Goal: Task Accomplishment & Management: Use online tool/utility

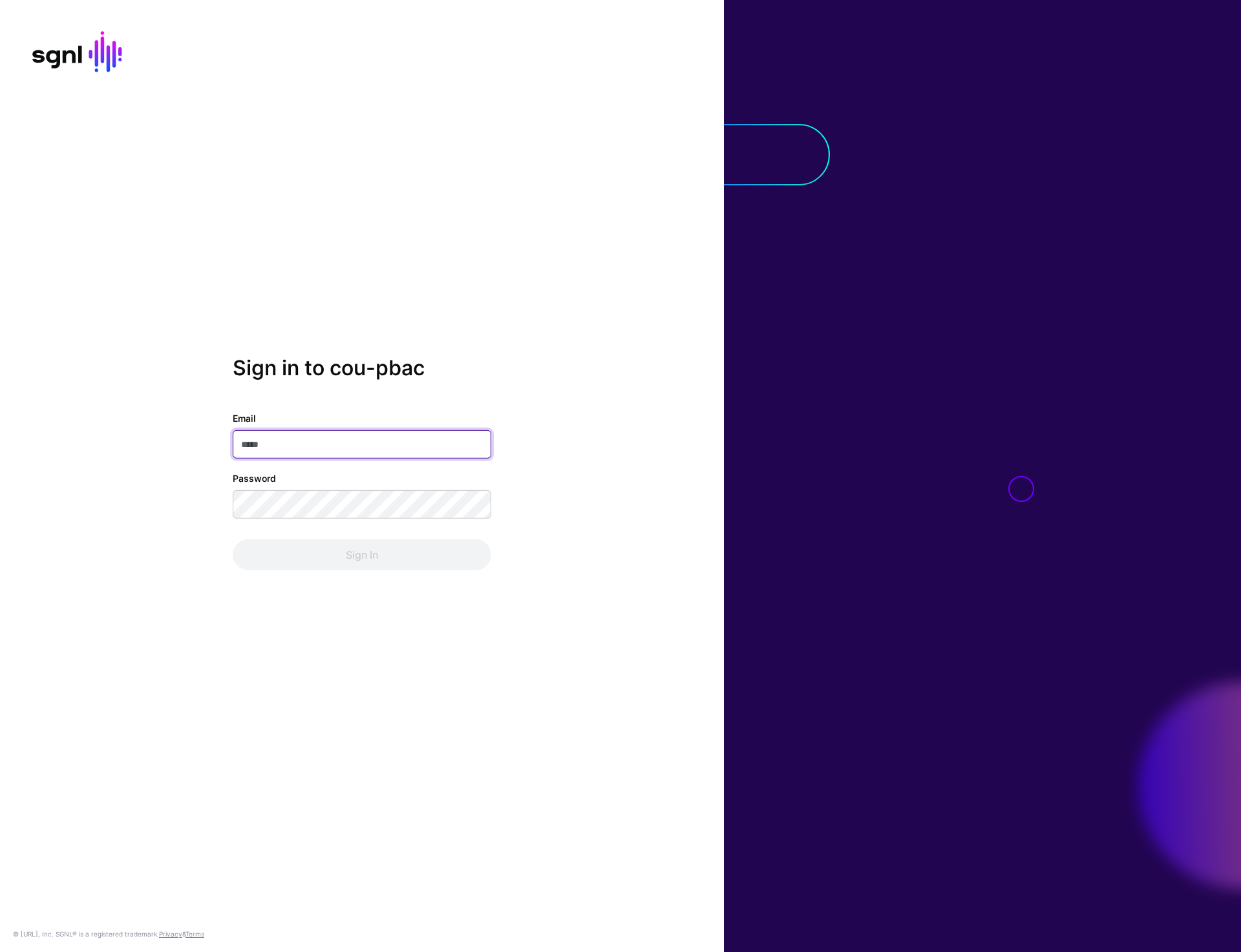
type input "**********"
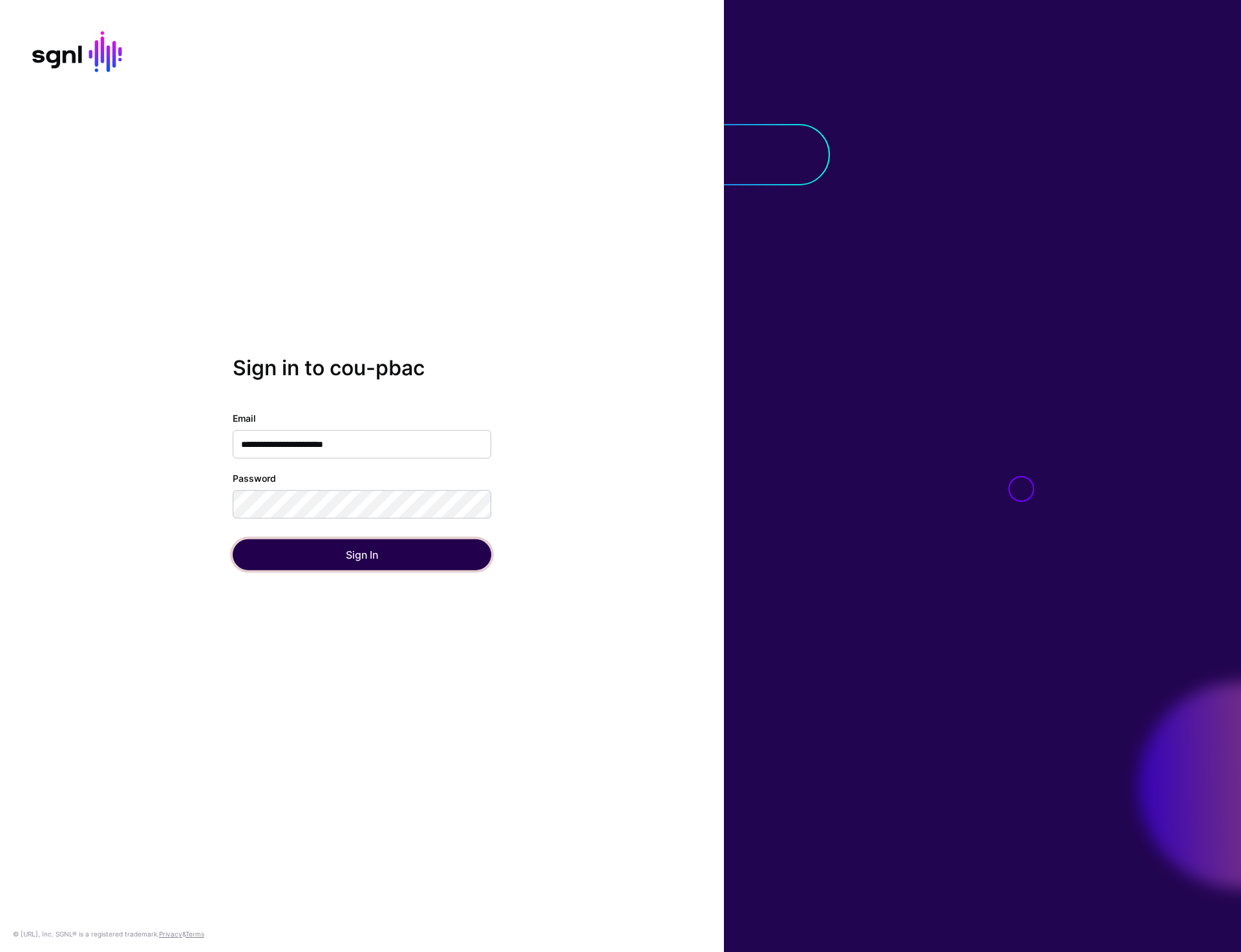
click at [346, 563] on button "Sign In" at bounding box center [361, 555] width 258 height 31
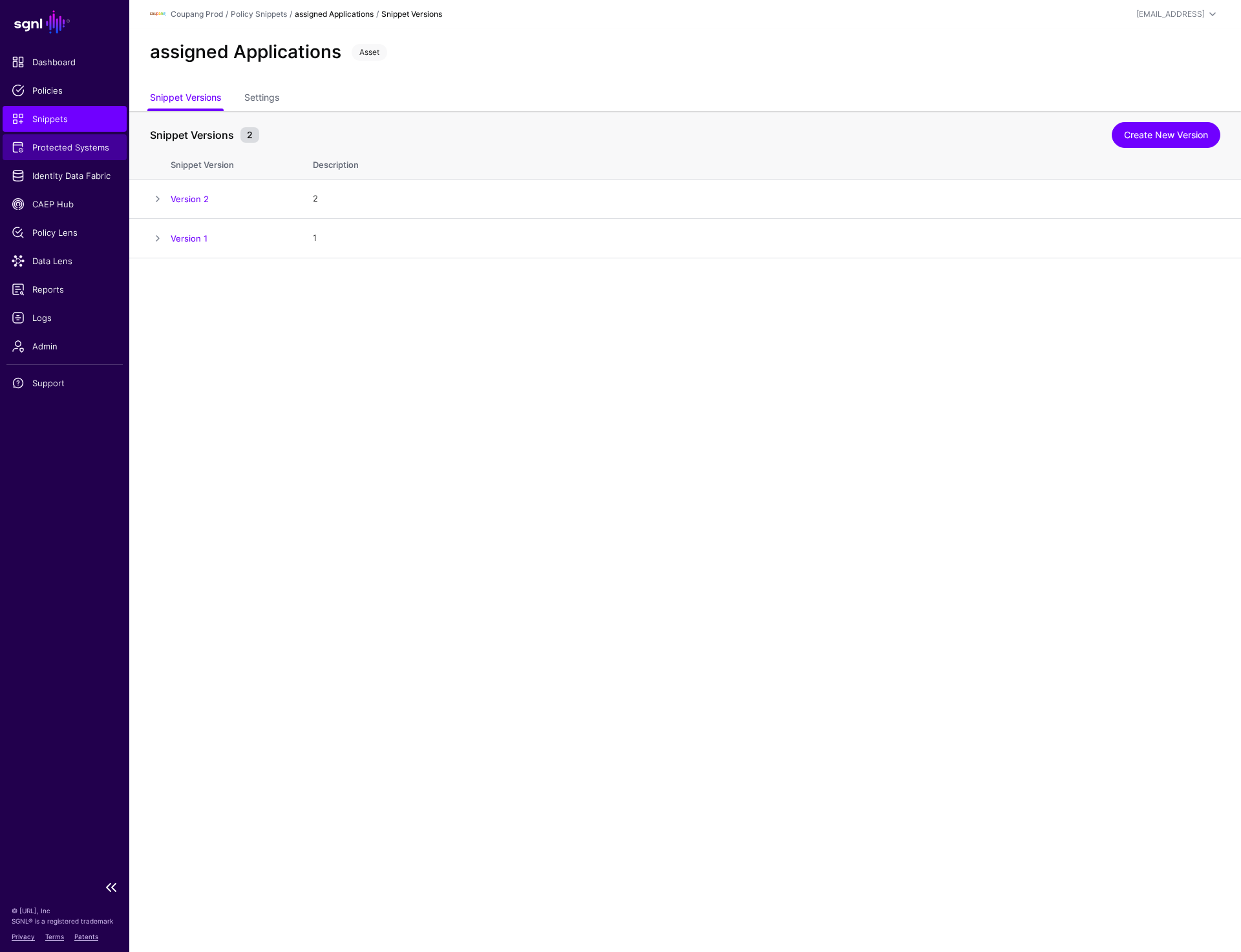
click at [68, 144] on span "Protected Systems" at bounding box center [65, 147] width 106 height 13
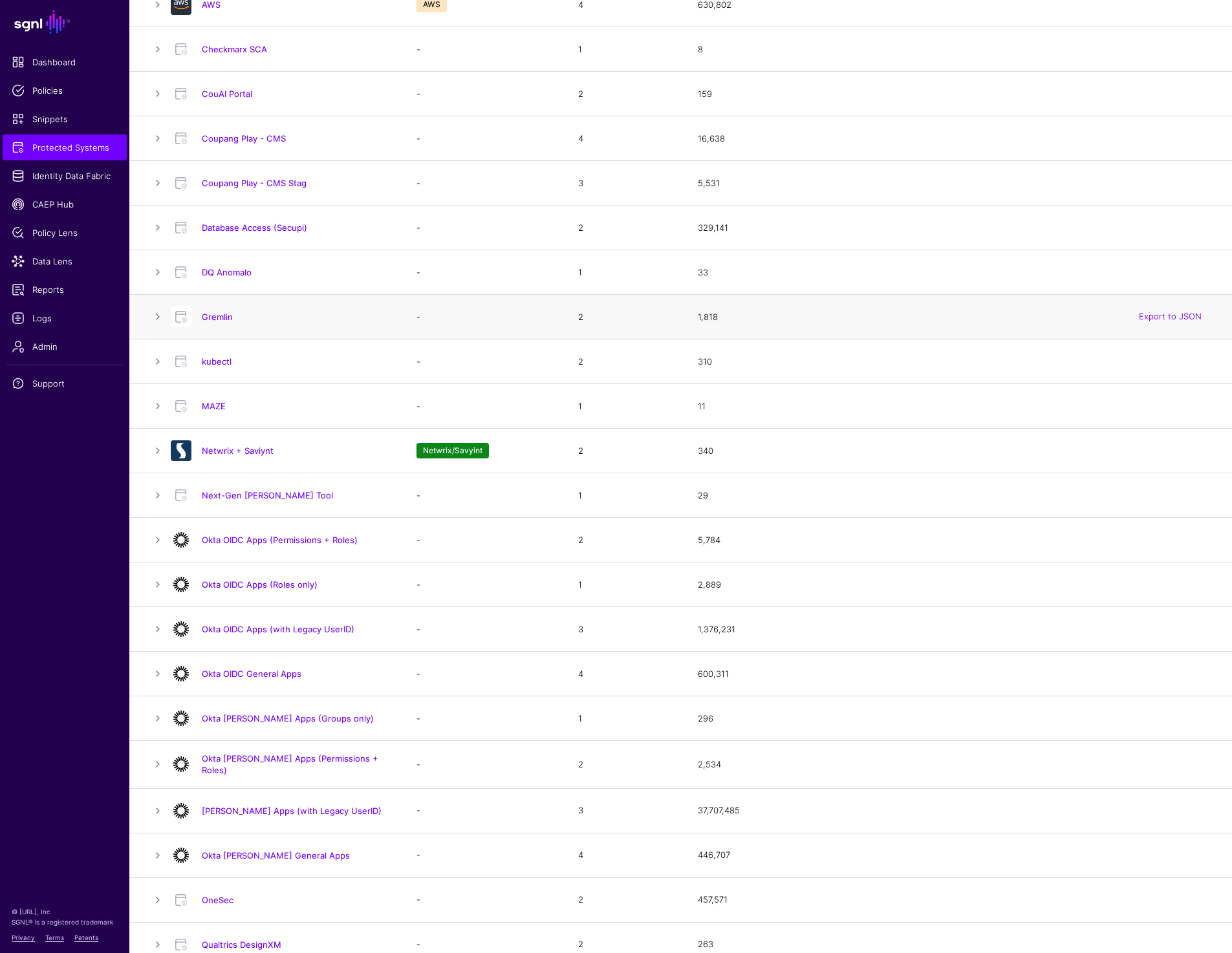
scroll to position [365, 0]
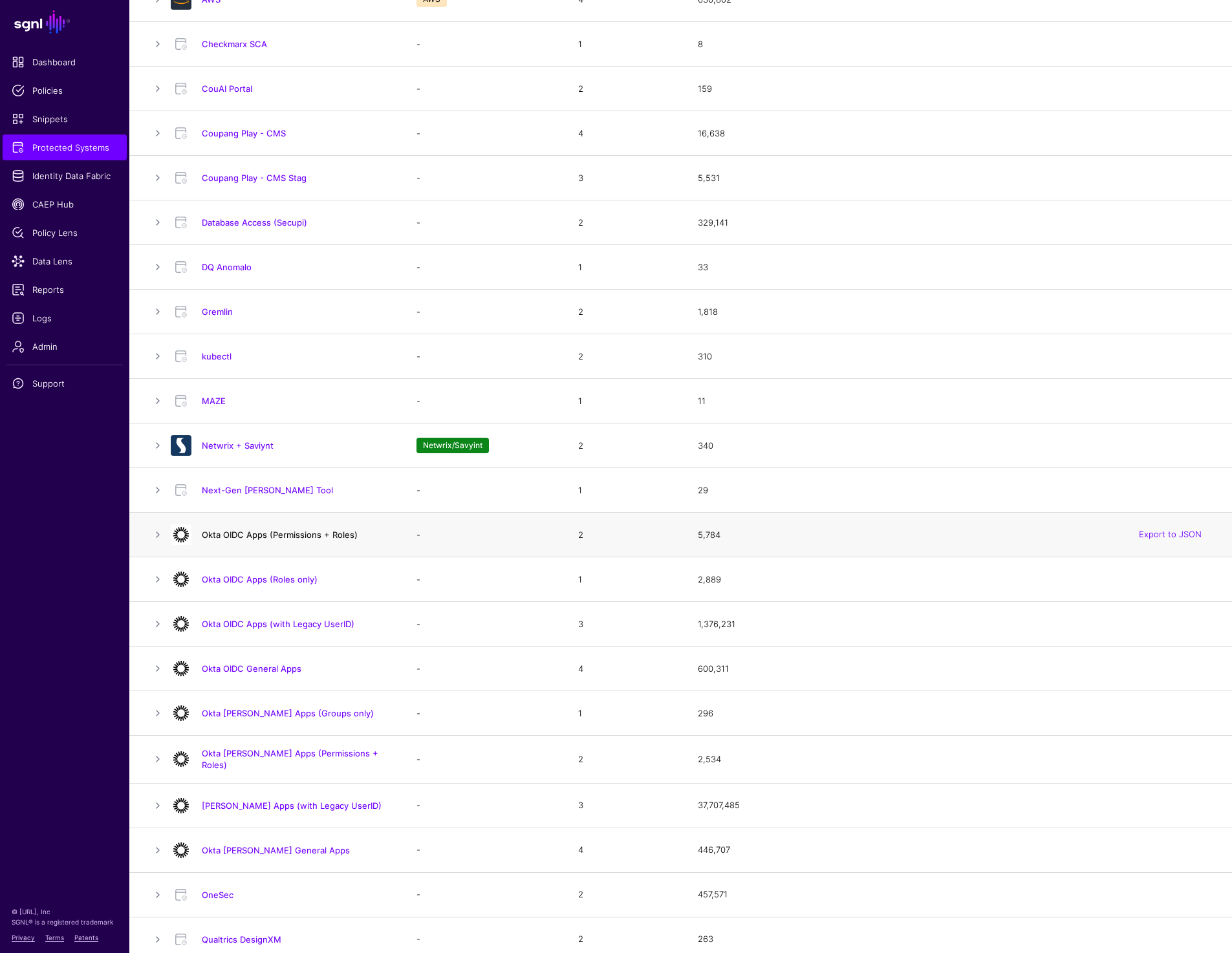
click at [325, 533] on link "Okta OIDC Apps (Permissions + Roles)" at bounding box center [280, 535] width 156 height 10
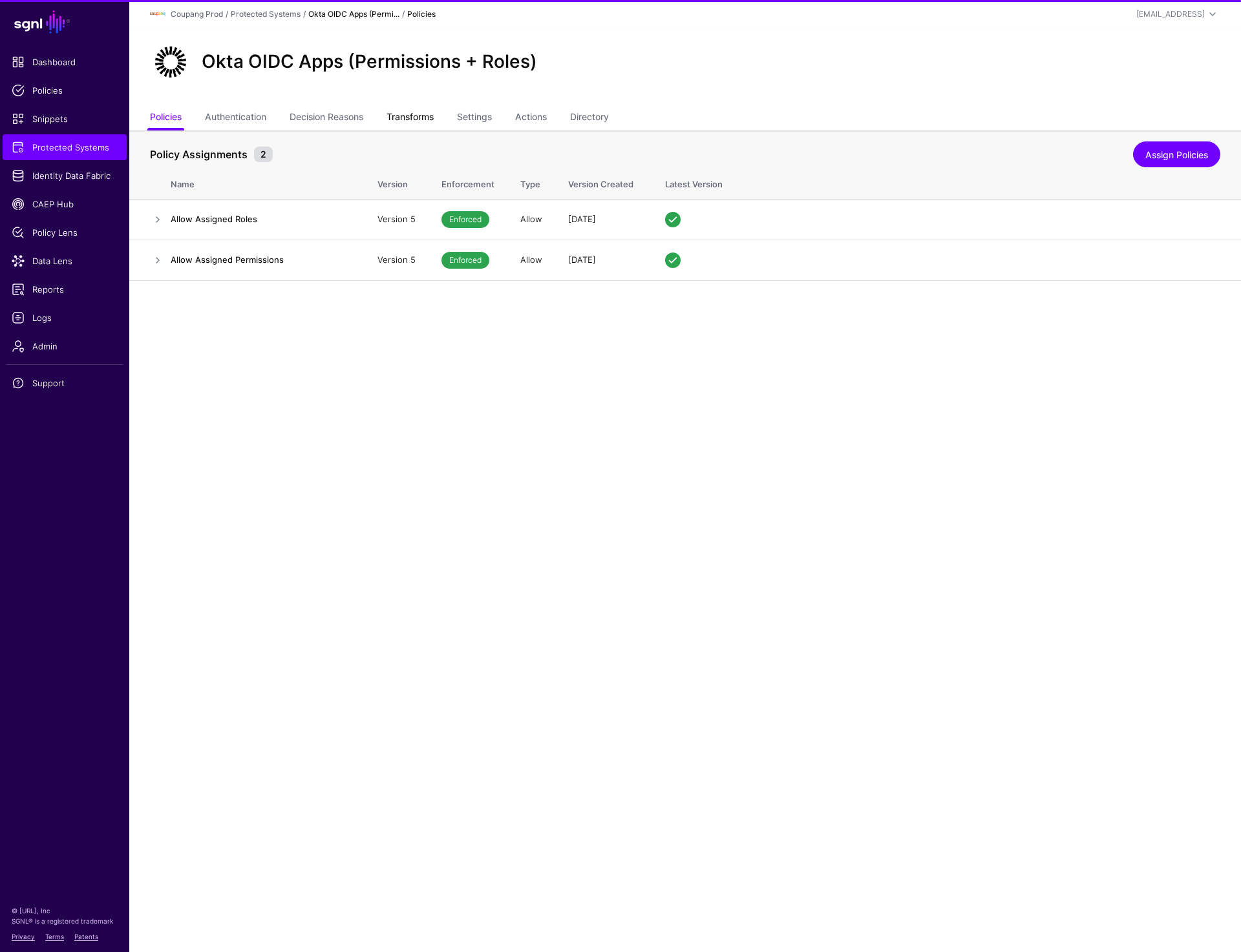
click at [410, 115] on link "Transforms" at bounding box center [410, 118] width 47 height 24
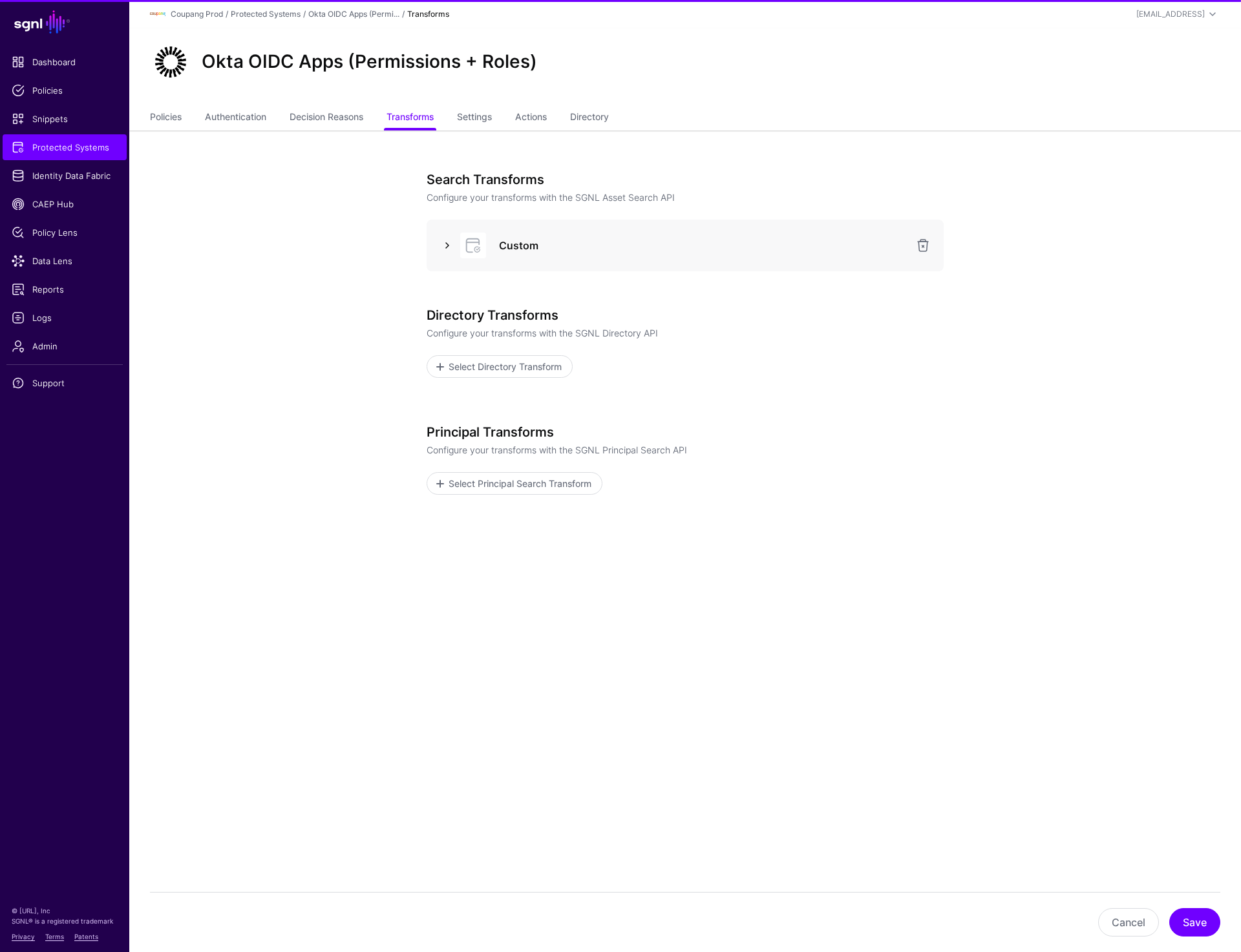
click at [446, 243] on link at bounding box center [447, 246] width 16 height 16
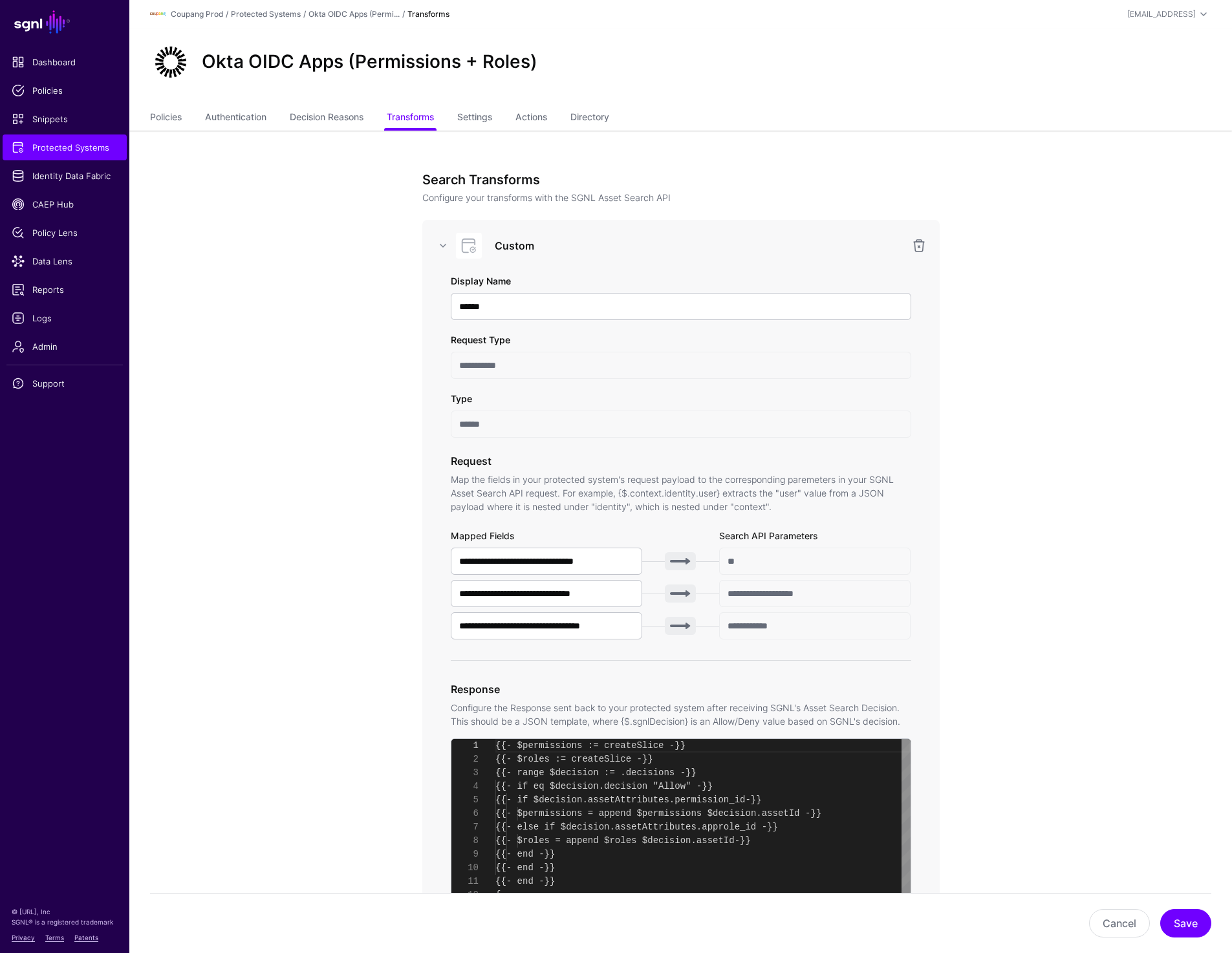
scroll to position [136, 0]
click at [577, 553] on input "**********" at bounding box center [547, 561] width 192 height 27
click at [580, 618] on input "**********" at bounding box center [547, 626] width 192 height 27
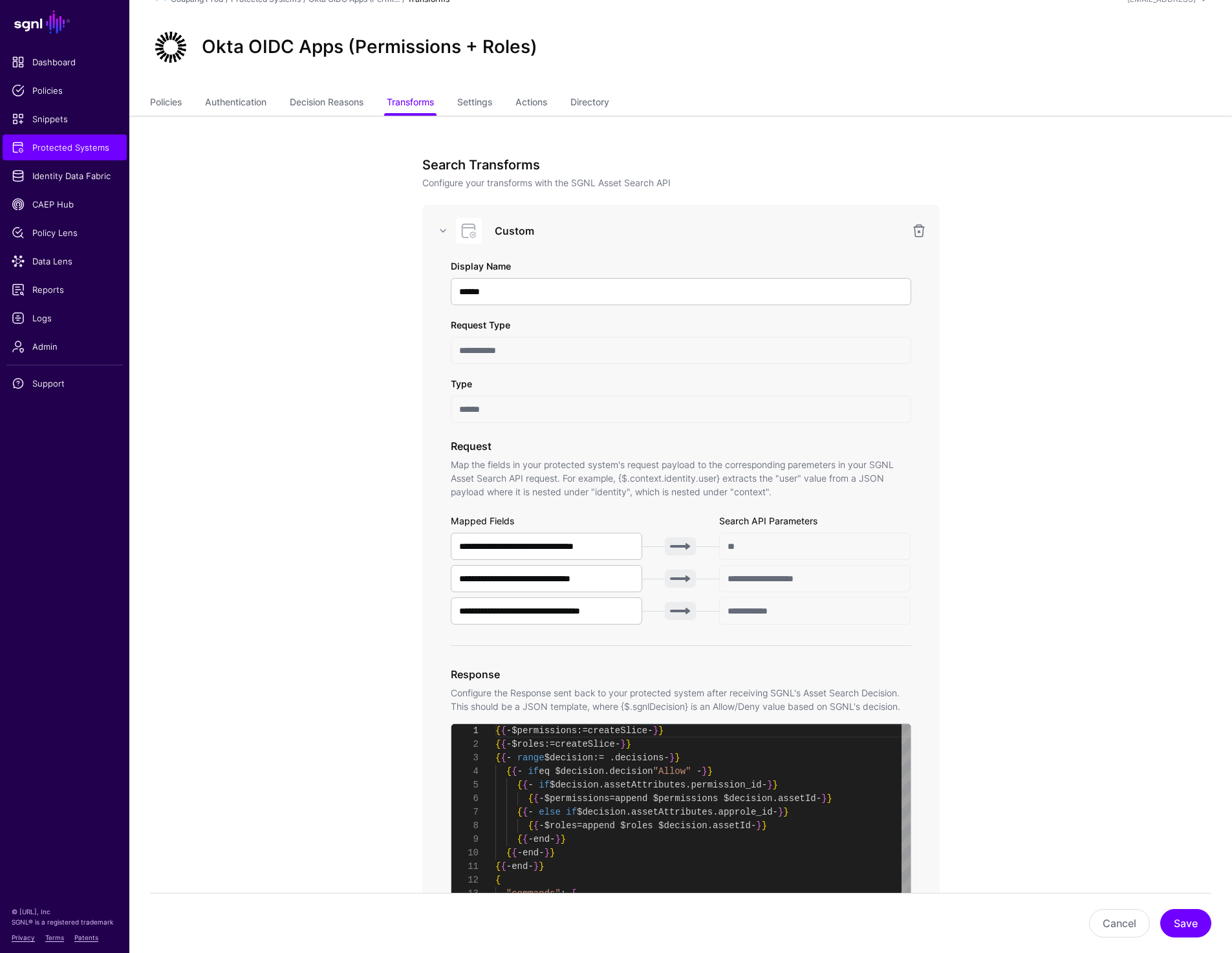
scroll to position [0, 0]
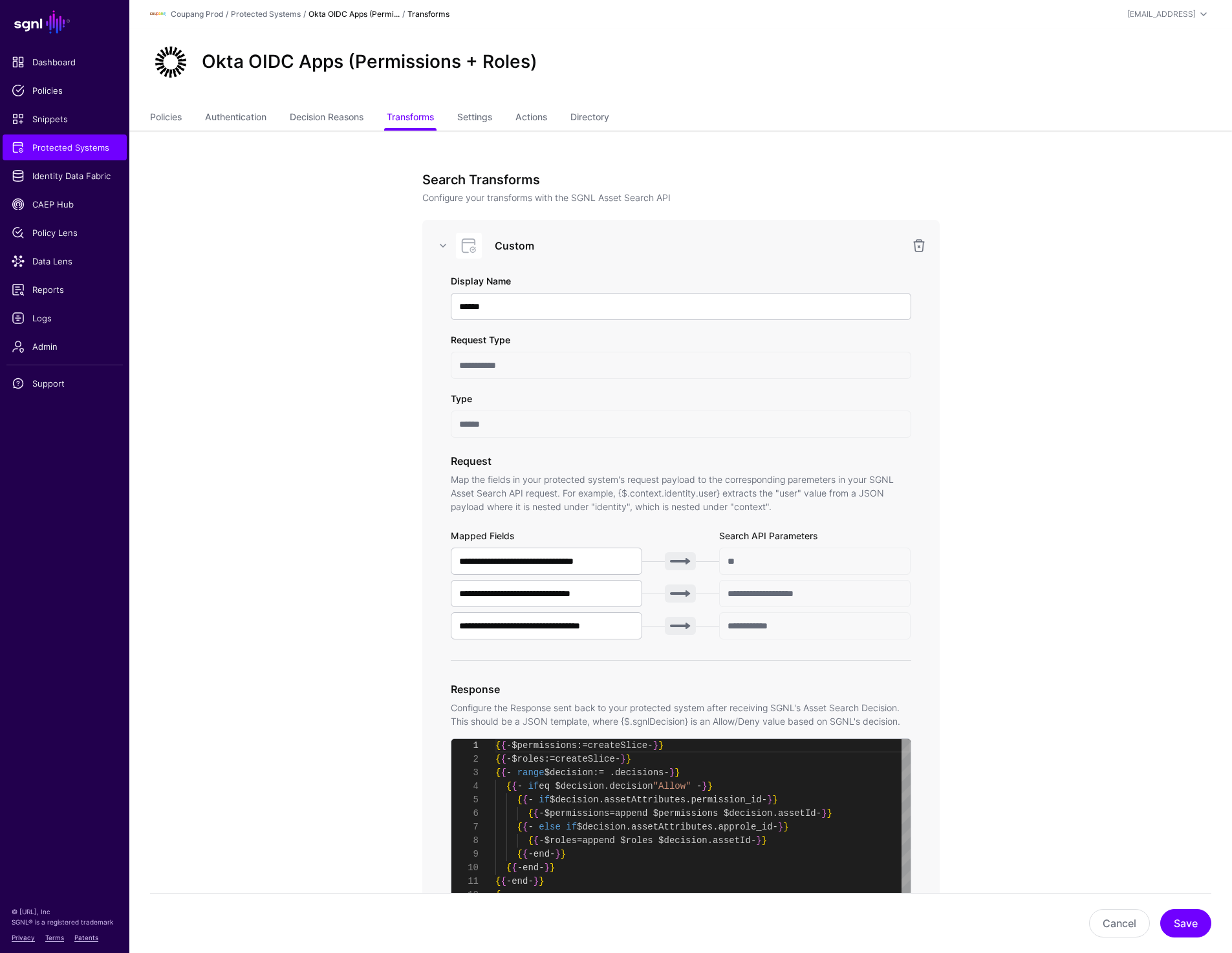
click at [330, 17] on link "Okta OIDC Apps (Permi..." at bounding box center [354, 14] width 91 height 9
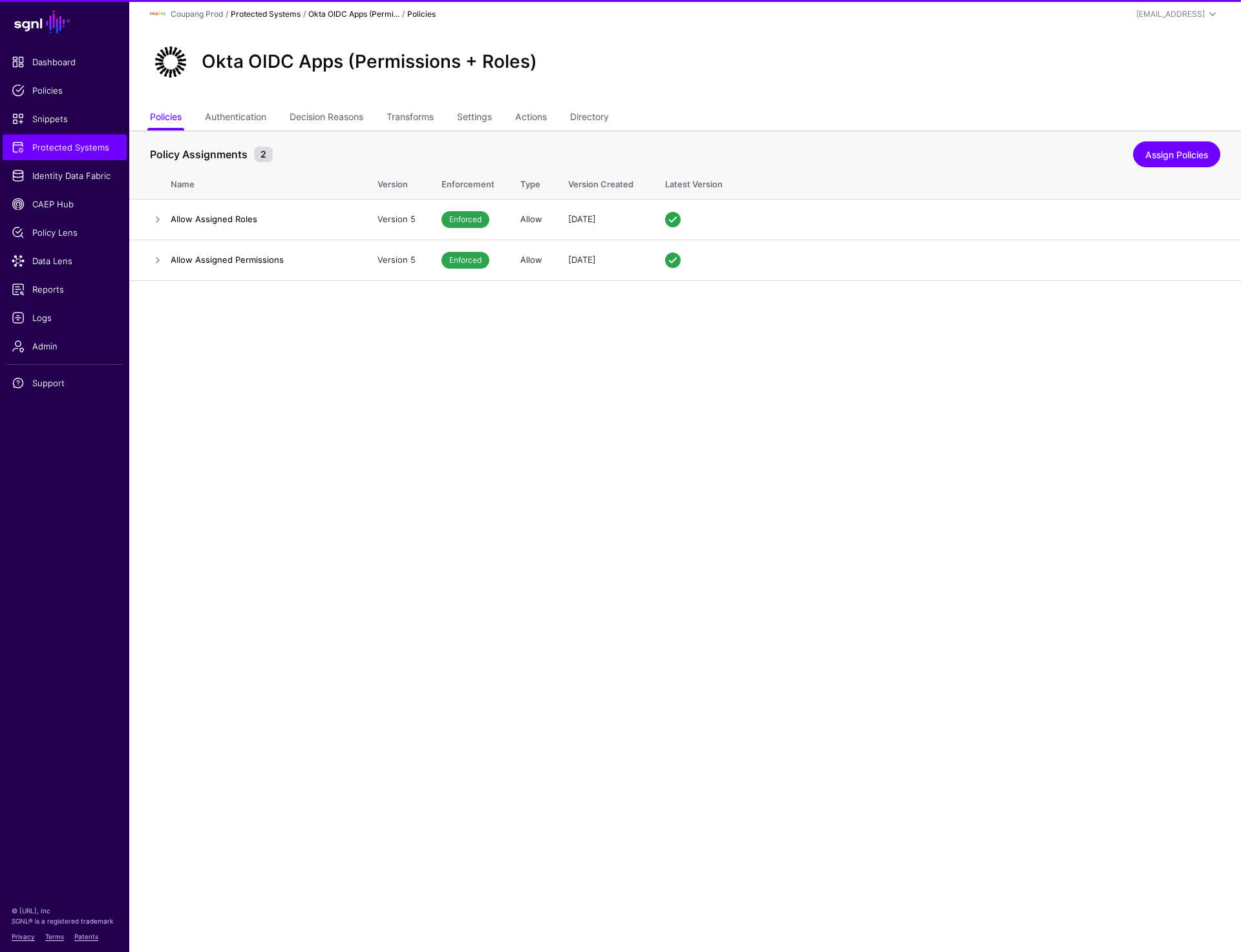
click at [273, 13] on link "Protected Systems" at bounding box center [265, 14] width 69 height 9
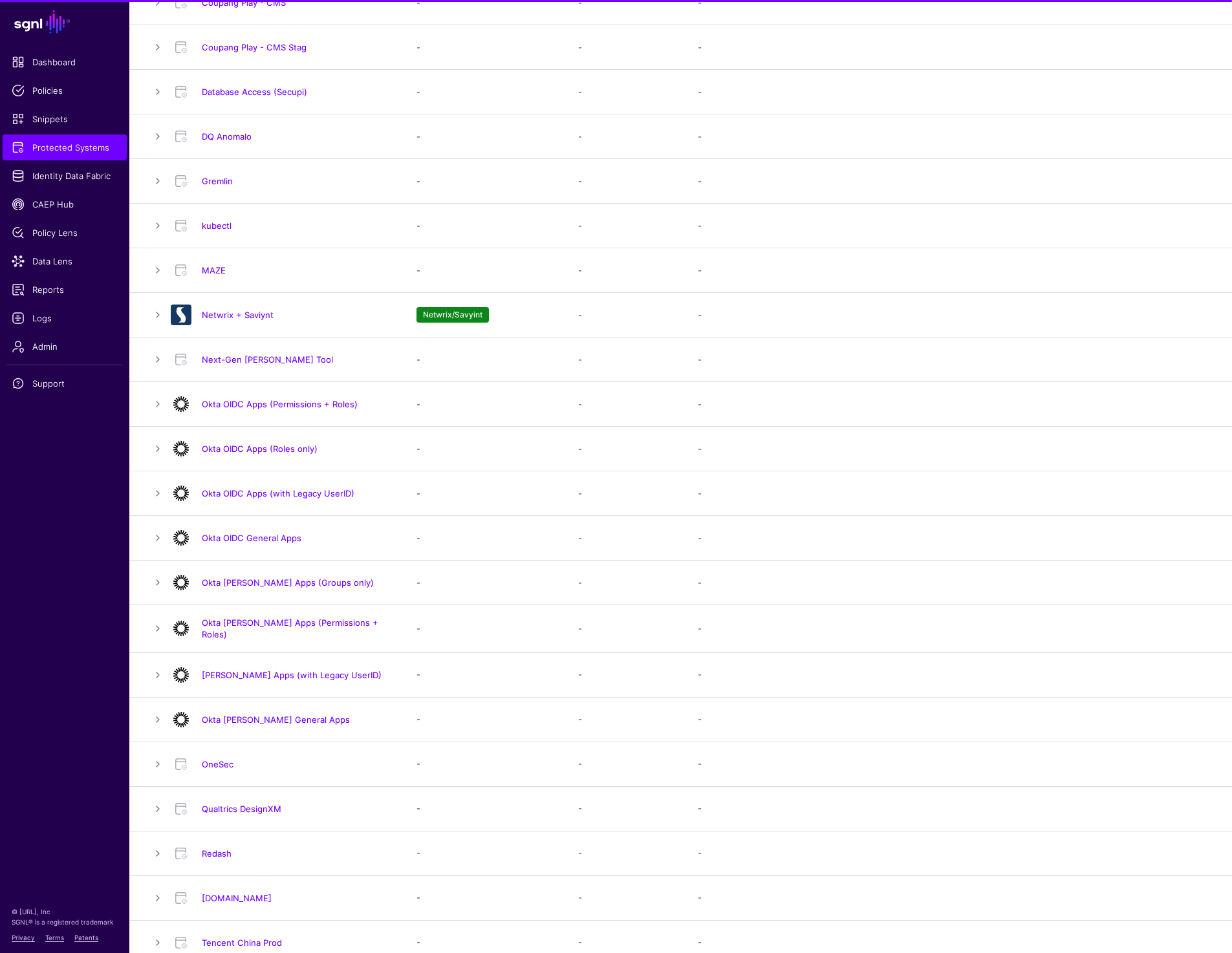
scroll to position [504, 0]
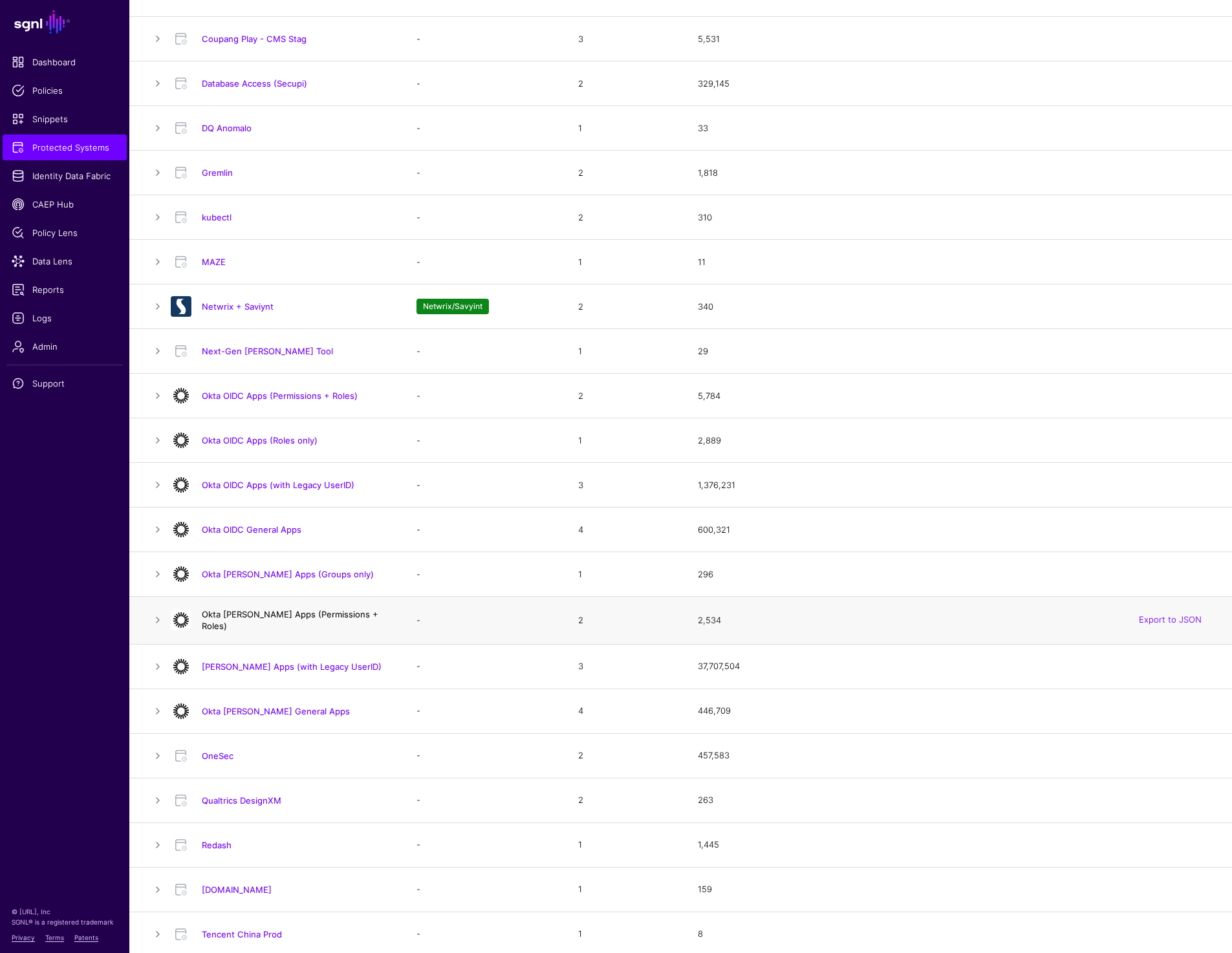
click at [311, 620] on link "Okta SAML Apps (Permissions + Roles)" at bounding box center [290, 620] width 176 height 22
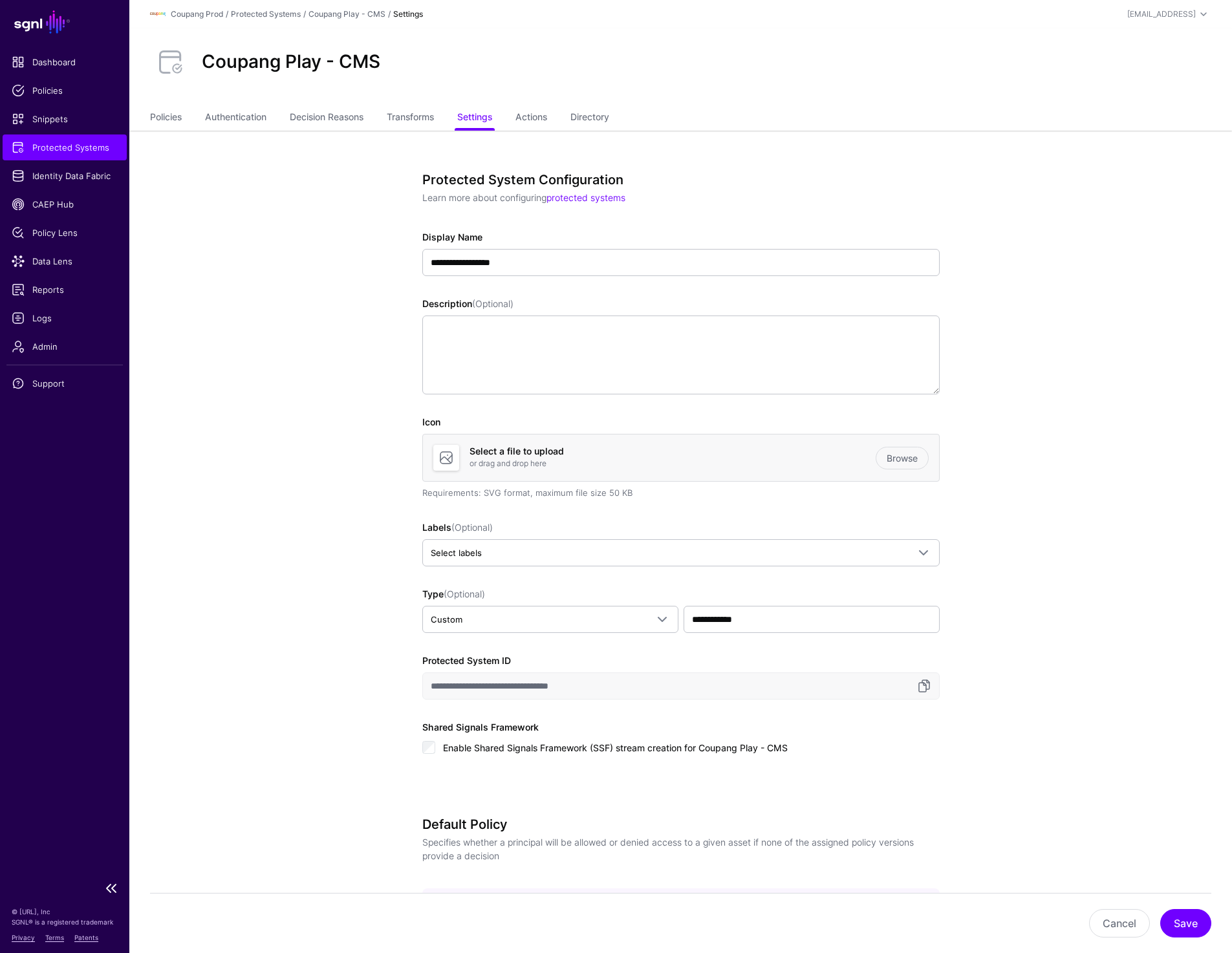
click at [81, 143] on span "Protected Systems" at bounding box center [65, 148] width 106 height 13
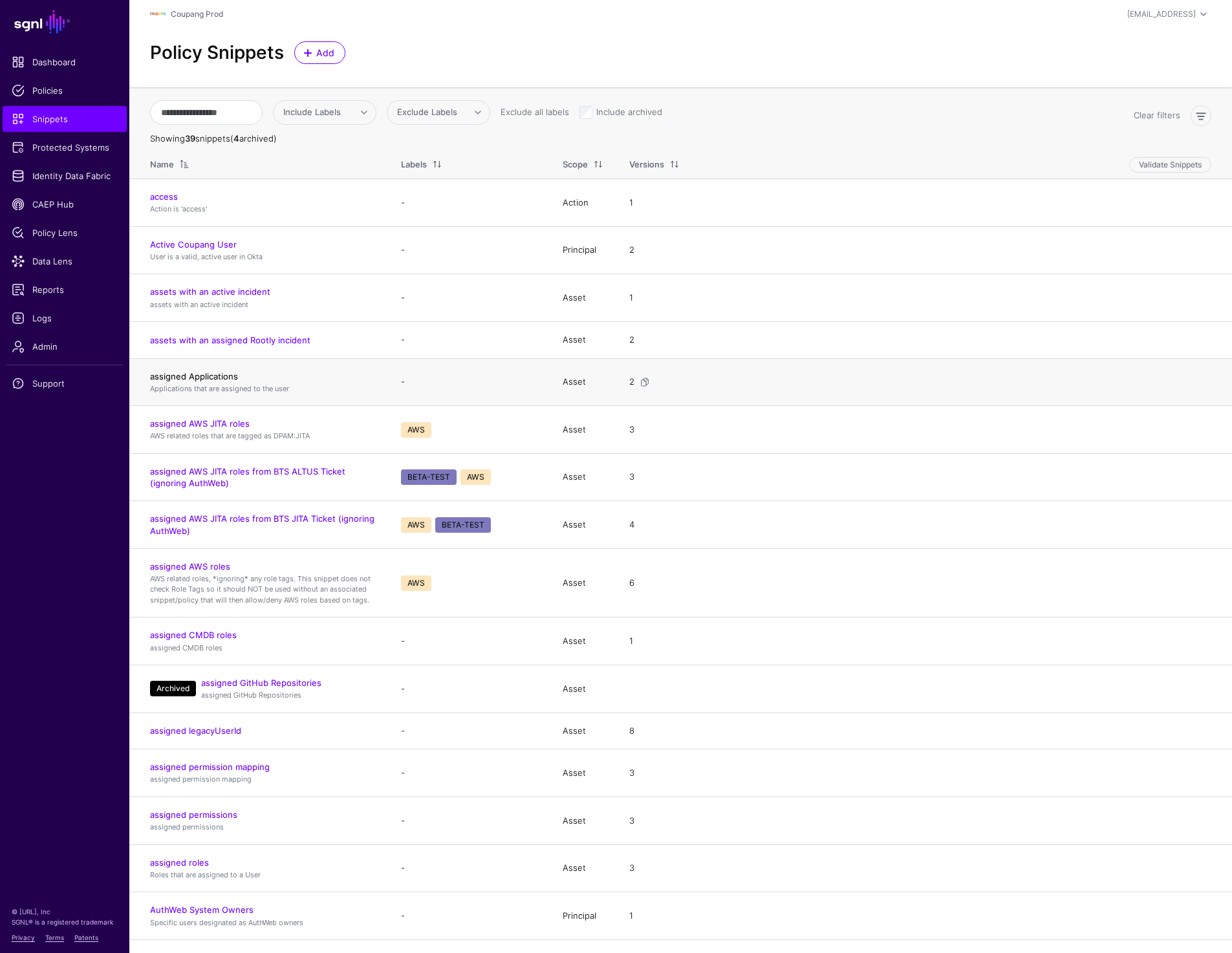
click at [194, 375] on link "assigned Applications" at bounding box center [194, 376] width 88 height 10
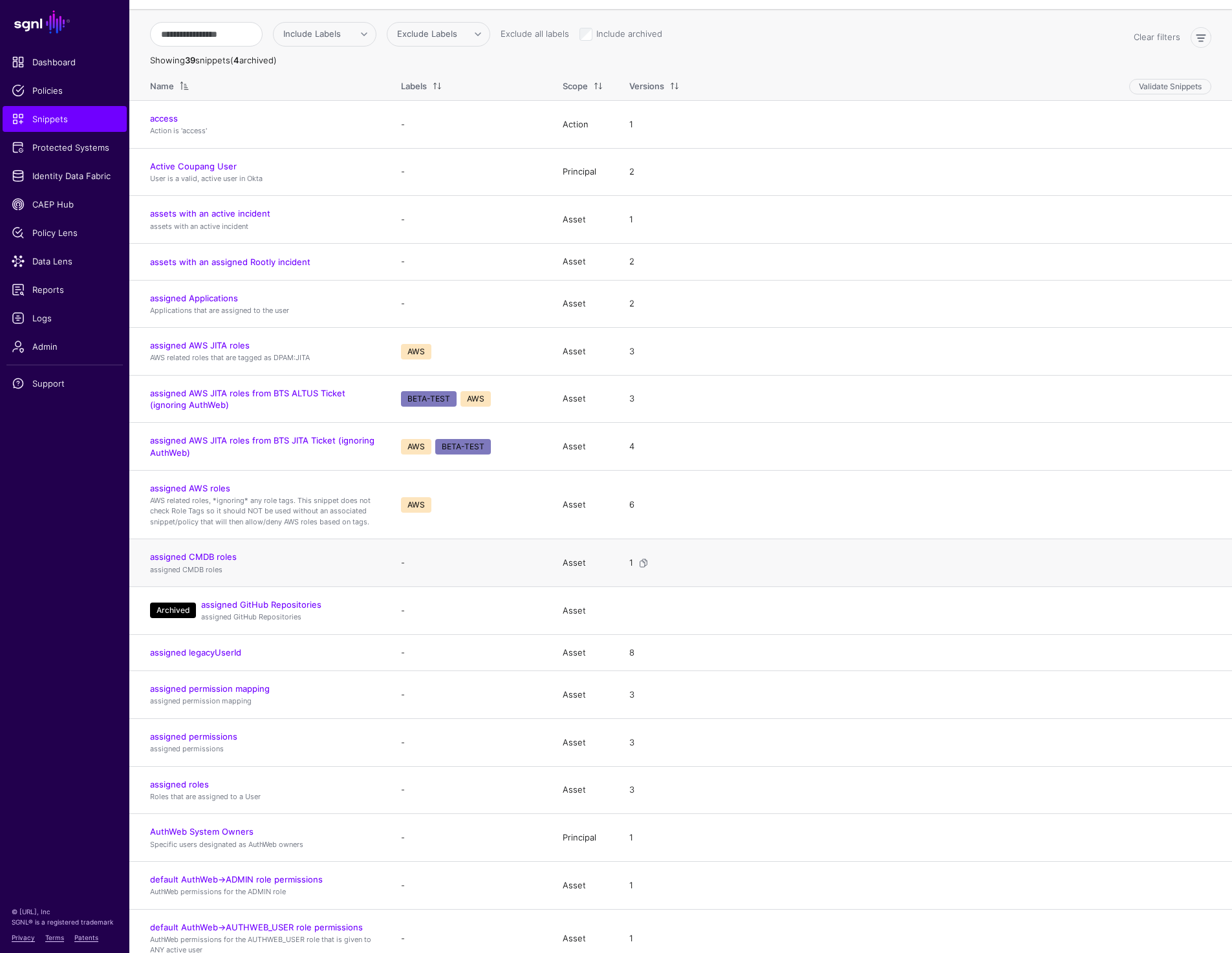
scroll to position [79, 0]
click at [198, 788] on link "assigned roles" at bounding box center [179, 783] width 59 height 10
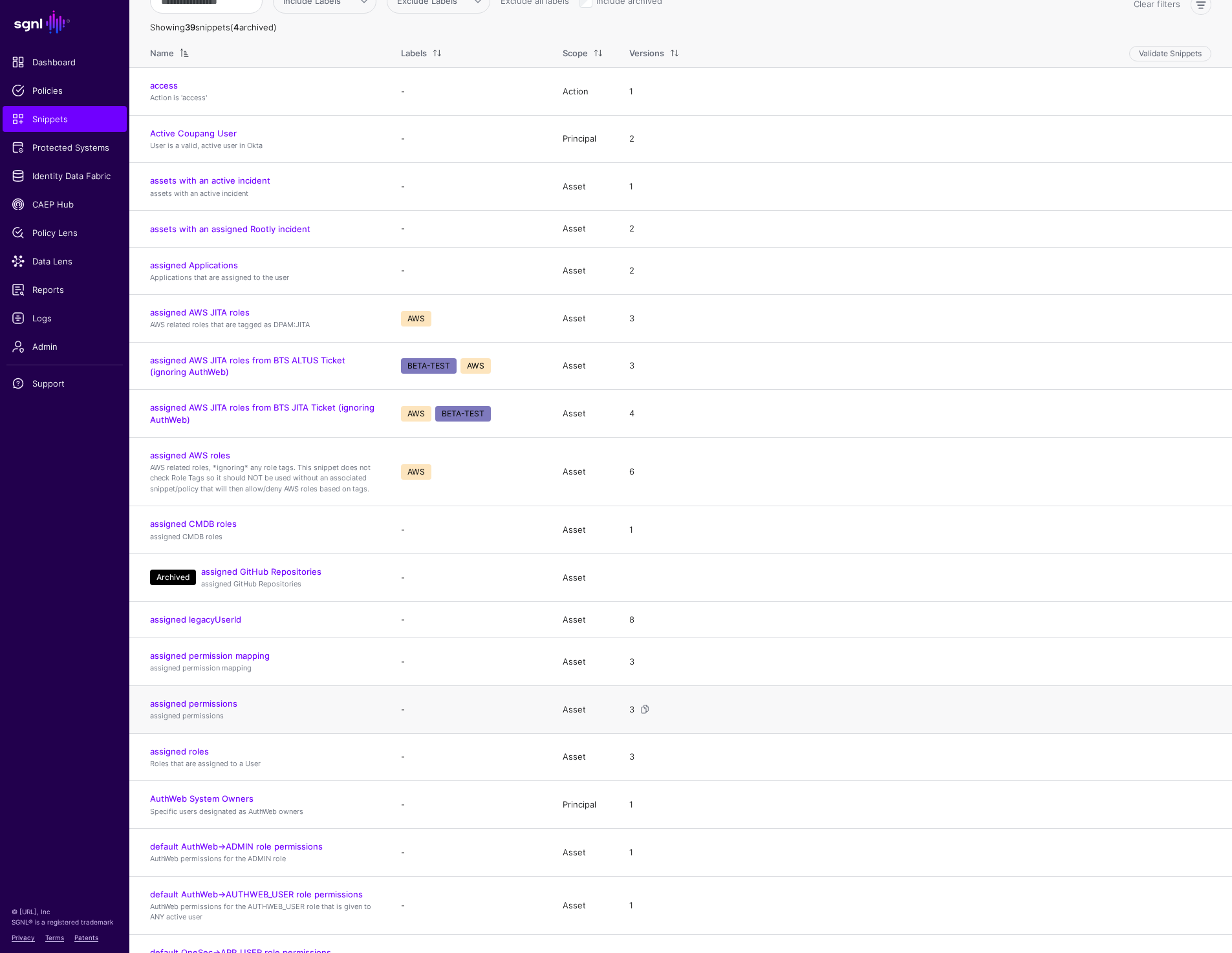
scroll to position [112, 0]
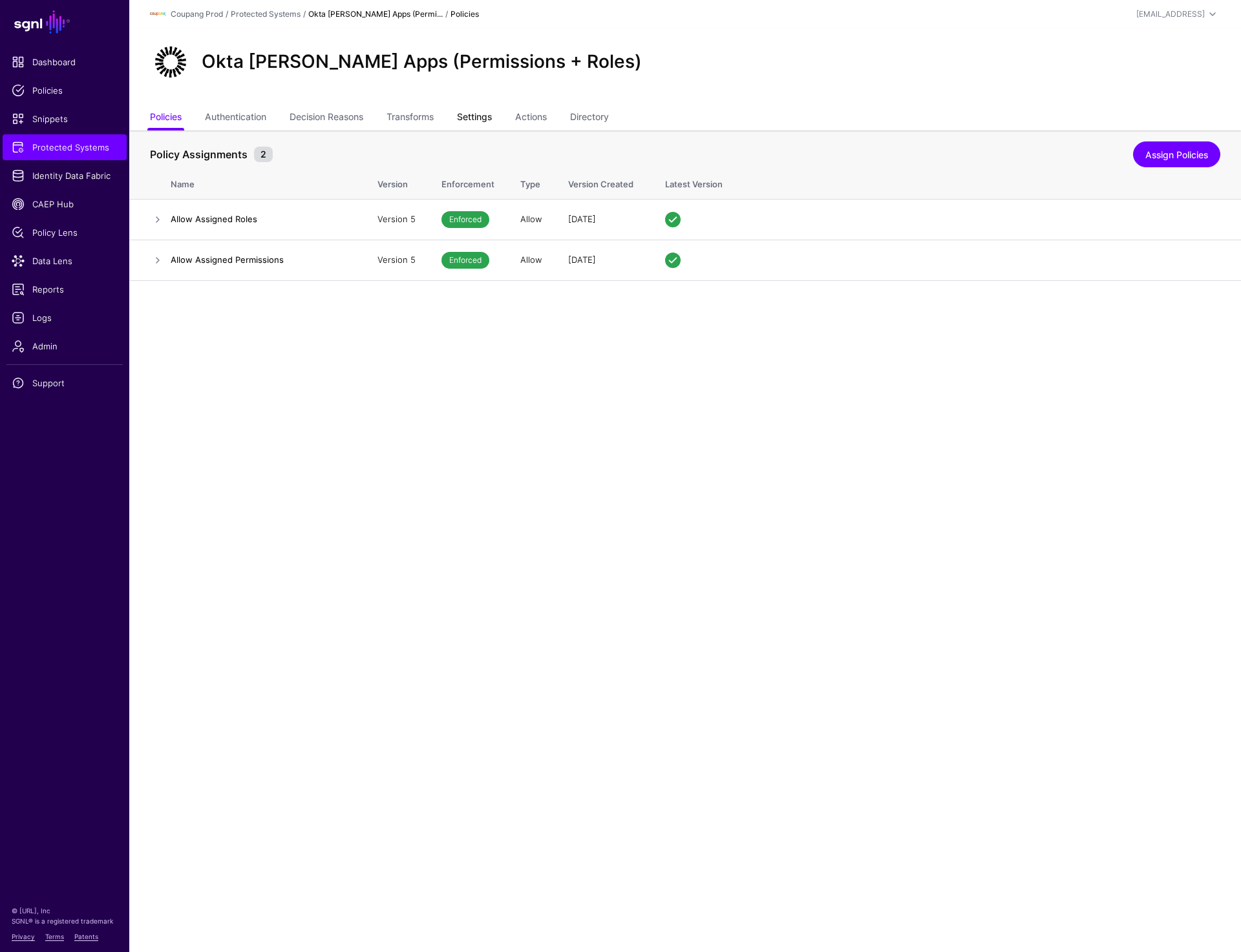
click at [480, 111] on link "Settings" at bounding box center [474, 118] width 35 height 24
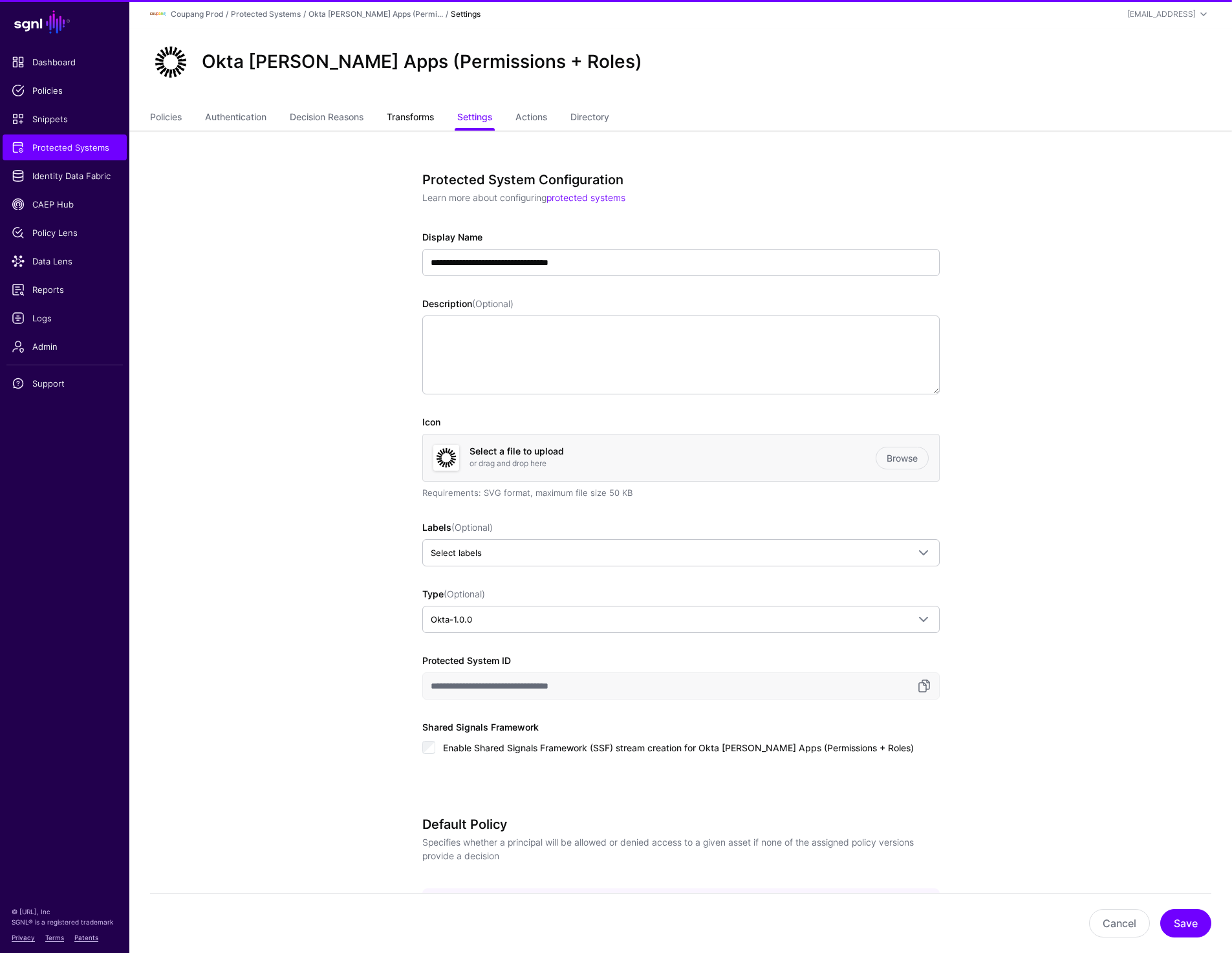
click at [421, 117] on link "Transforms" at bounding box center [410, 118] width 47 height 24
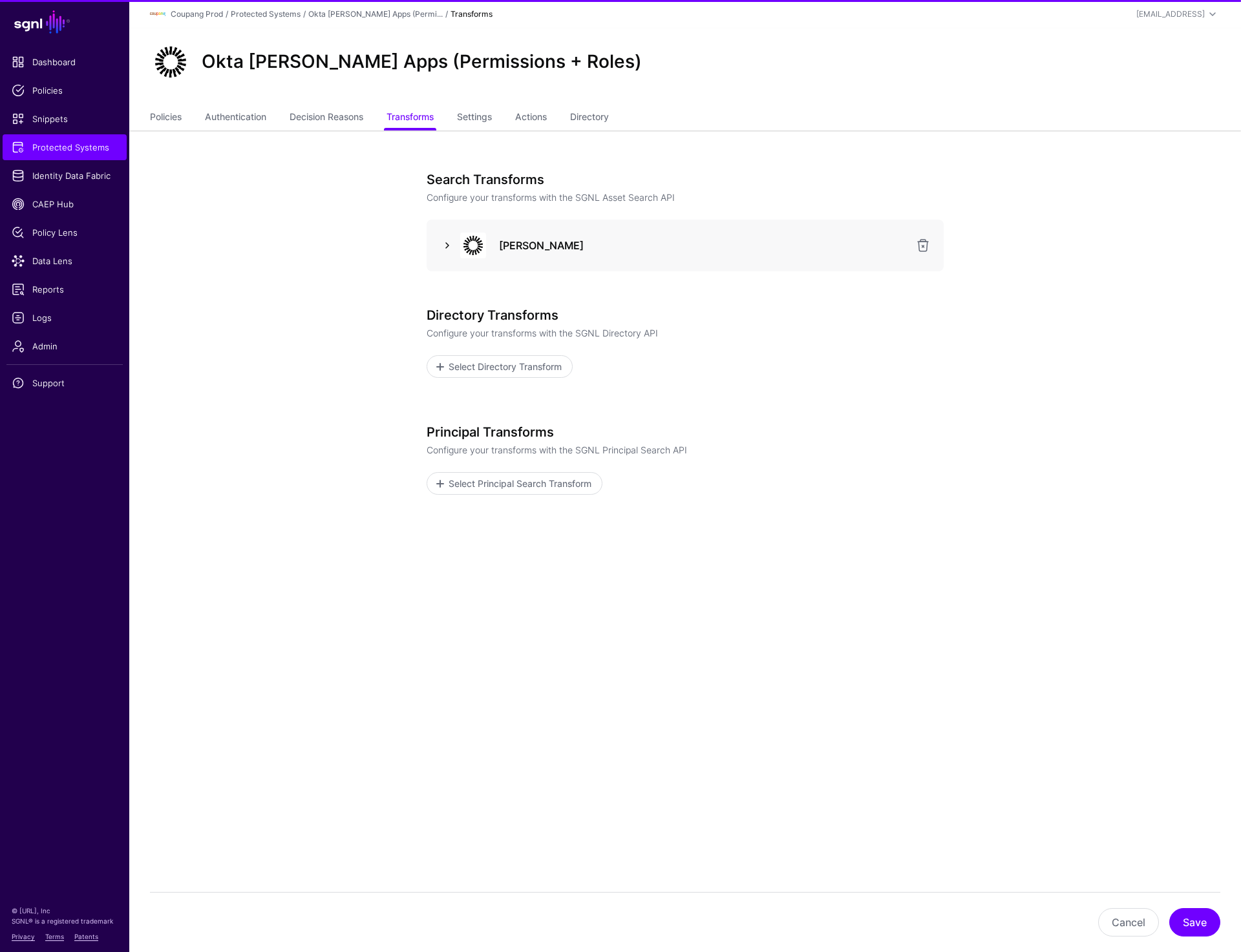
click at [442, 246] on link at bounding box center [447, 246] width 16 height 16
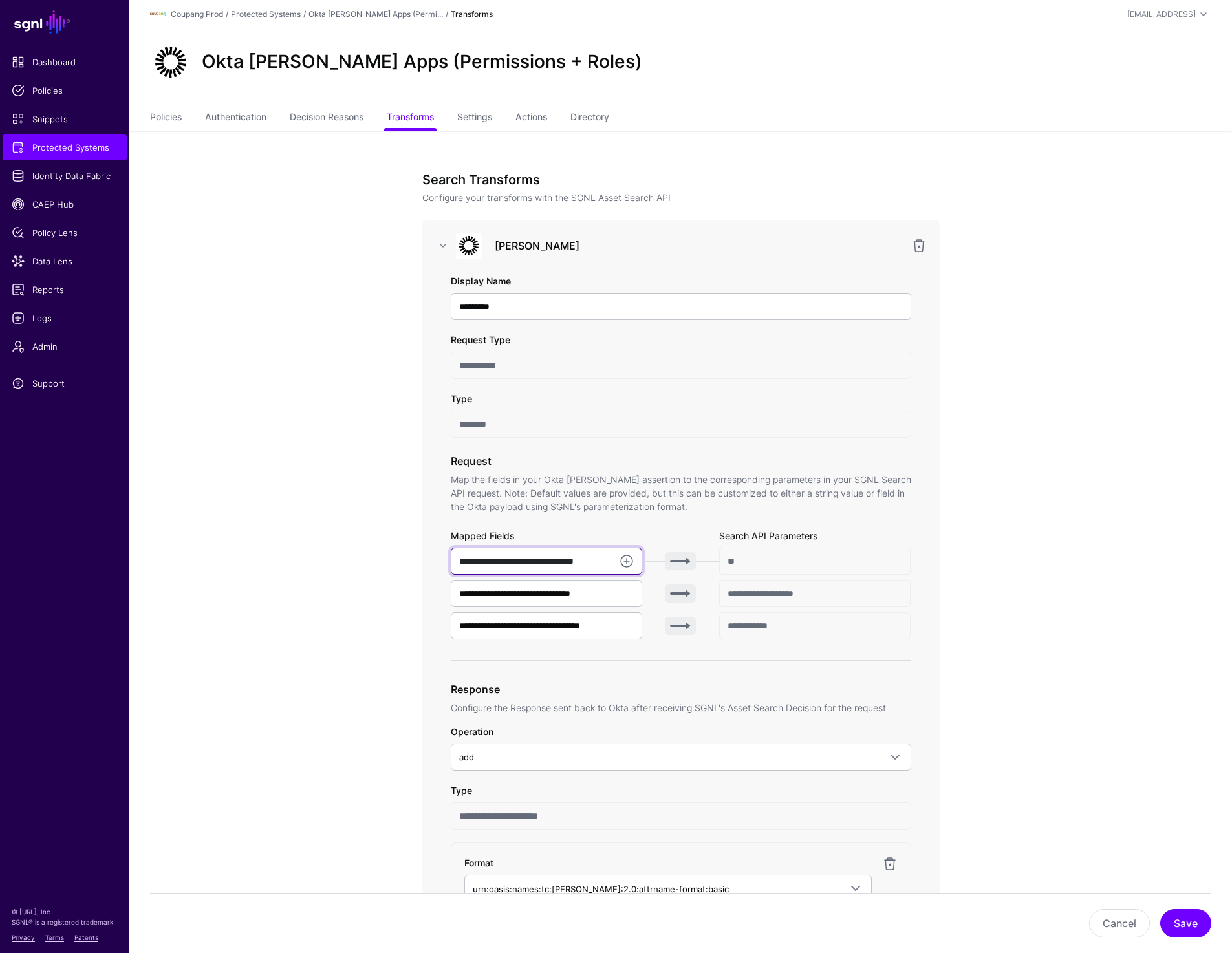
click at [534, 567] on input "**********" at bounding box center [547, 561] width 192 height 27
click at [513, 624] on input "**********" at bounding box center [547, 626] width 192 height 27
click at [513, 623] on input "**********" at bounding box center [547, 626] width 192 height 27
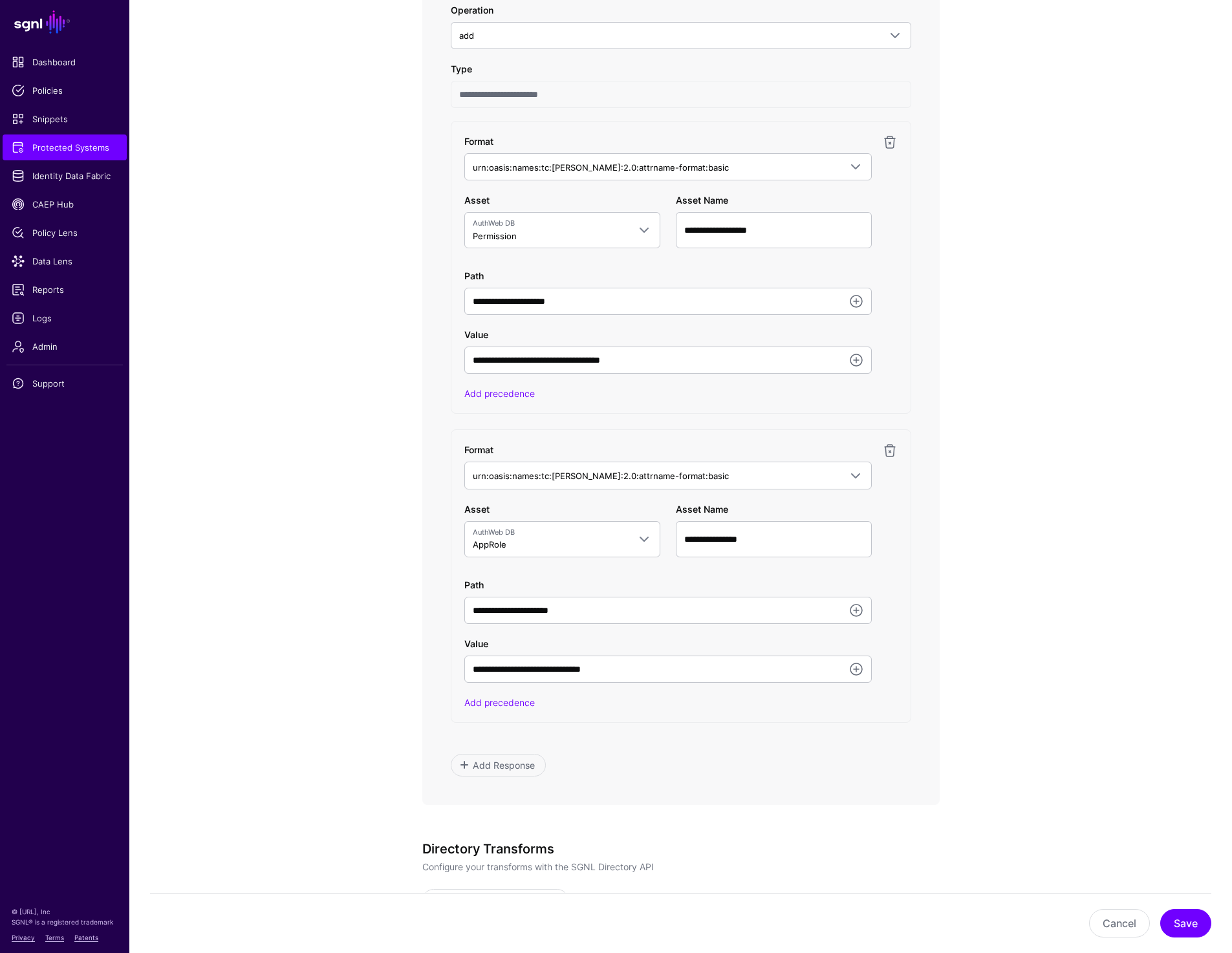
scroll to position [728, 0]
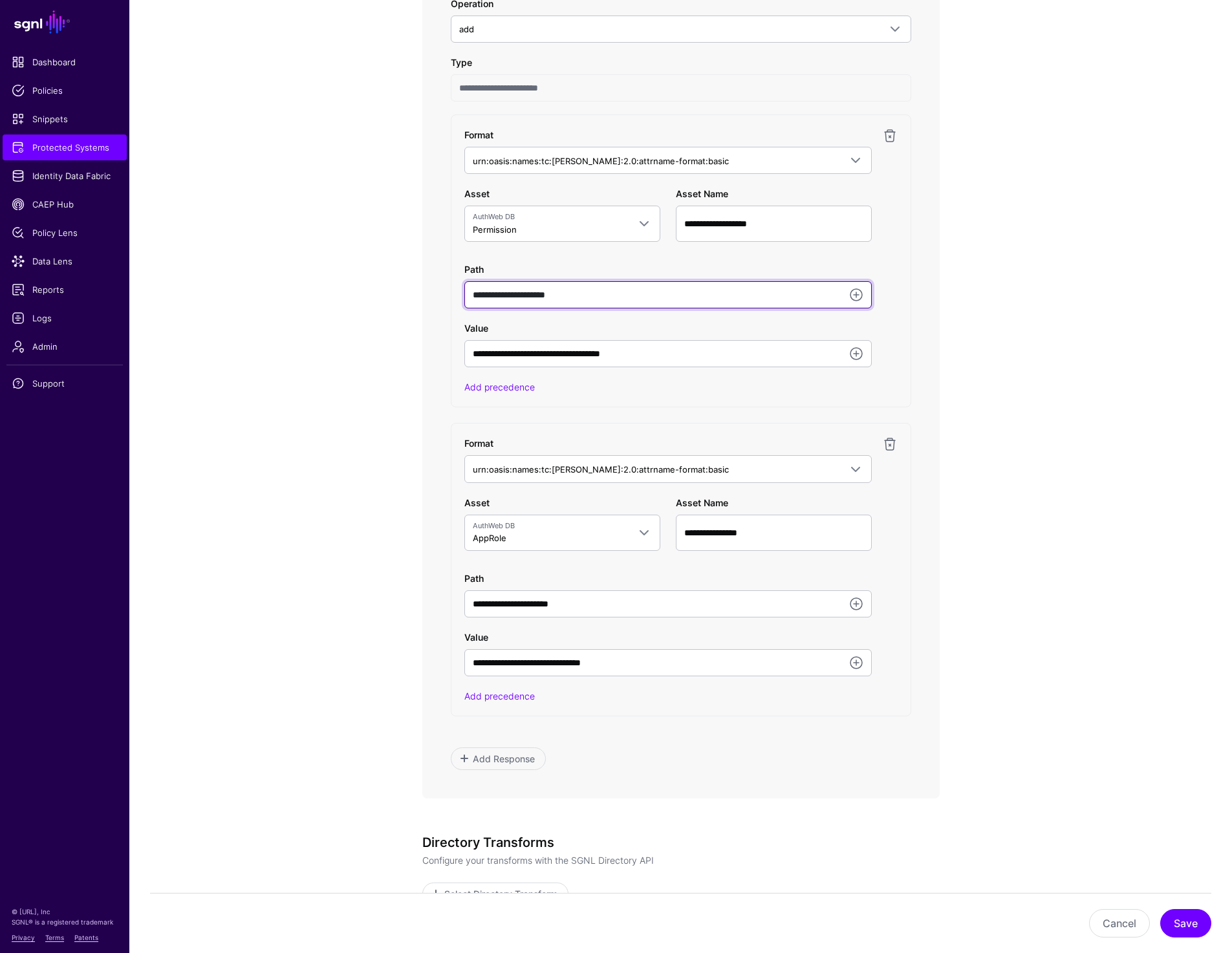
click at [628, 289] on input "**********" at bounding box center [668, 294] width 408 height 27
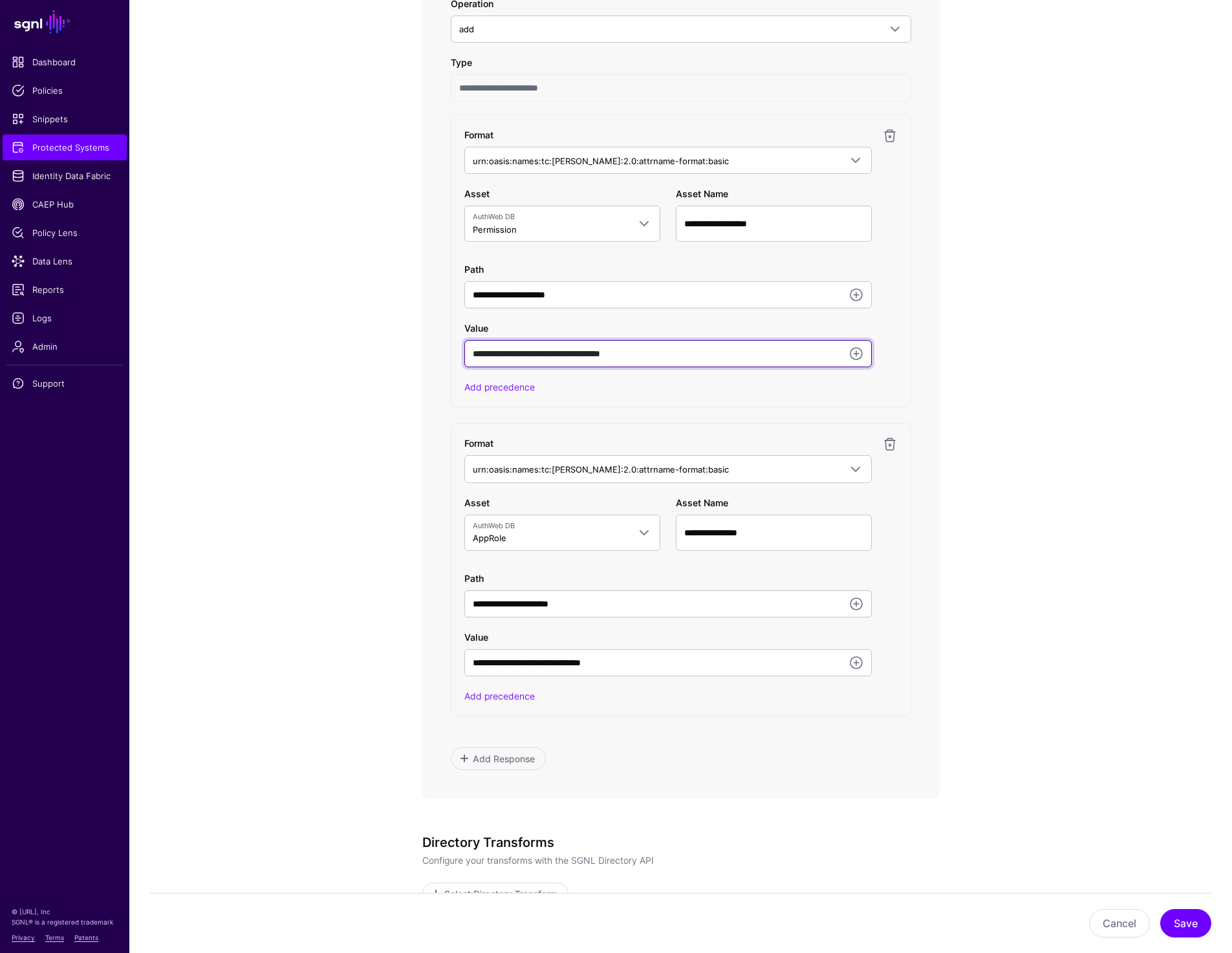
click at [707, 360] on input "**********" at bounding box center [668, 354] width 408 height 27
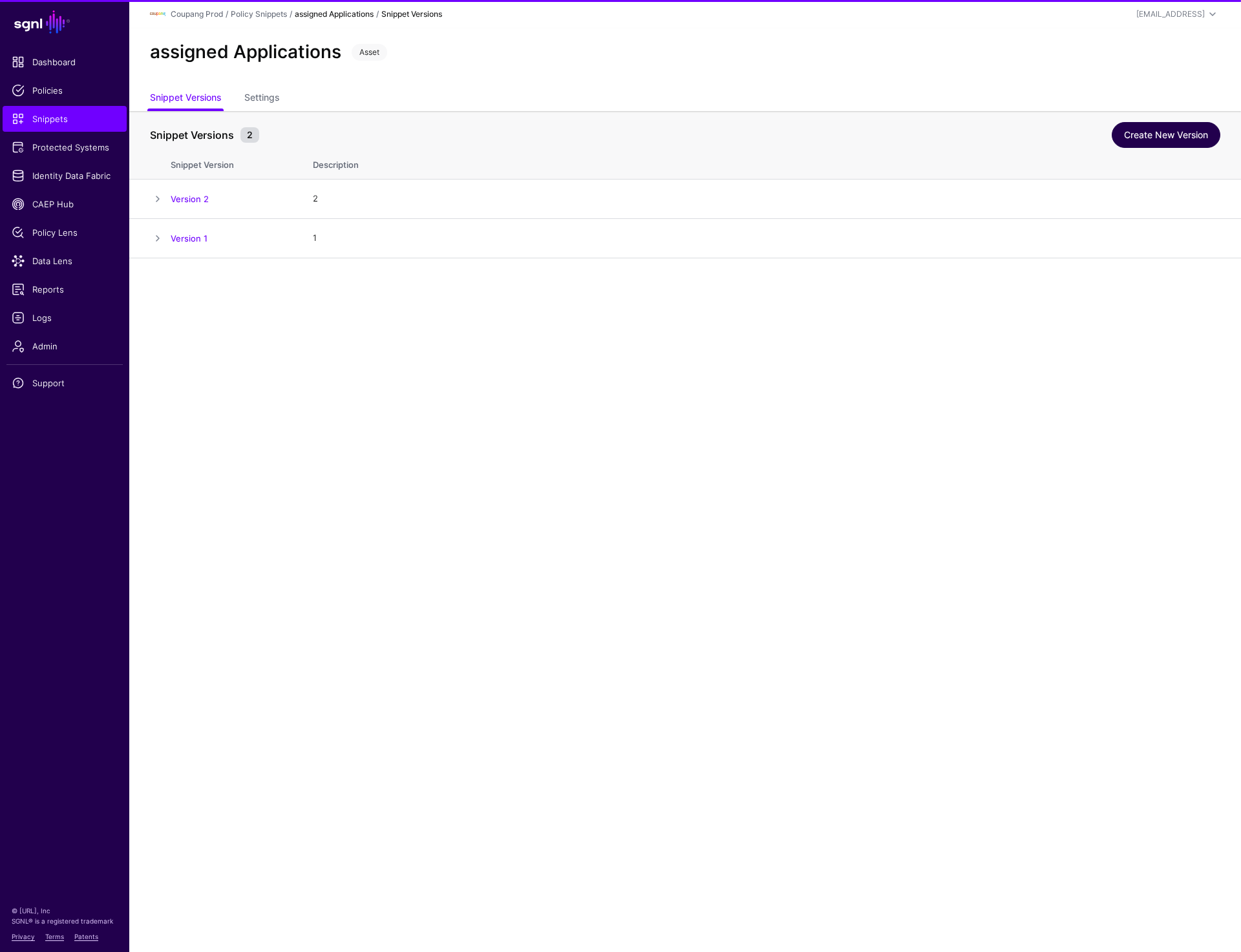
click at [1158, 130] on link "Create New Version" at bounding box center [1165, 135] width 108 height 26
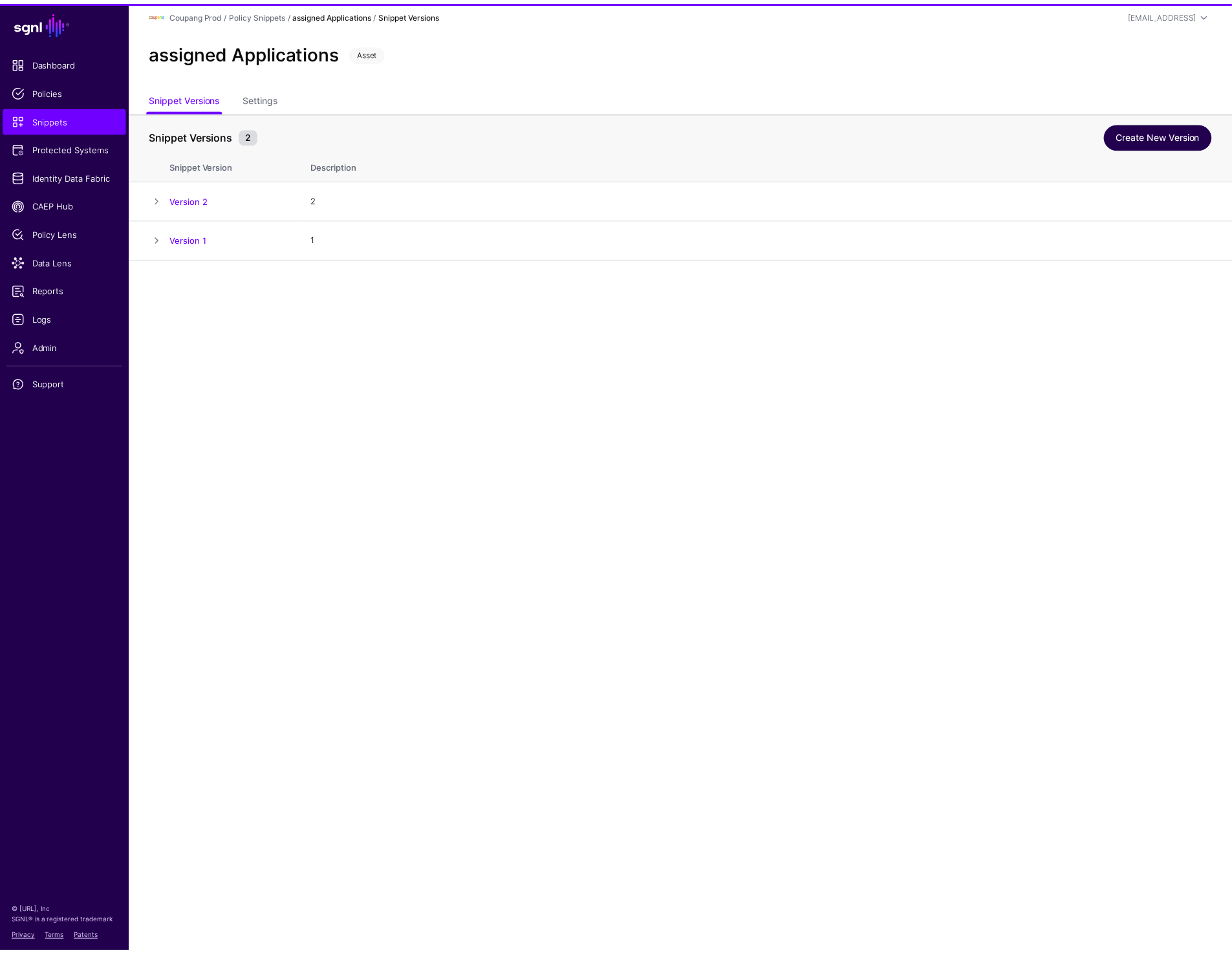
scroll to position [33, 0]
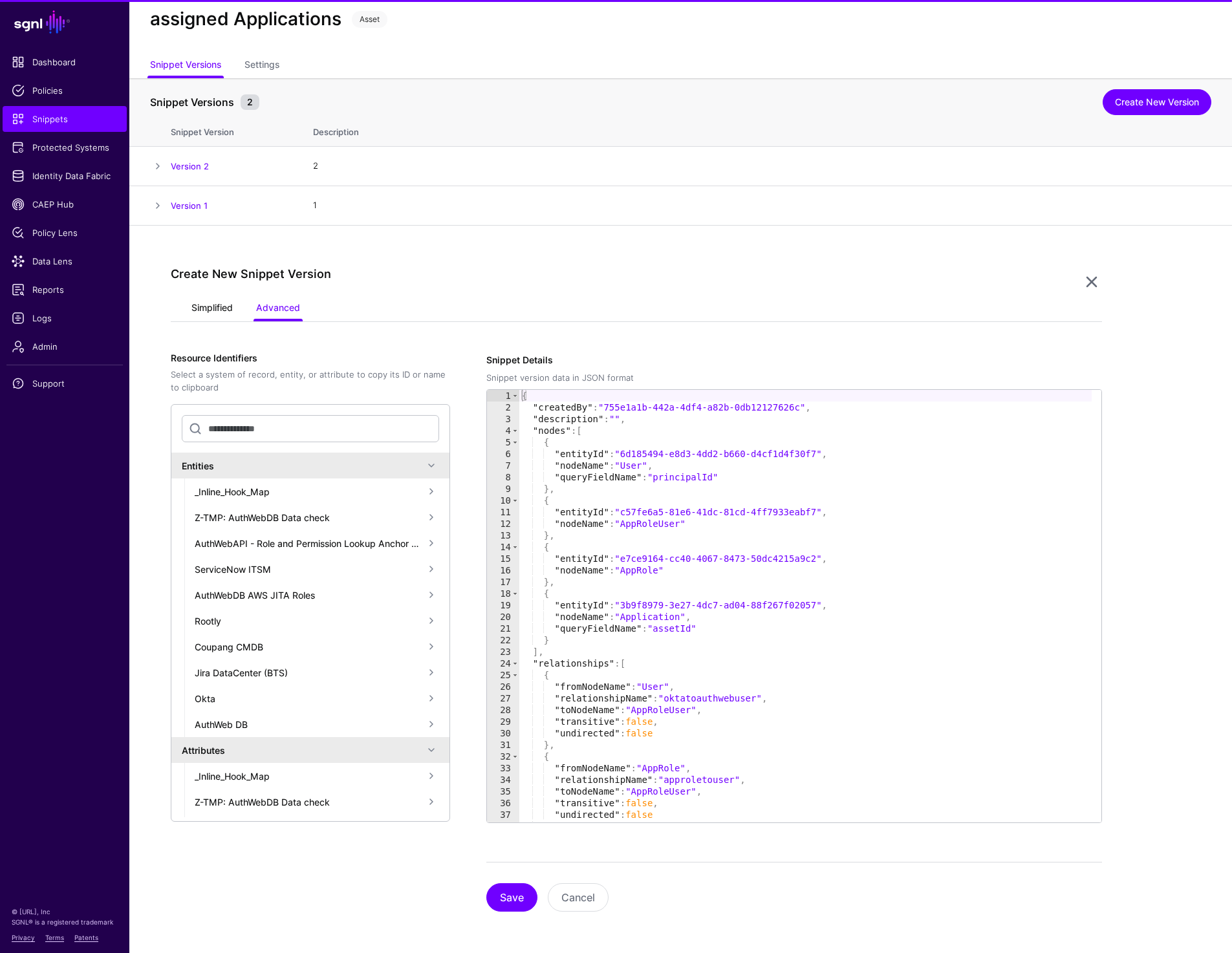
click at [226, 304] on link "Simplified" at bounding box center [212, 308] width 41 height 24
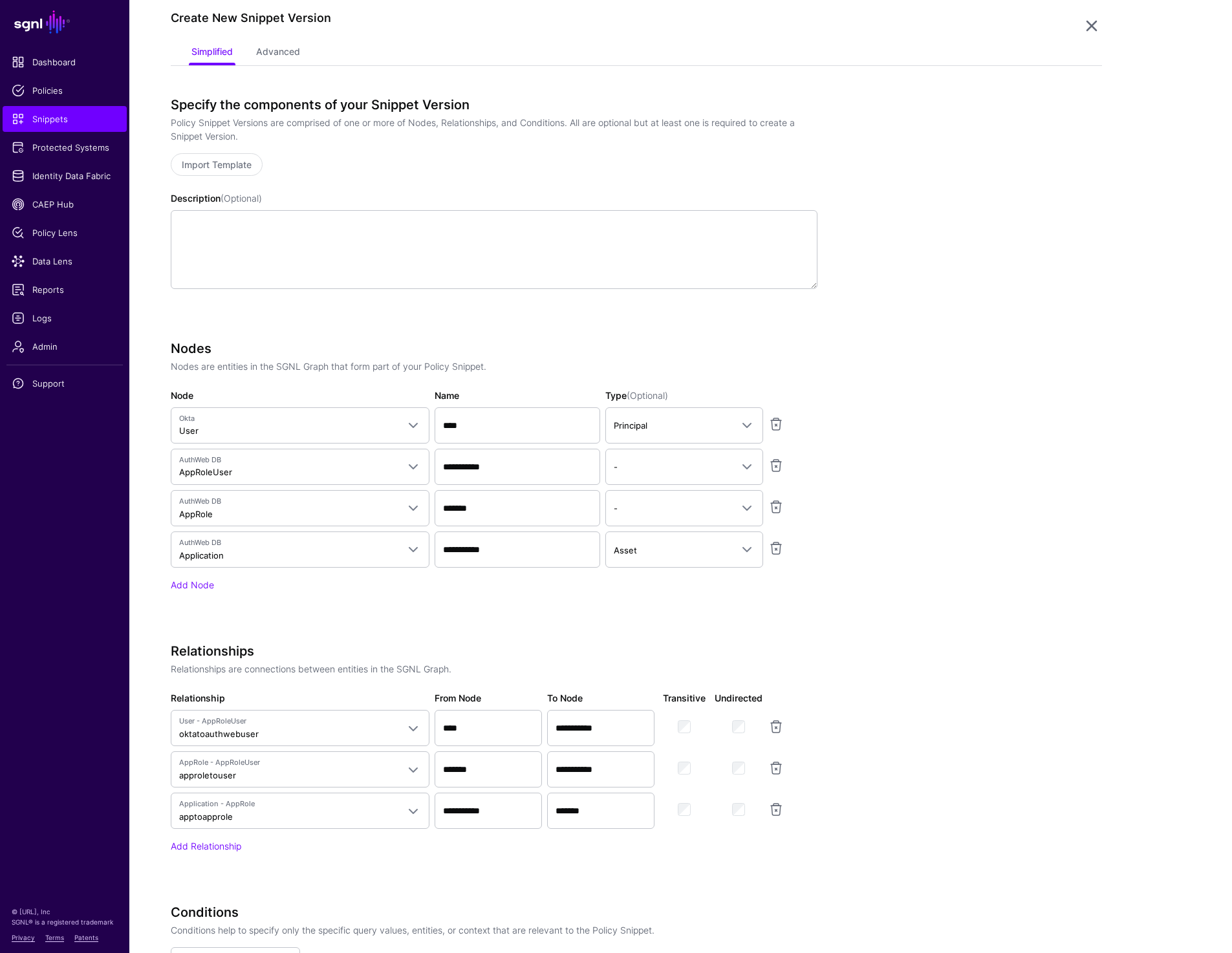
scroll to position [299, 0]
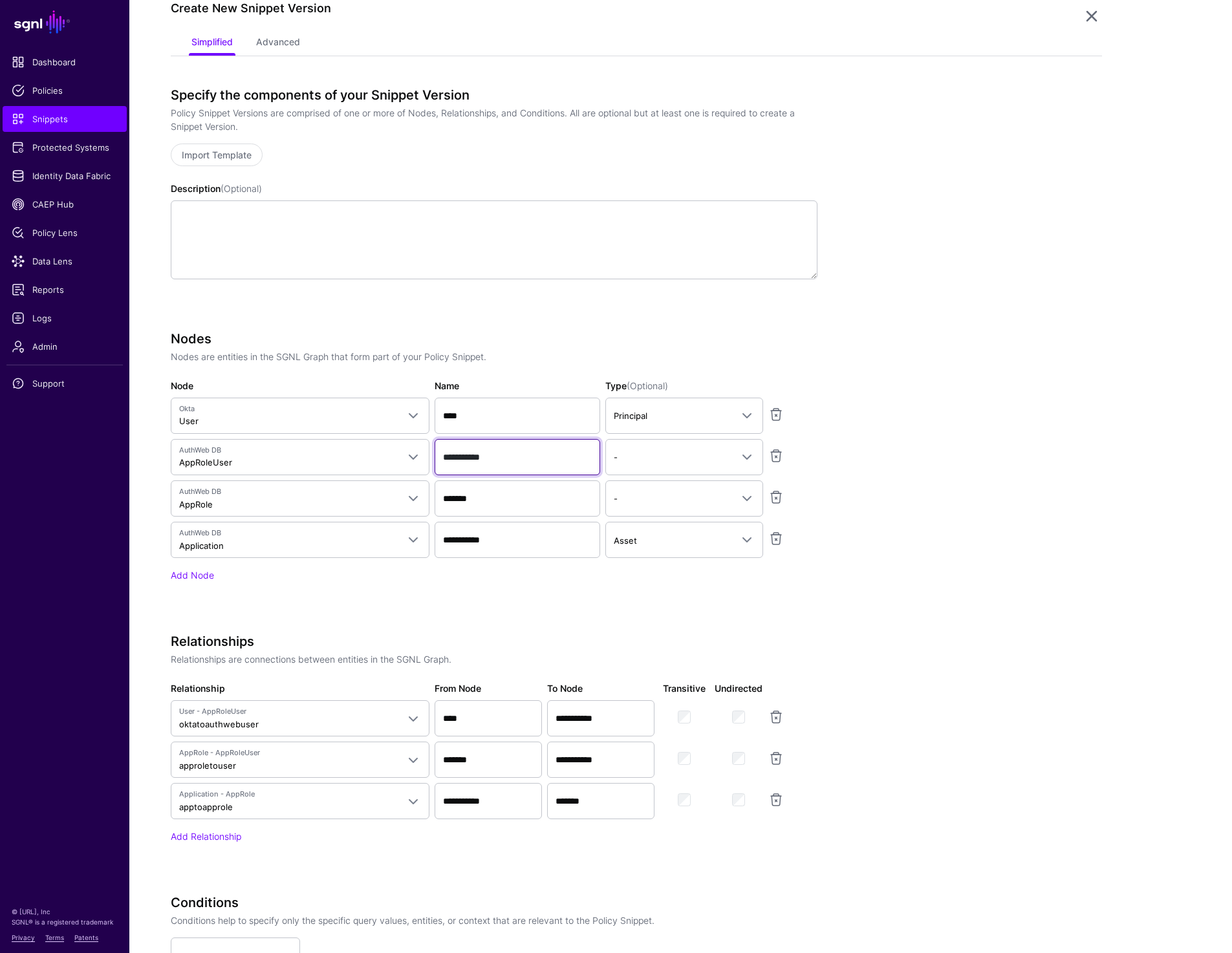
click at [490, 455] on input "**********" at bounding box center [518, 457] width 166 height 36
click at [94, 177] on span "Identity Data Fabric" at bounding box center [65, 176] width 106 height 13
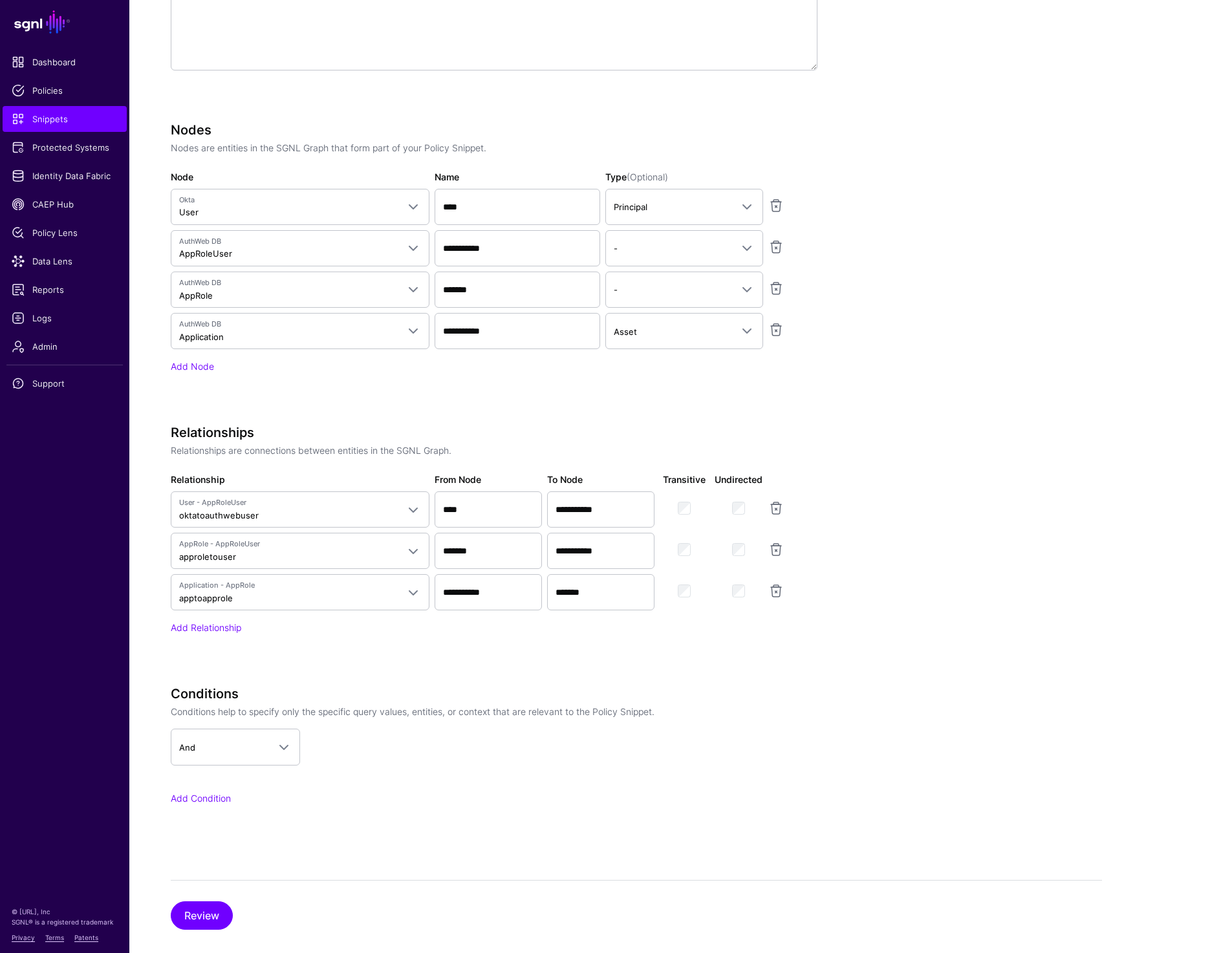
scroll to position [508, 0]
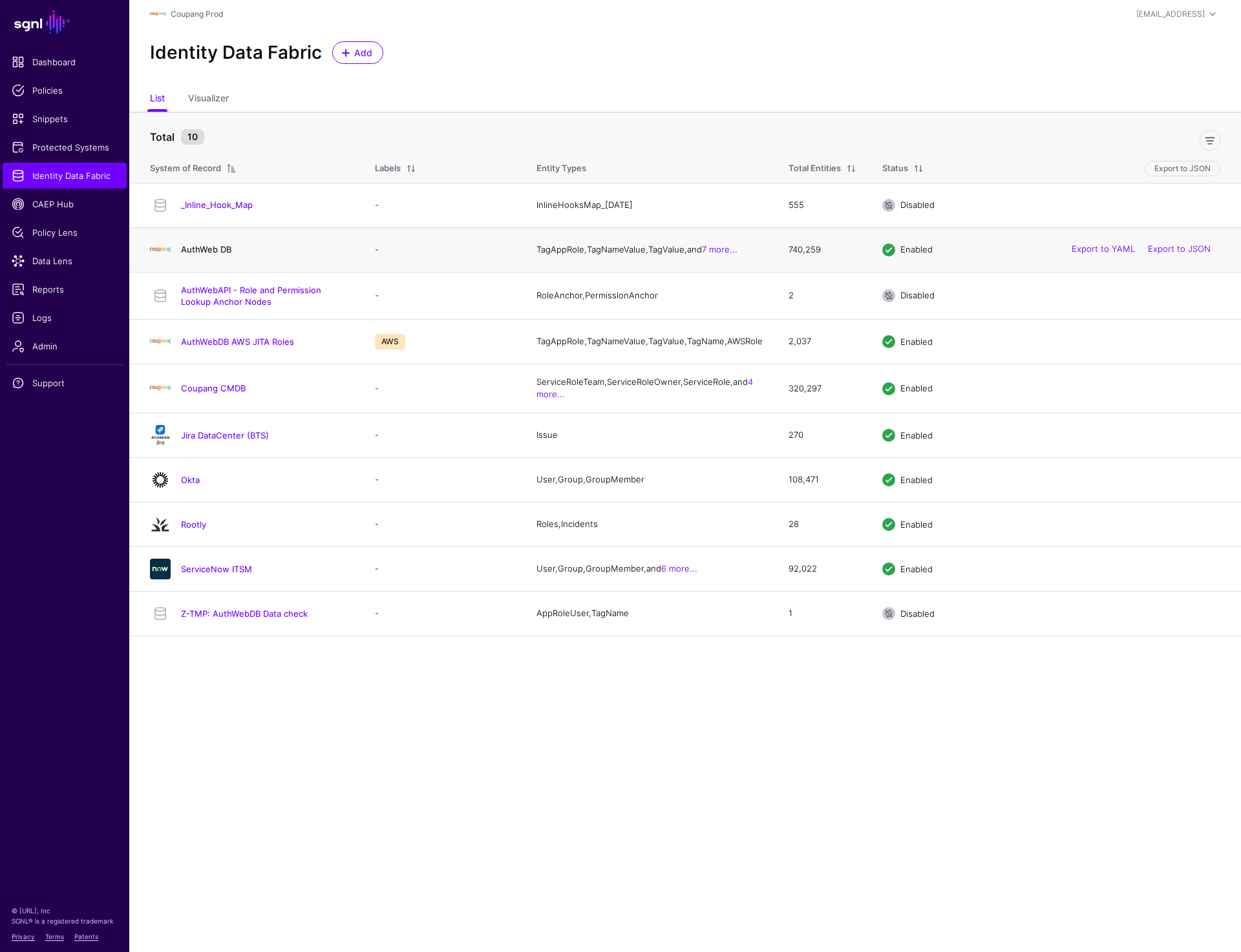
click at [211, 250] on link "AuthWeb DB" at bounding box center [206, 249] width 51 height 10
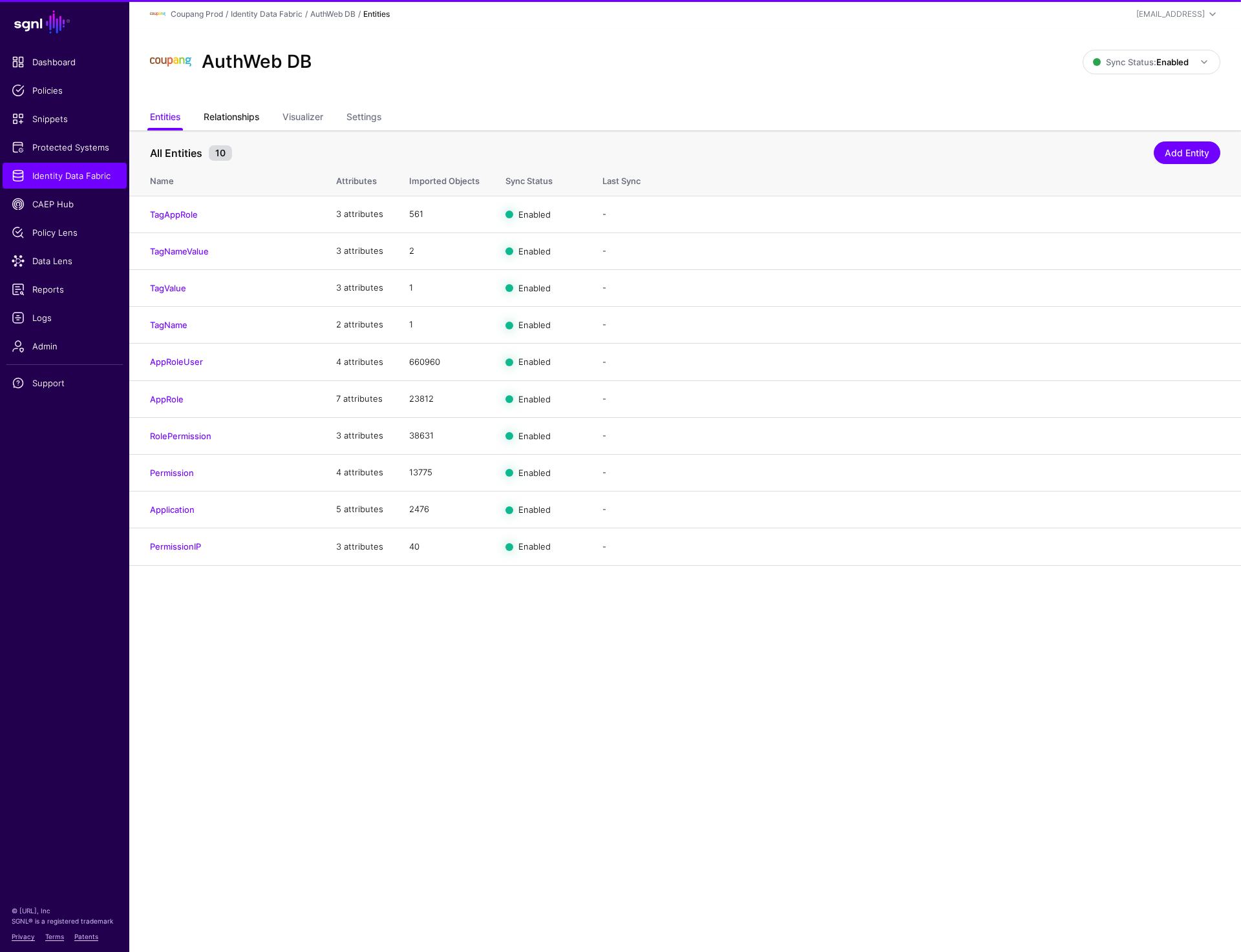
click at [227, 119] on link "Relationships" at bounding box center [231, 118] width 55 height 24
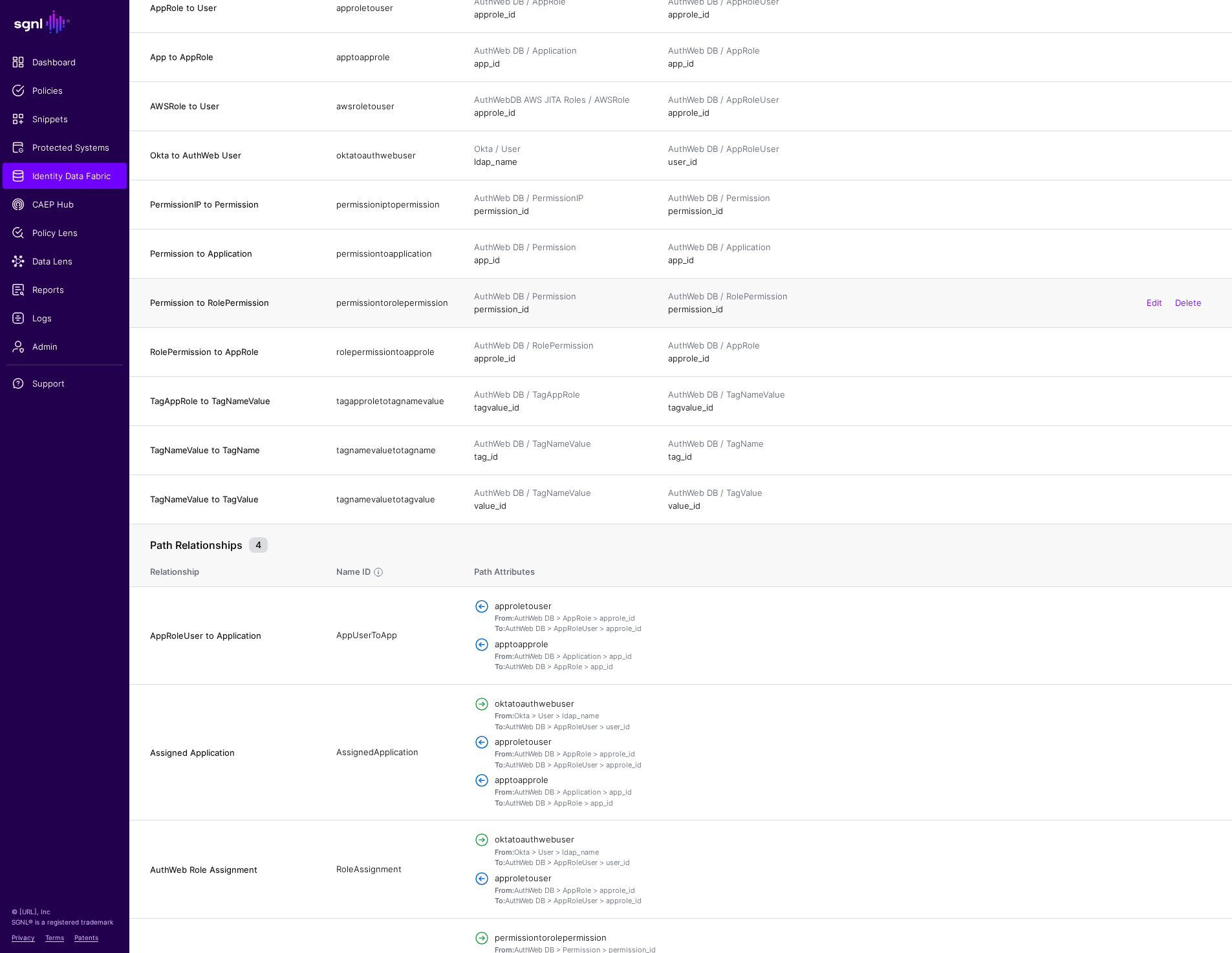
scroll to position [400, 0]
click at [57, 180] on span "Identity Data Fabric" at bounding box center [65, 176] width 106 height 13
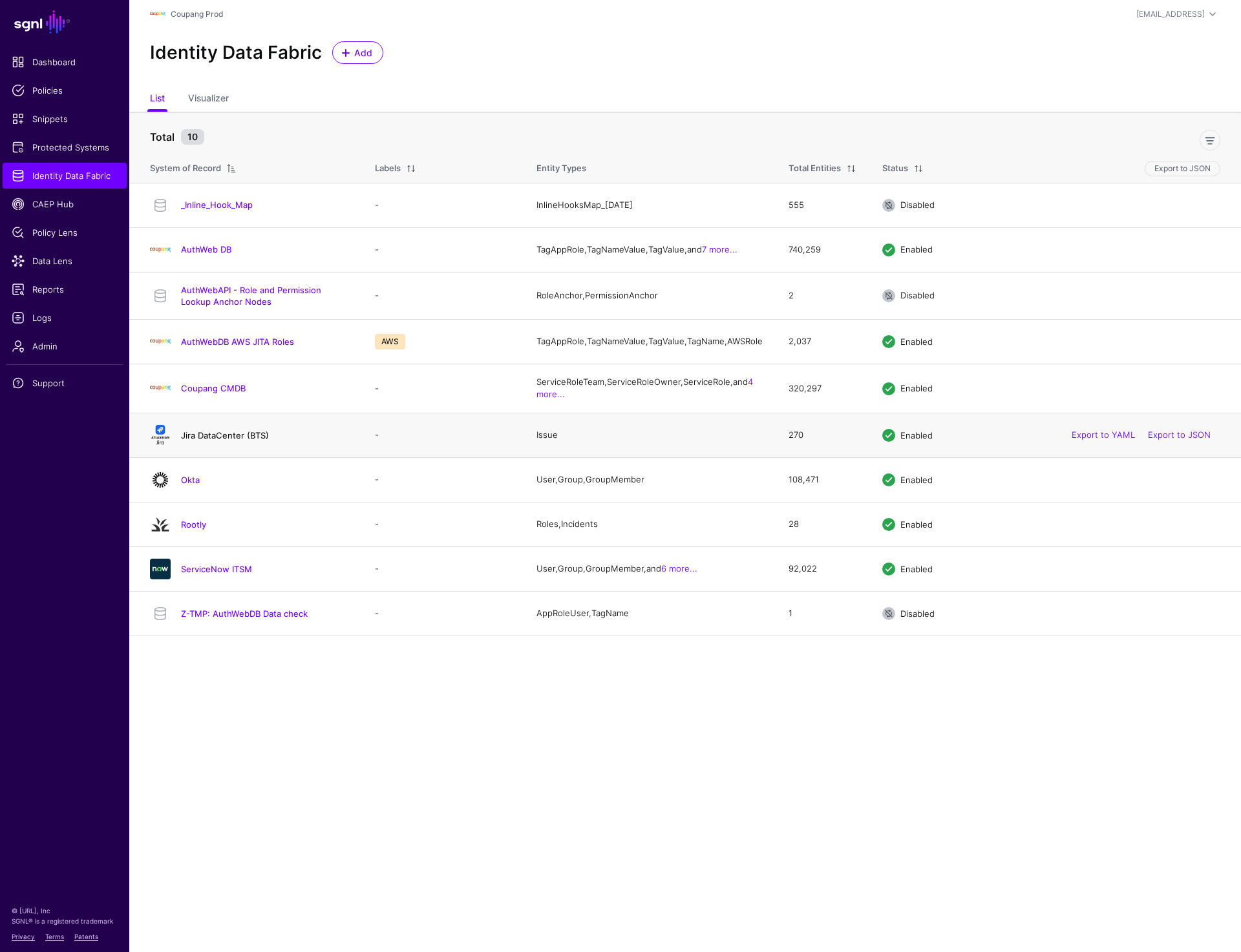
click at [198, 441] on link "Jira DataCenter (BTS)" at bounding box center [225, 435] width 88 height 10
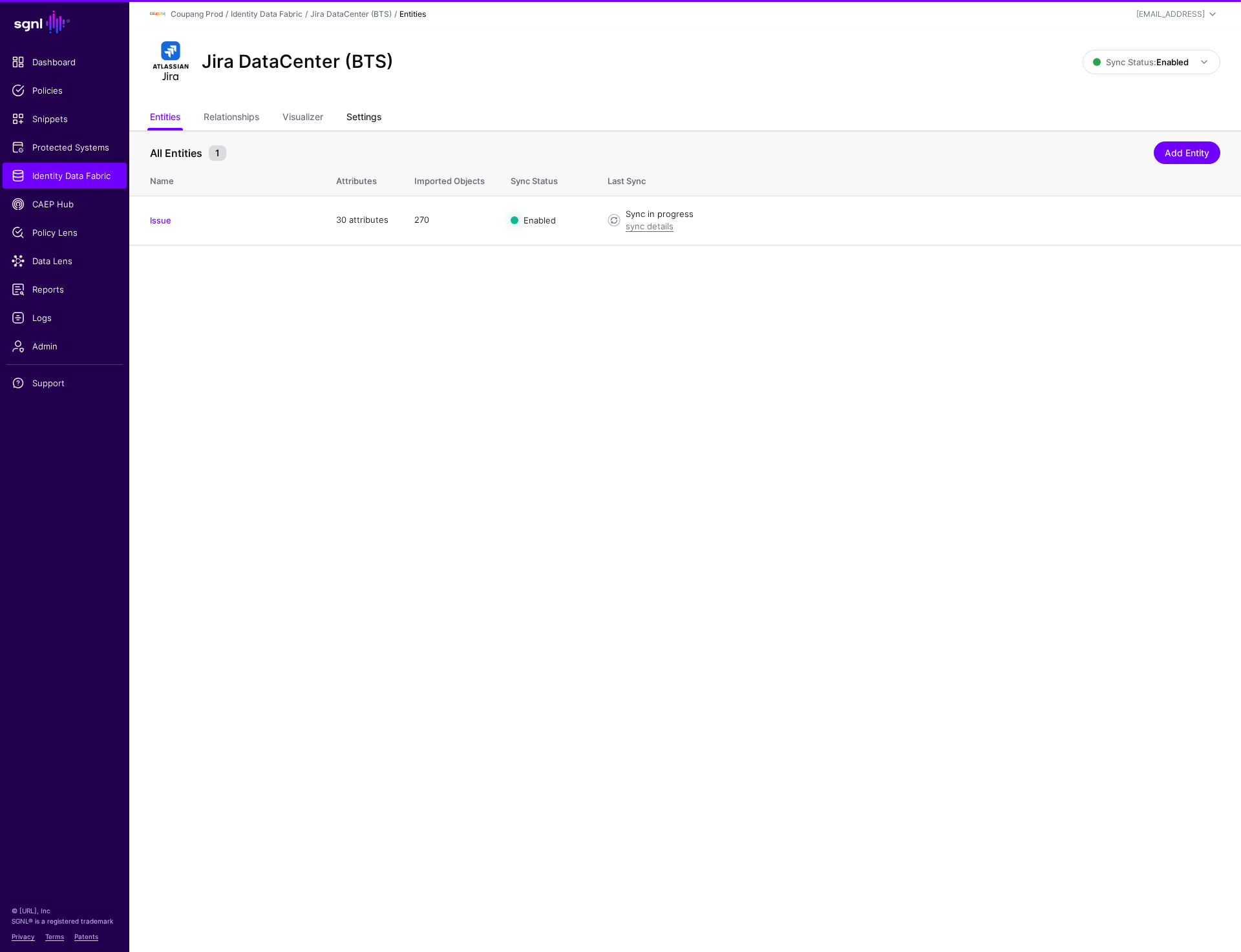
click at [362, 123] on link "Settings" at bounding box center [363, 118] width 35 height 24
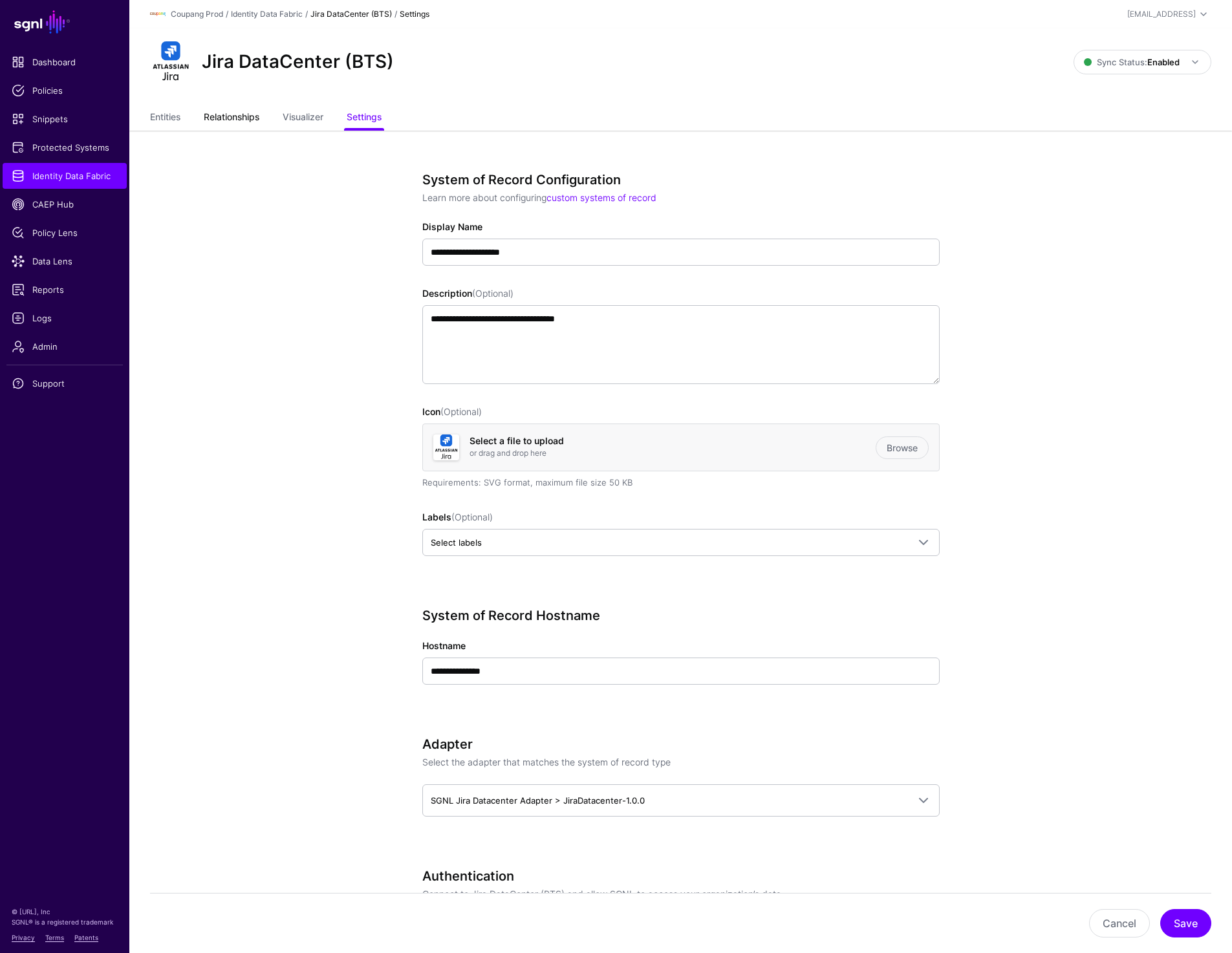
click at [228, 123] on link "Relationships" at bounding box center [231, 118] width 55 height 24
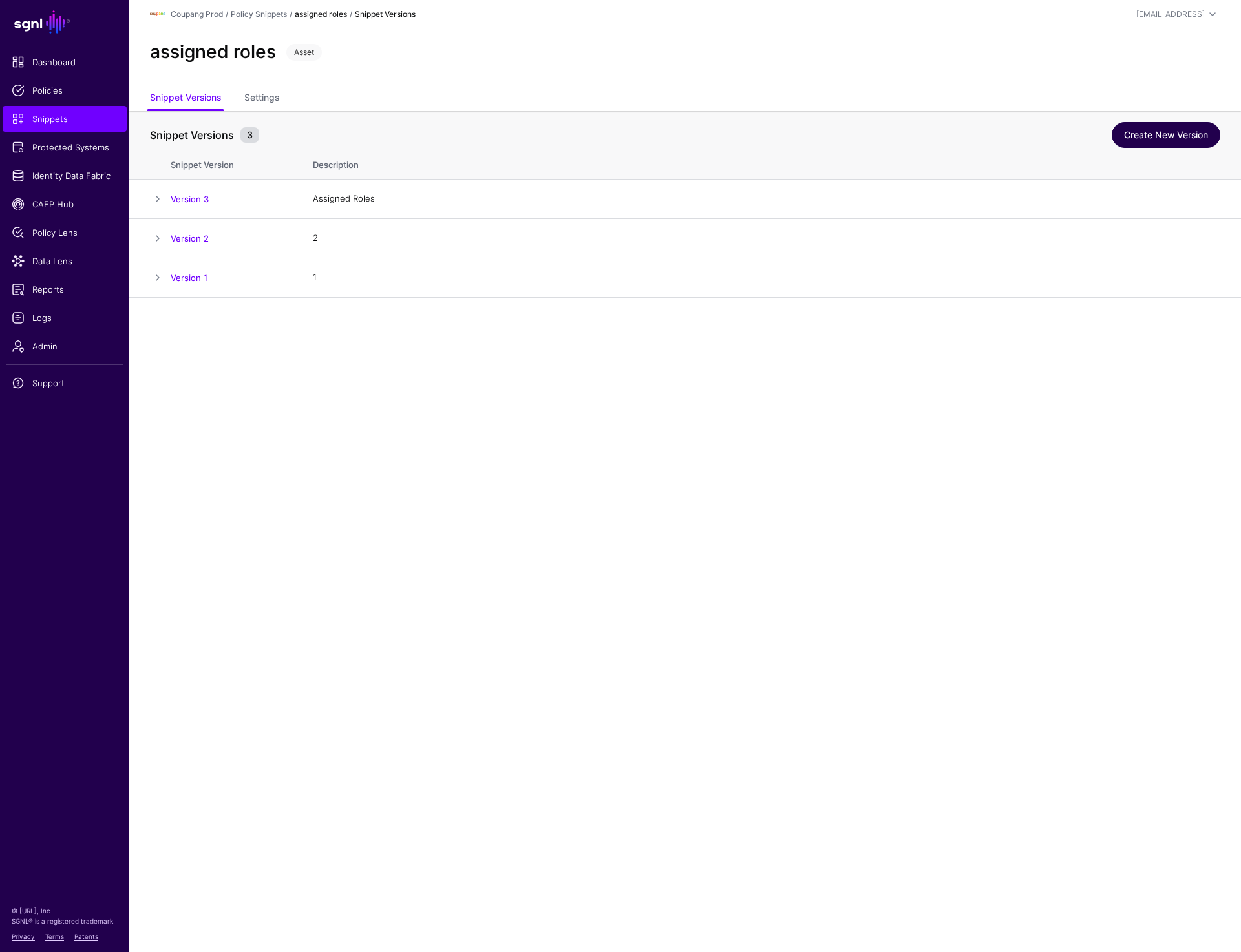
click at [1143, 133] on link "Create New Version" at bounding box center [1165, 135] width 108 height 26
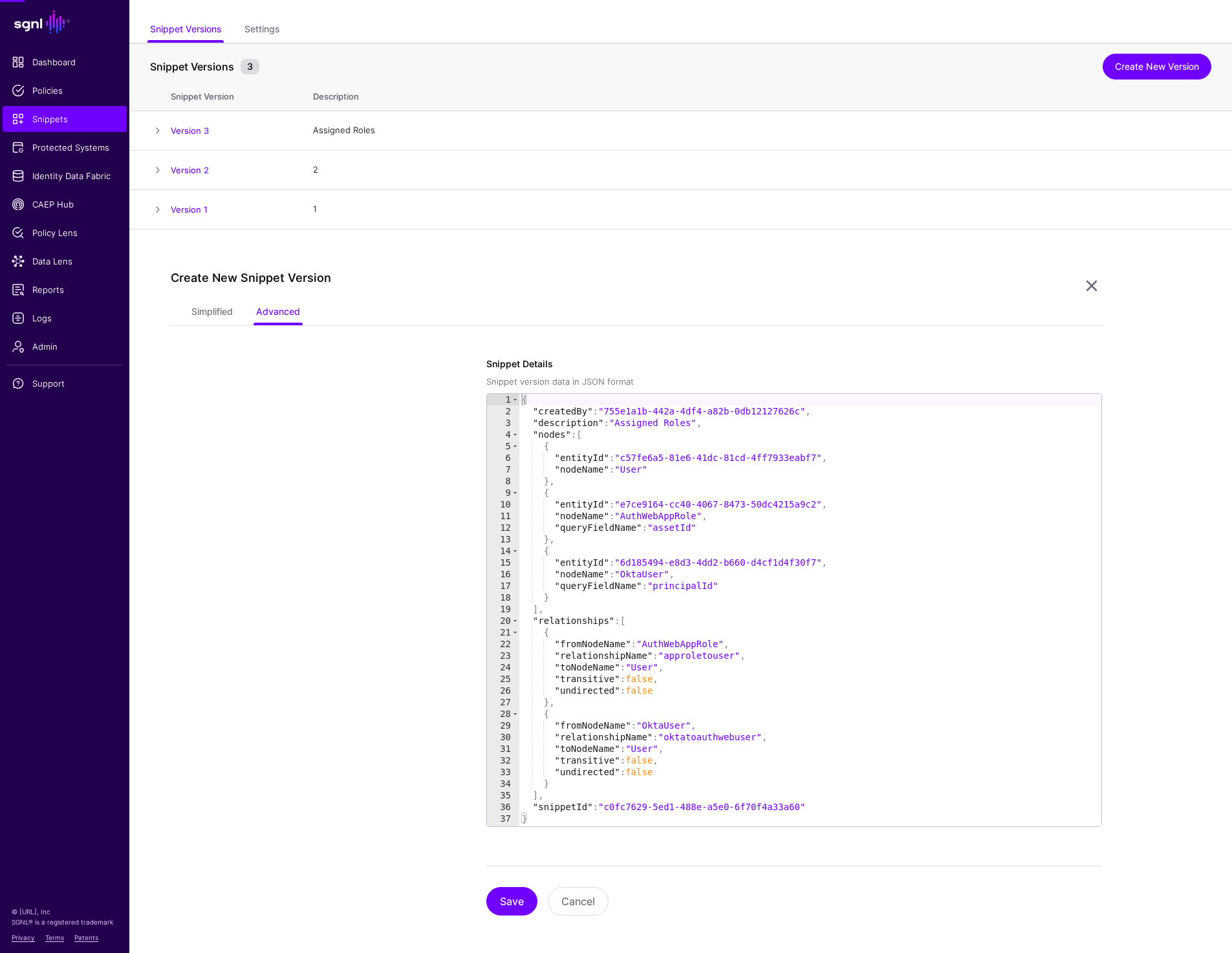
scroll to position [73, 0]
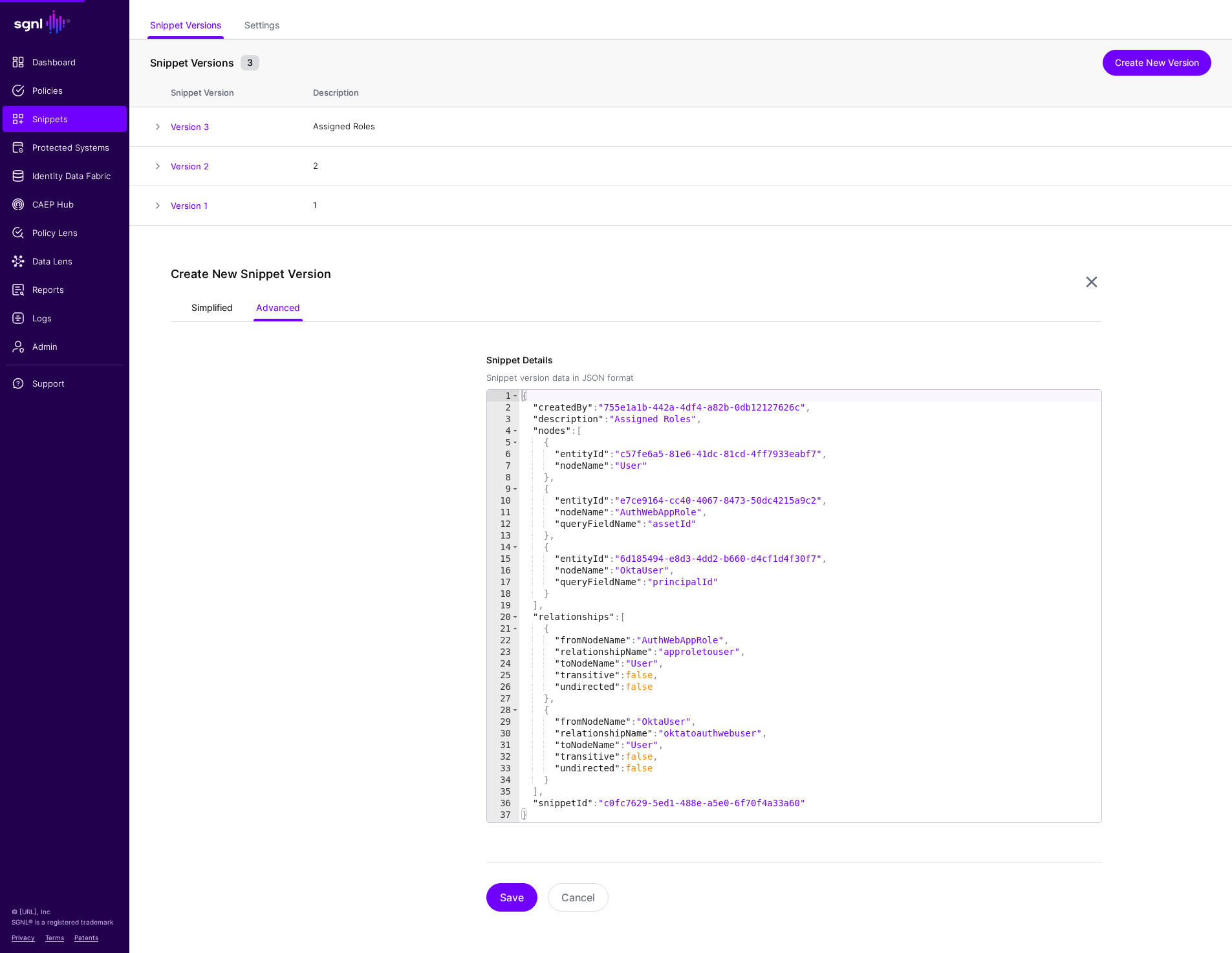
click at [221, 308] on link "Simplified" at bounding box center [212, 308] width 41 height 24
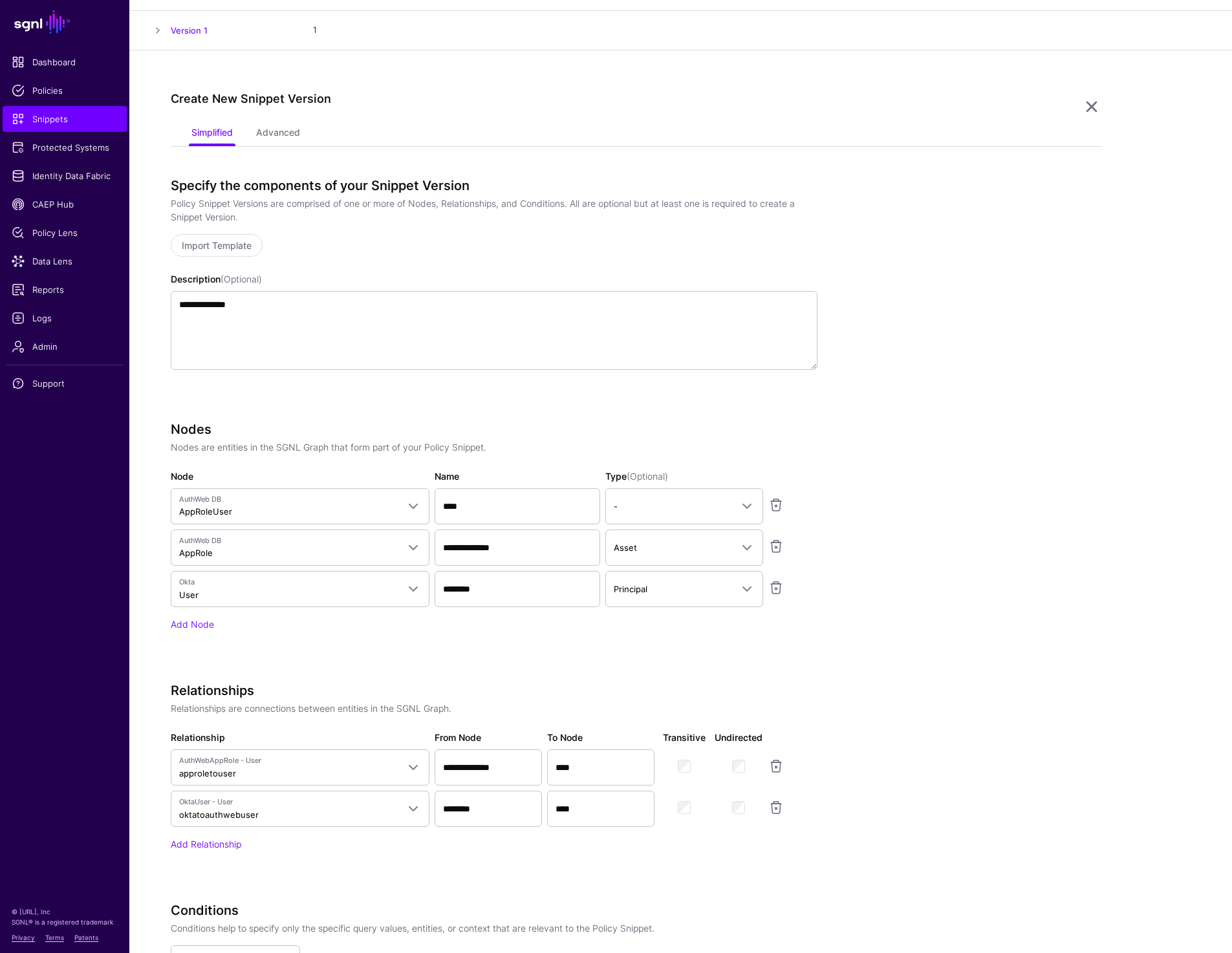
scroll to position [283, 0]
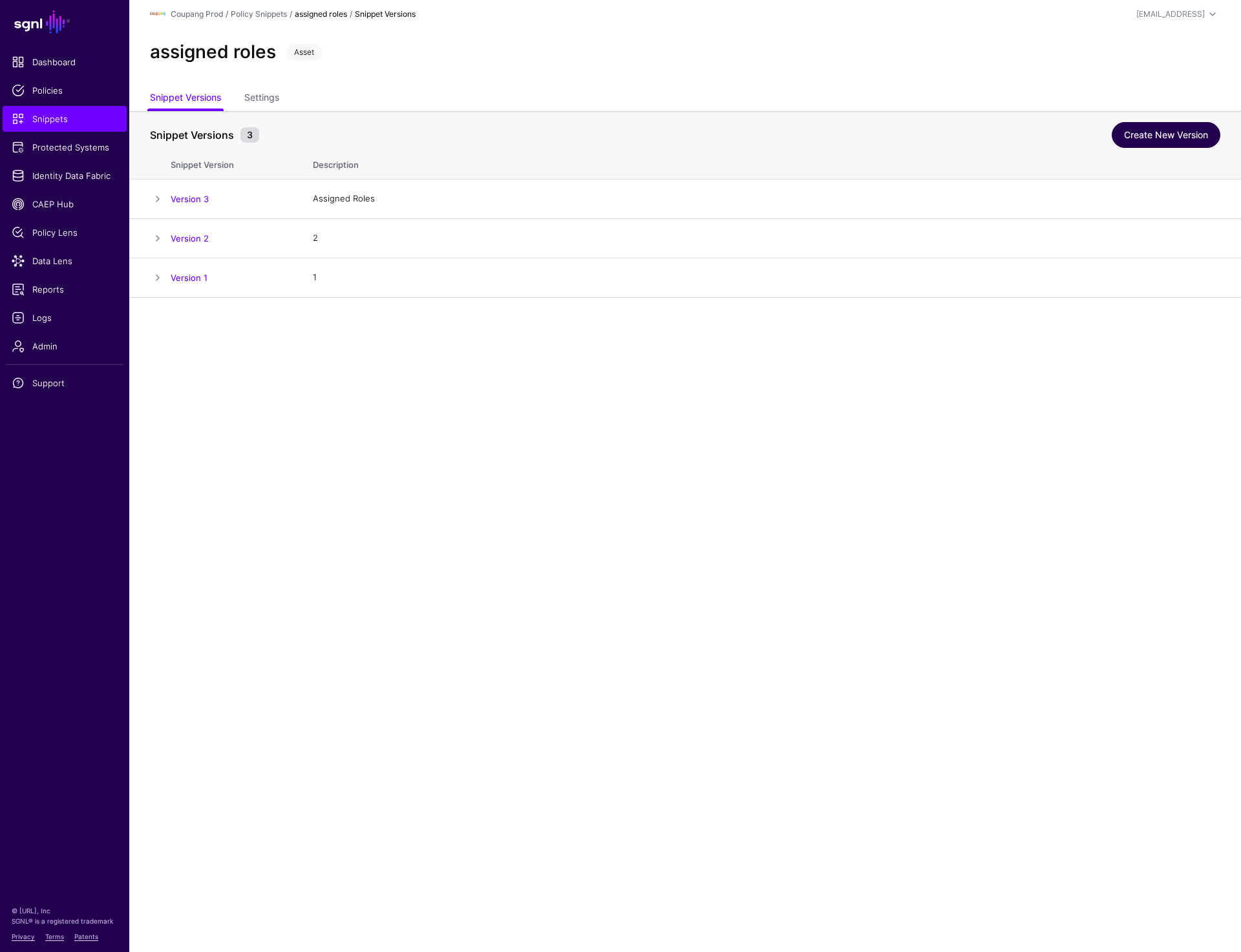
click at [1172, 138] on link "Create New Version" at bounding box center [1165, 135] width 108 height 26
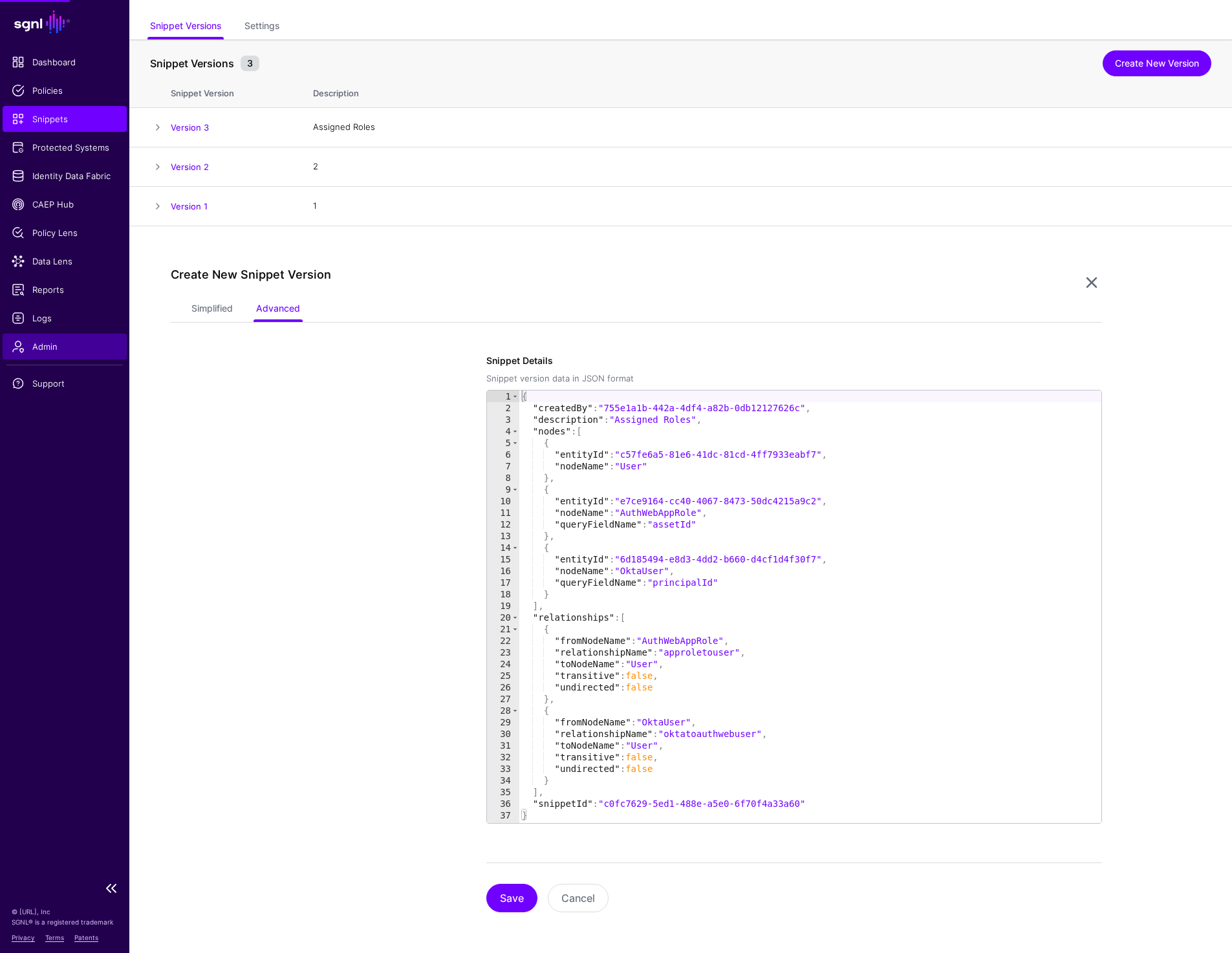
scroll to position [73, 0]
click at [201, 300] on link "Simplified" at bounding box center [212, 308] width 41 height 24
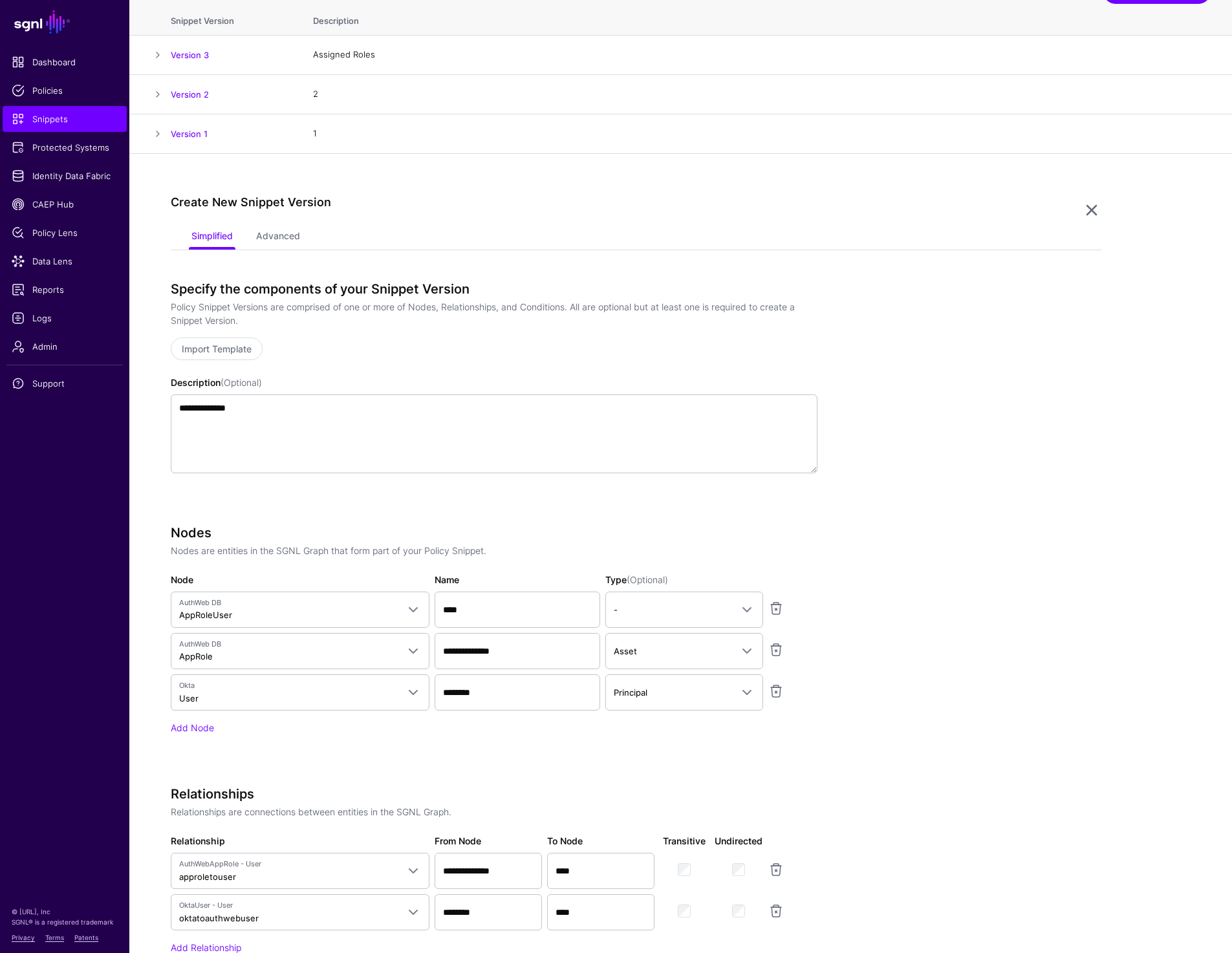
scroll to position [0, 0]
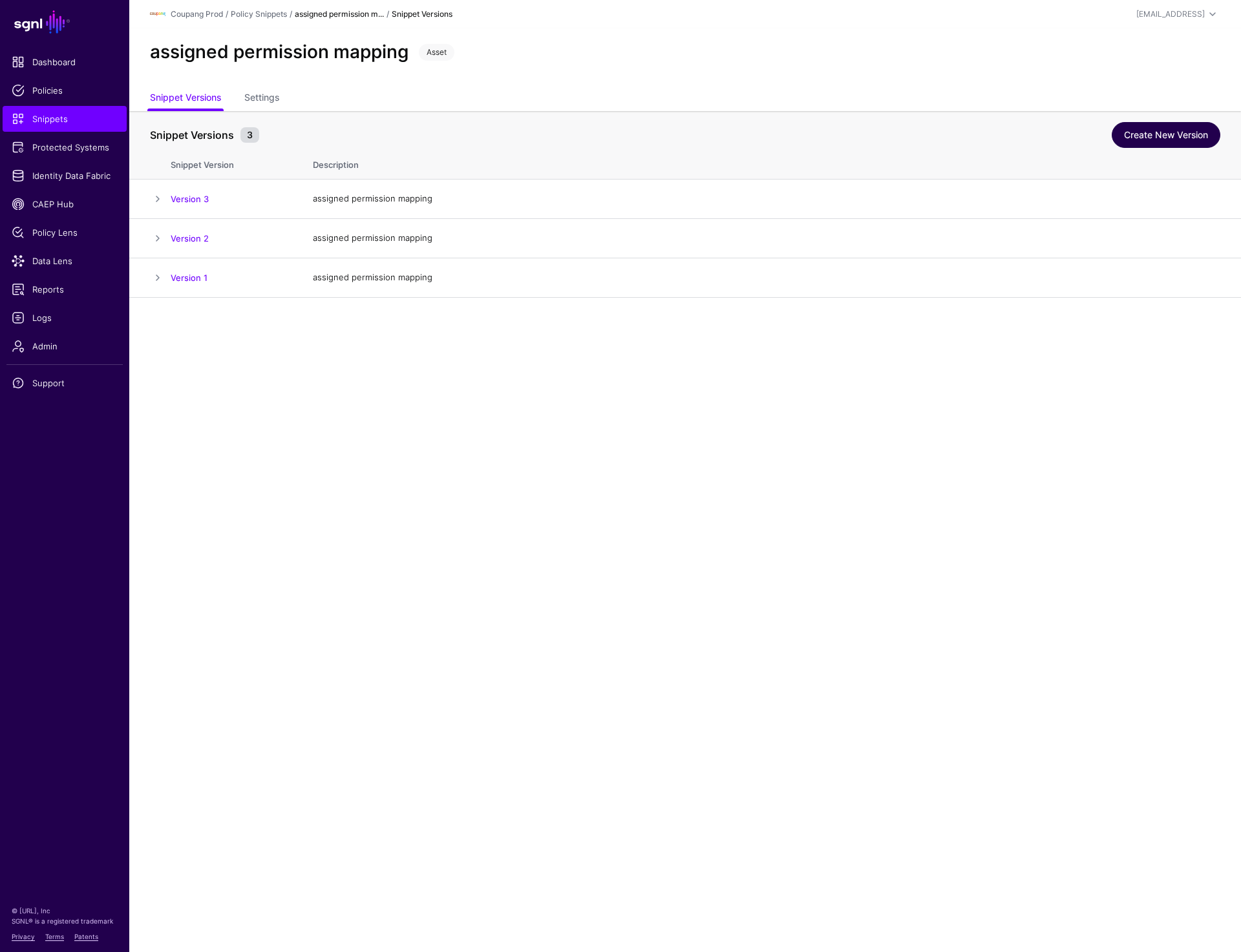
click at [1188, 136] on link "Create New Version" at bounding box center [1165, 135] width 108 height 26
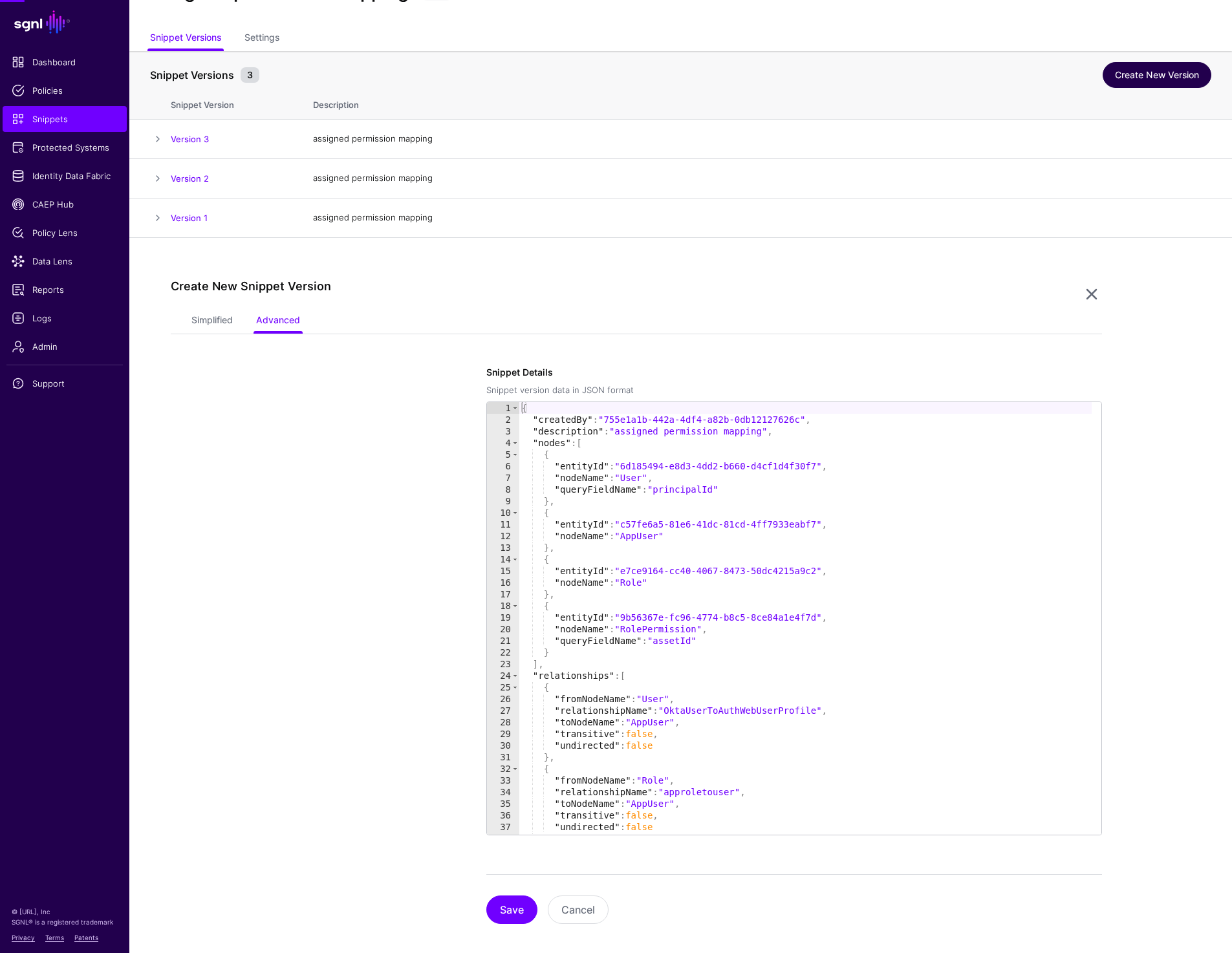
scroll to position [73, 0]
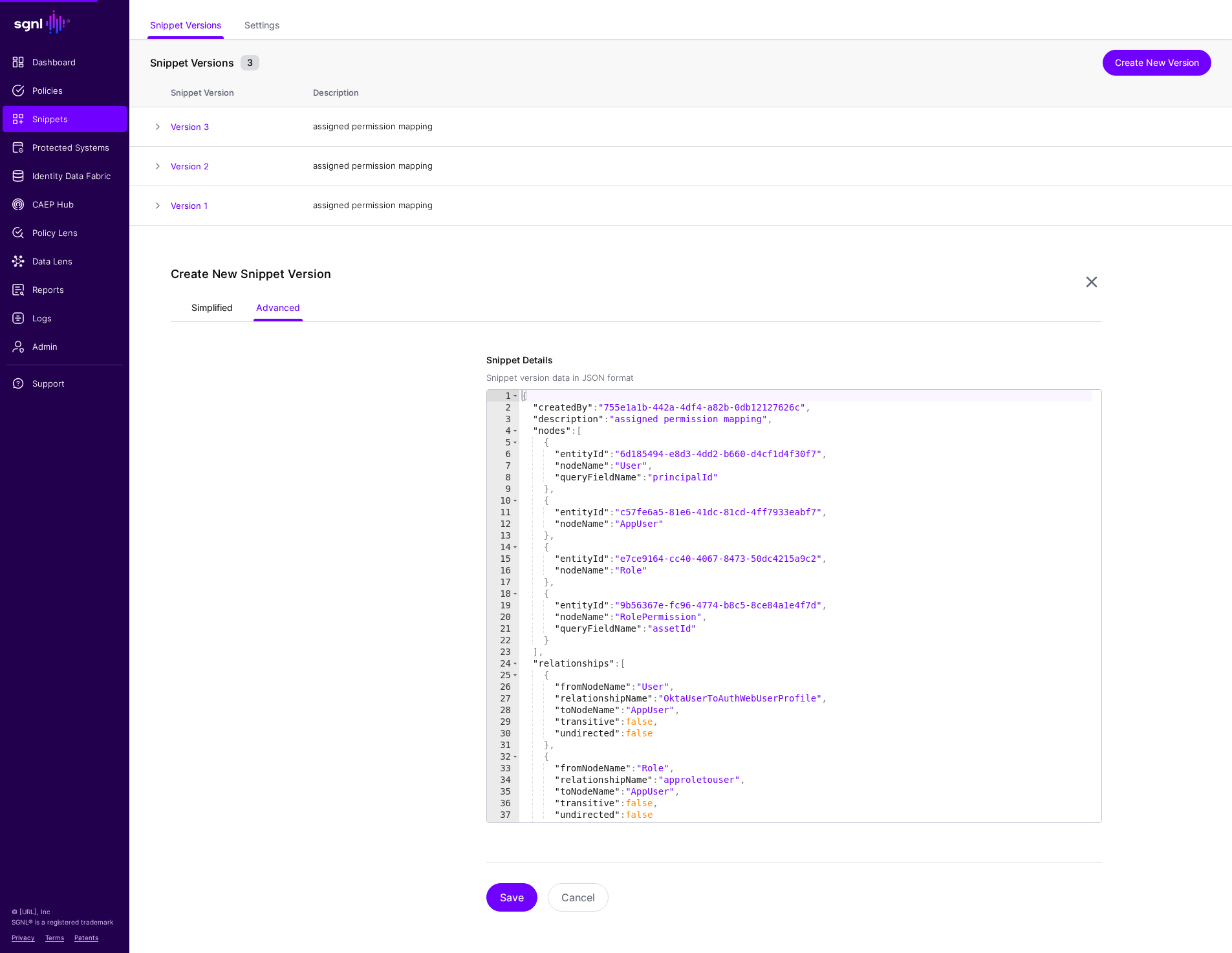
click at [211, 306] on link "Simplified" at bounding box center [212, 308] width 41 height 24
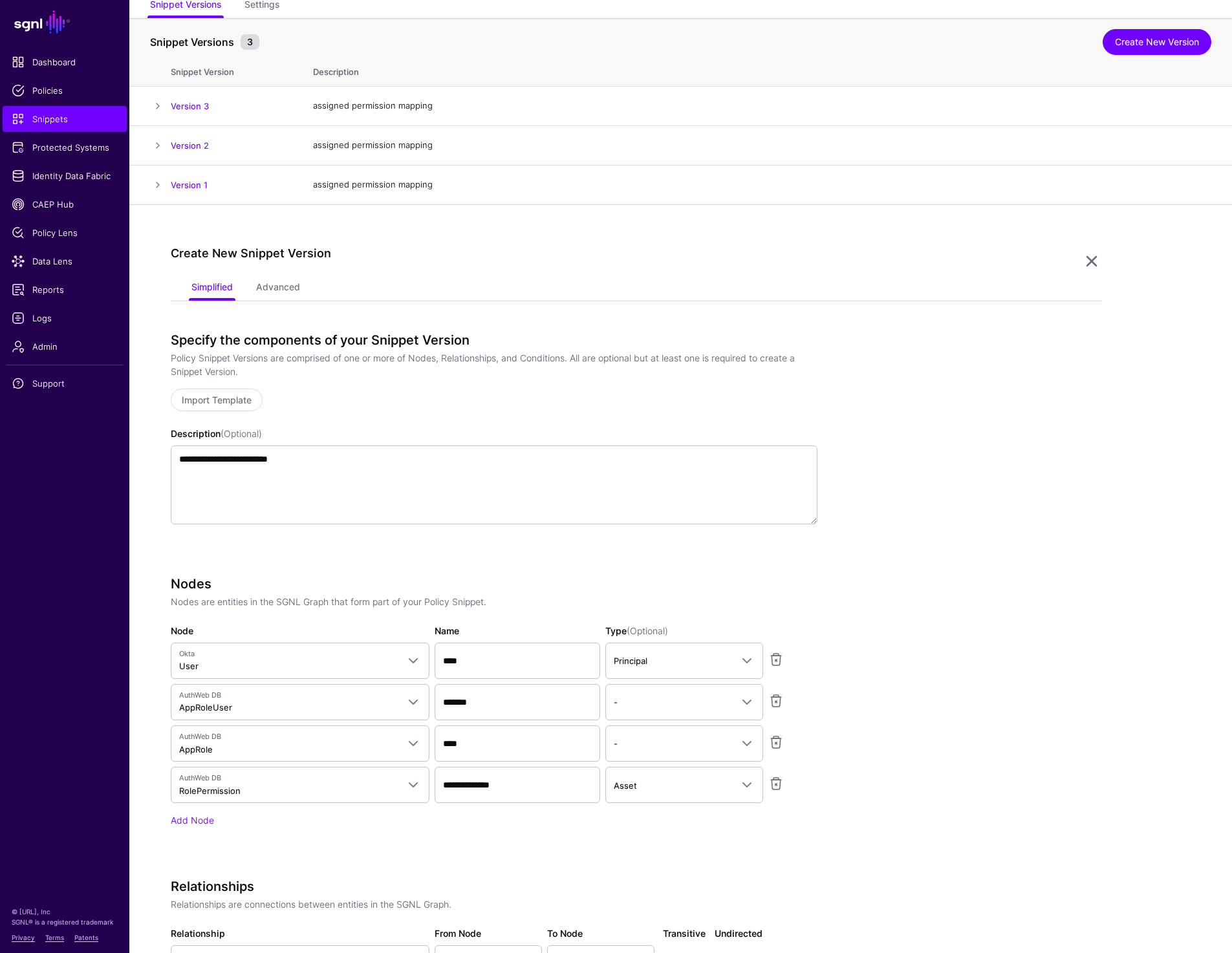
scroll to position [0, 0]
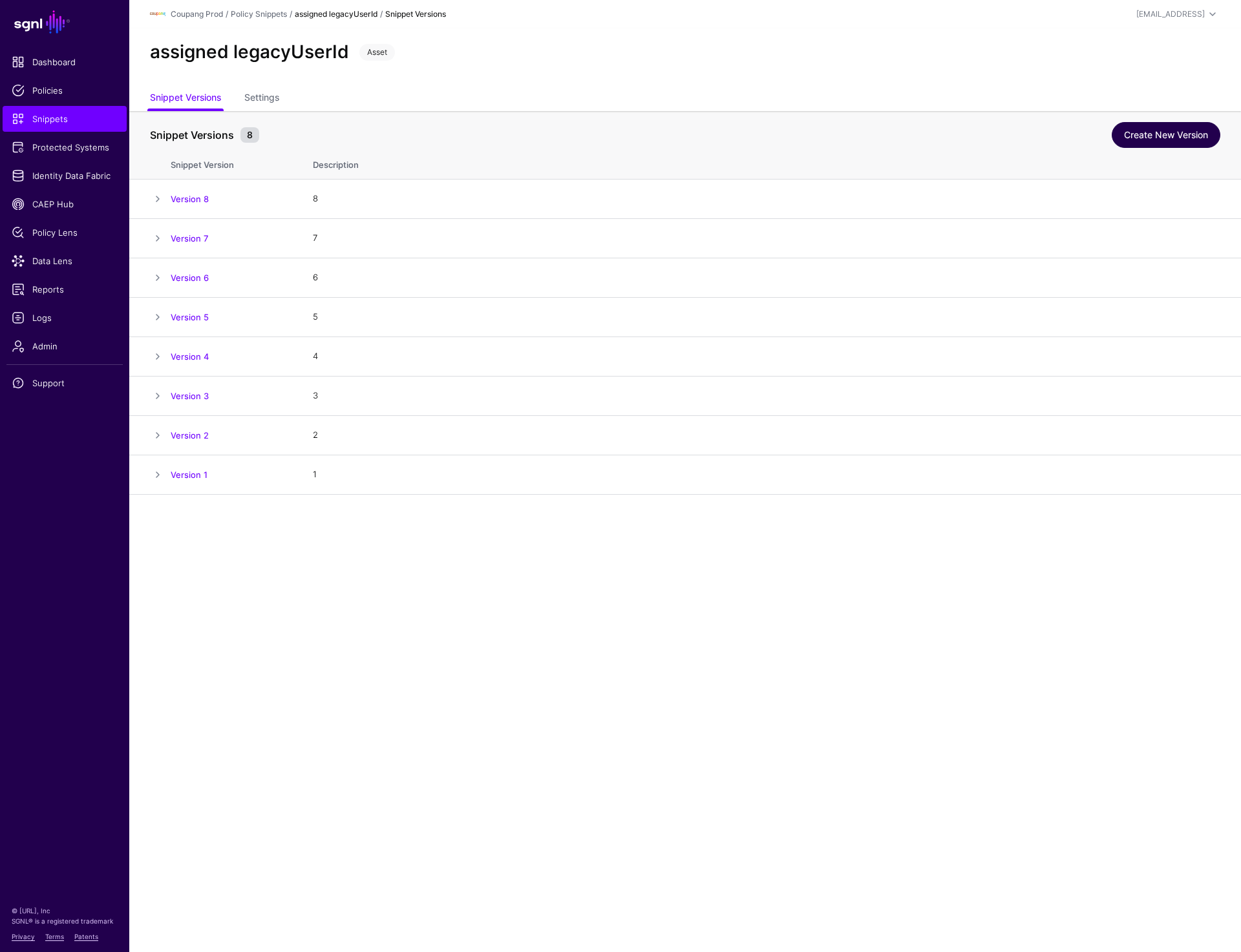
click at [1142, 129] on link "Create New Version" at bounding box center [1165, 135] width 108 height 26
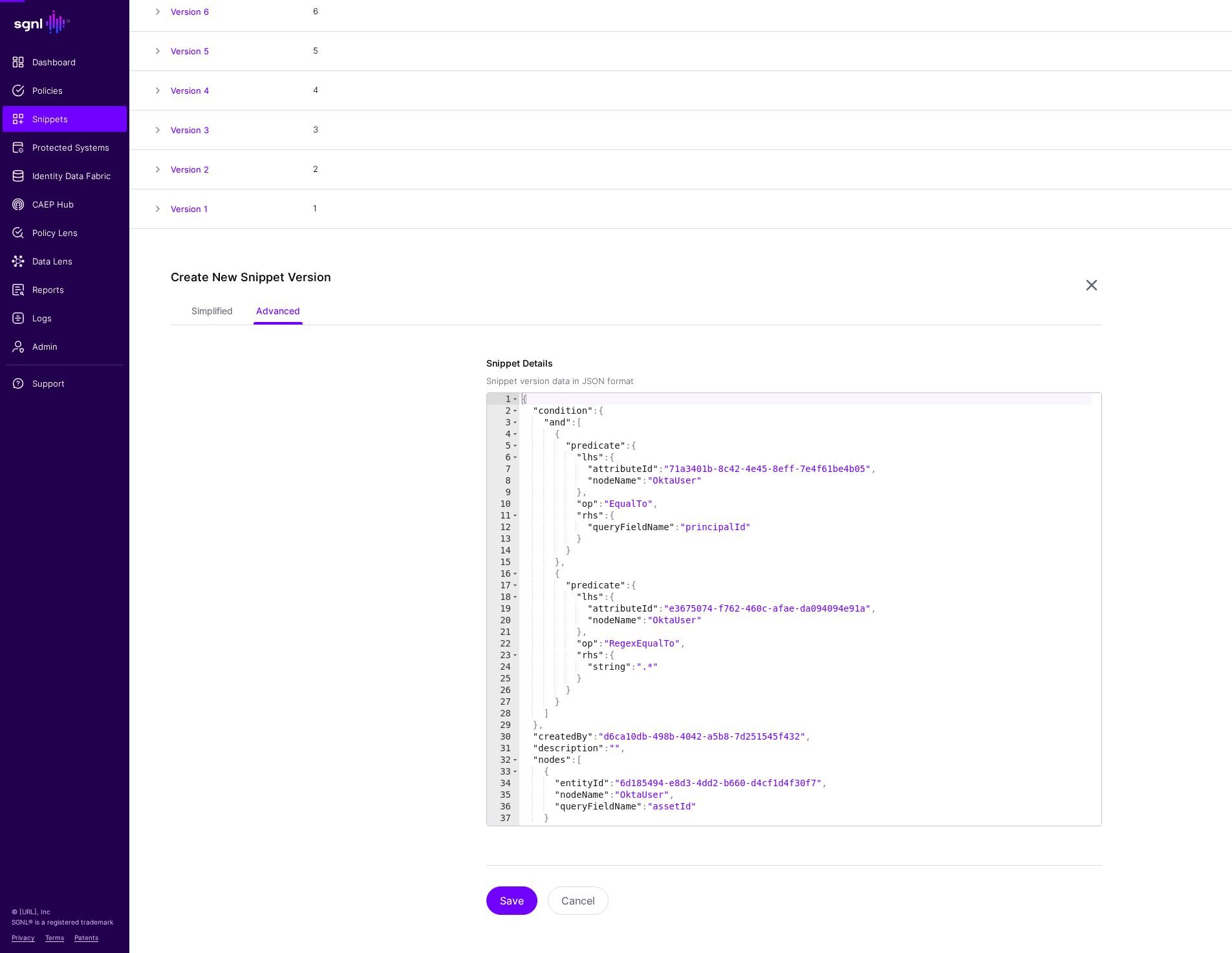
scroll to position [269, 0]
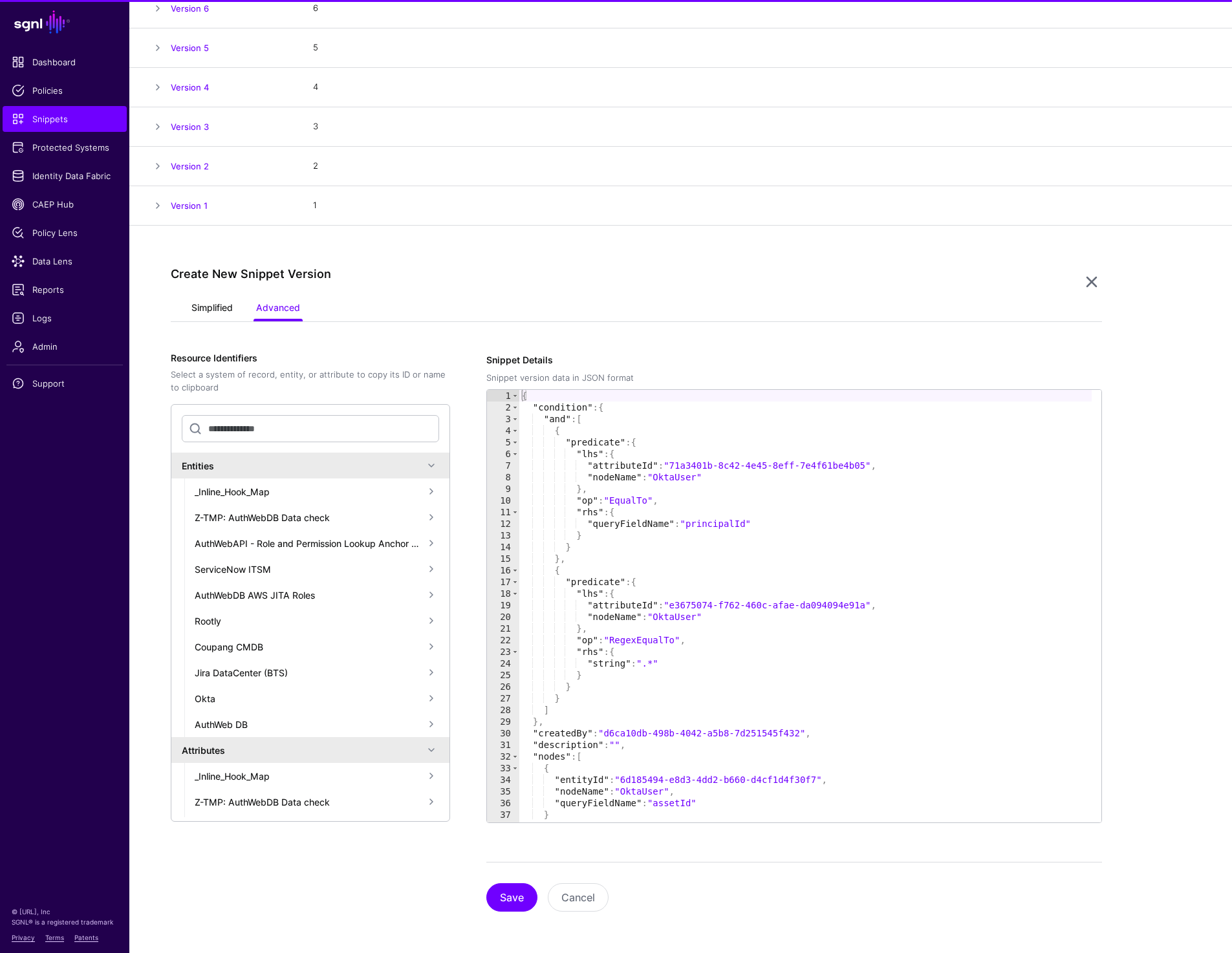
click at [206, 300] on link "Simplified" at bounding box center [212, 308] width 41 height 24
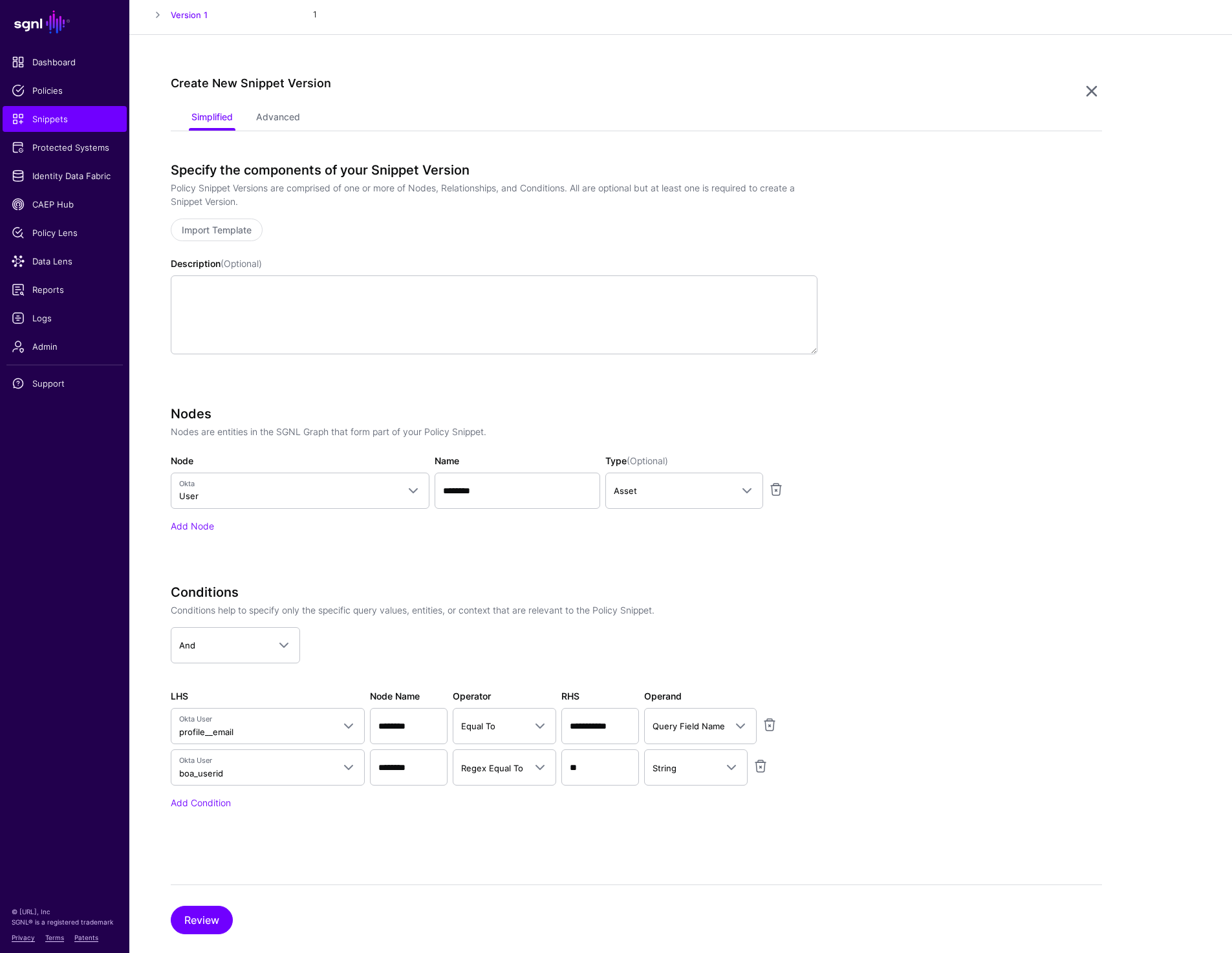
scroll to position [482, 0]
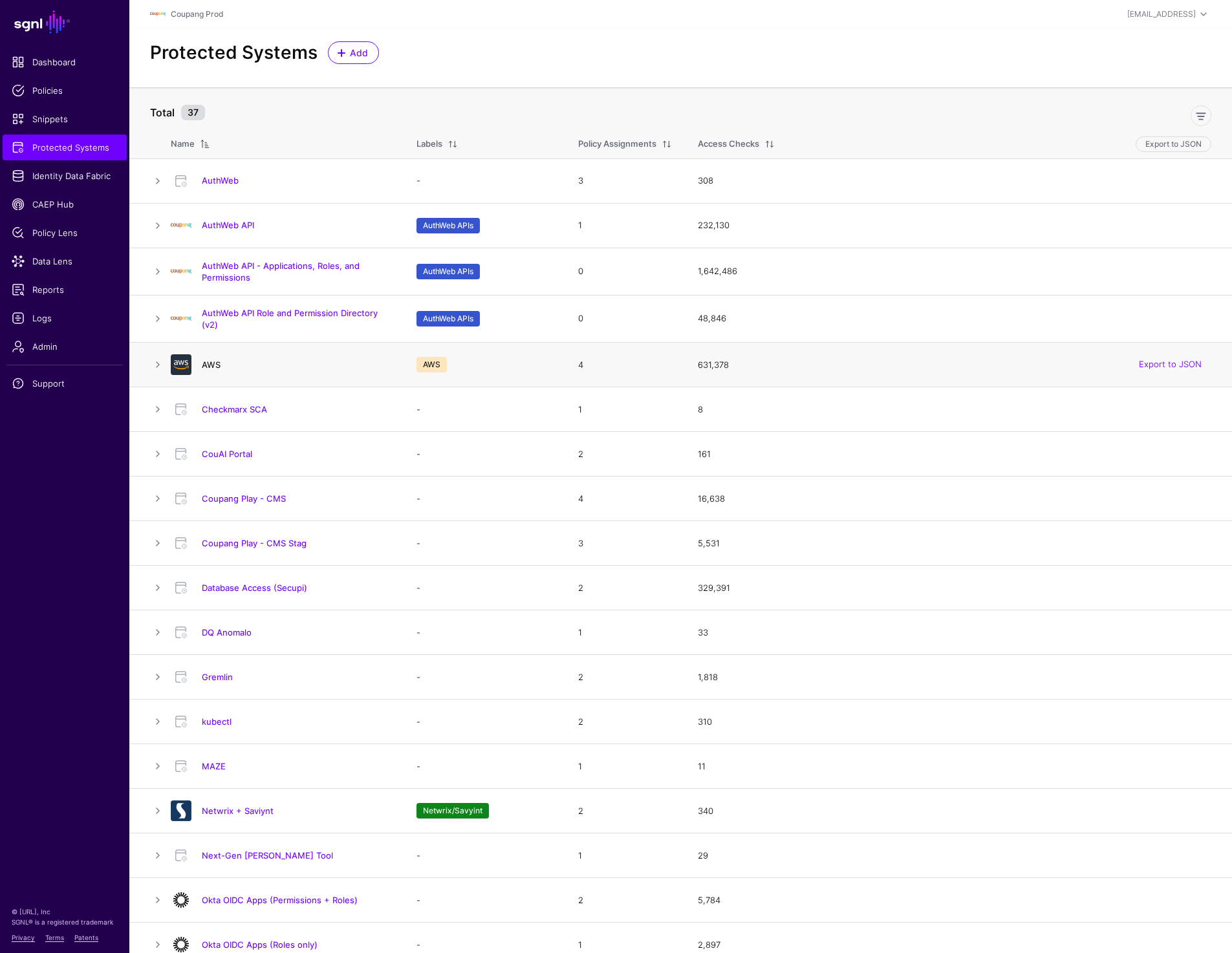
click at [214, 361] on link "AWS" at bounding box center [211, 364] width 19 height 10
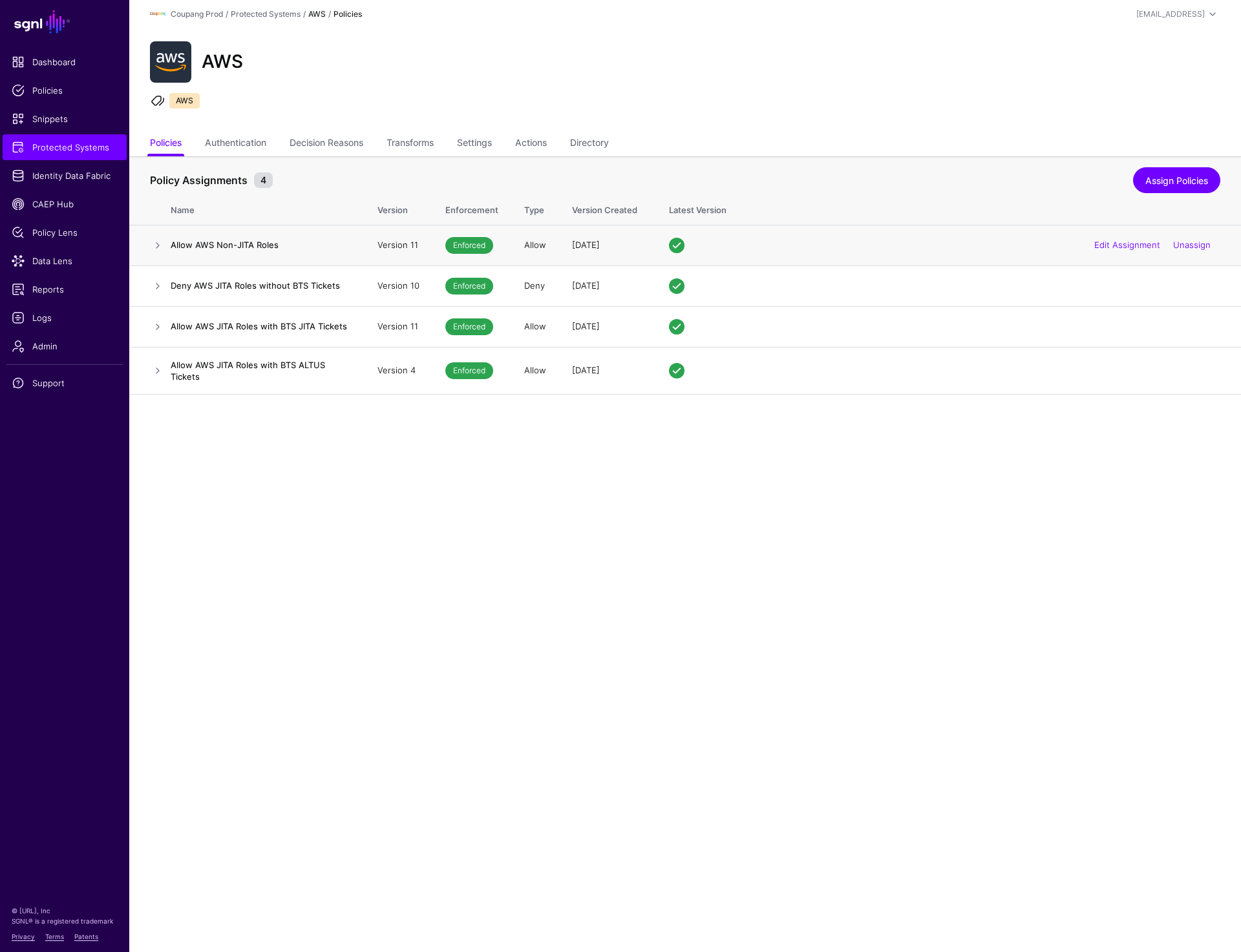
click at [197, 247] on h4 "Allow AWS Non-JITA Roles" at bounding box center [261, 245] width 181 height 12
click at [153, 322] on link at bounding box center [158, 327] width 16 height 16
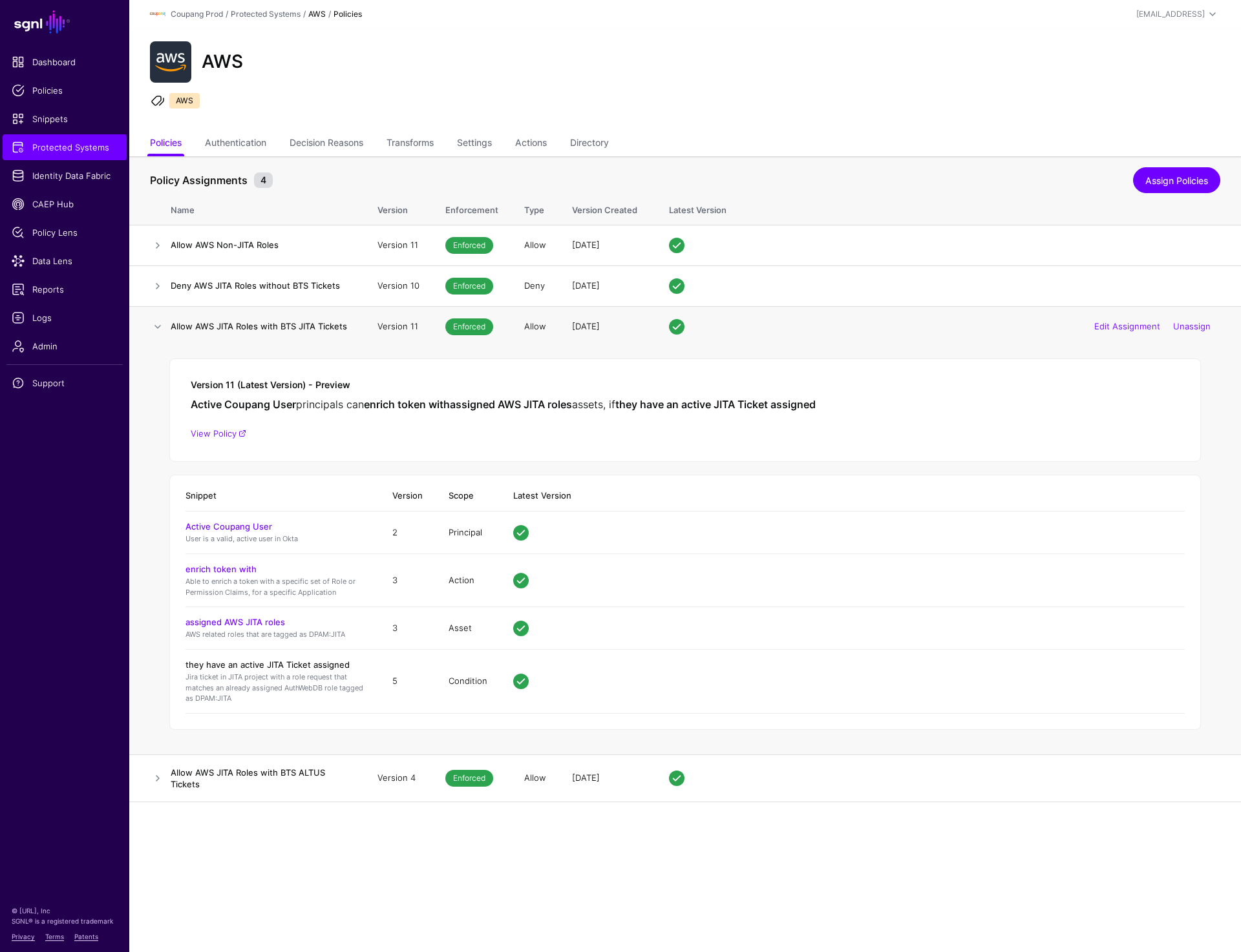
click at [213, 664] on link "they have an active JITA Ticket assigned" at bounding box center [268, 664] width 164 height 10
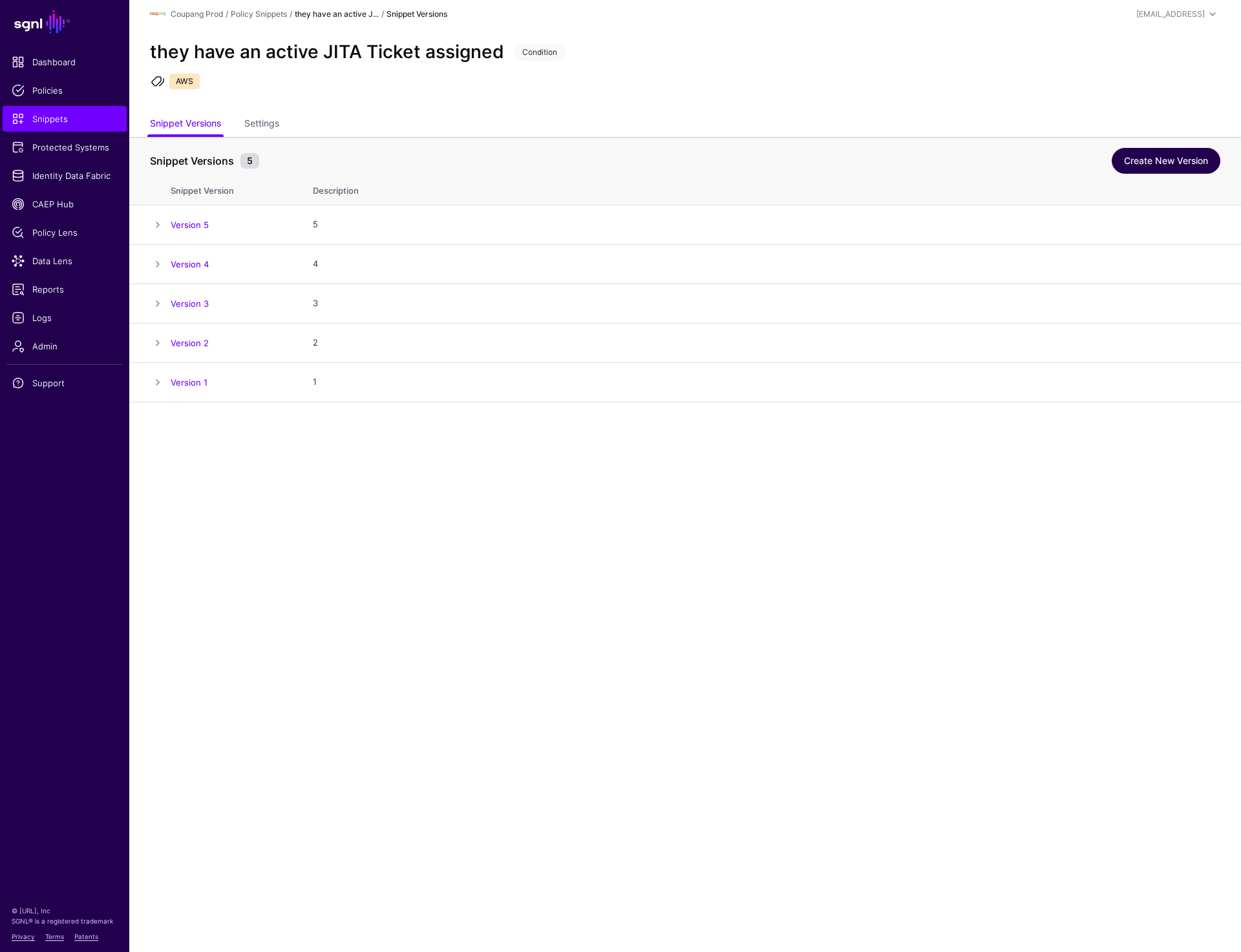
click at [1129, 164] on link "Create New Version" at bounding box center [1165, 161] width 108 height 26
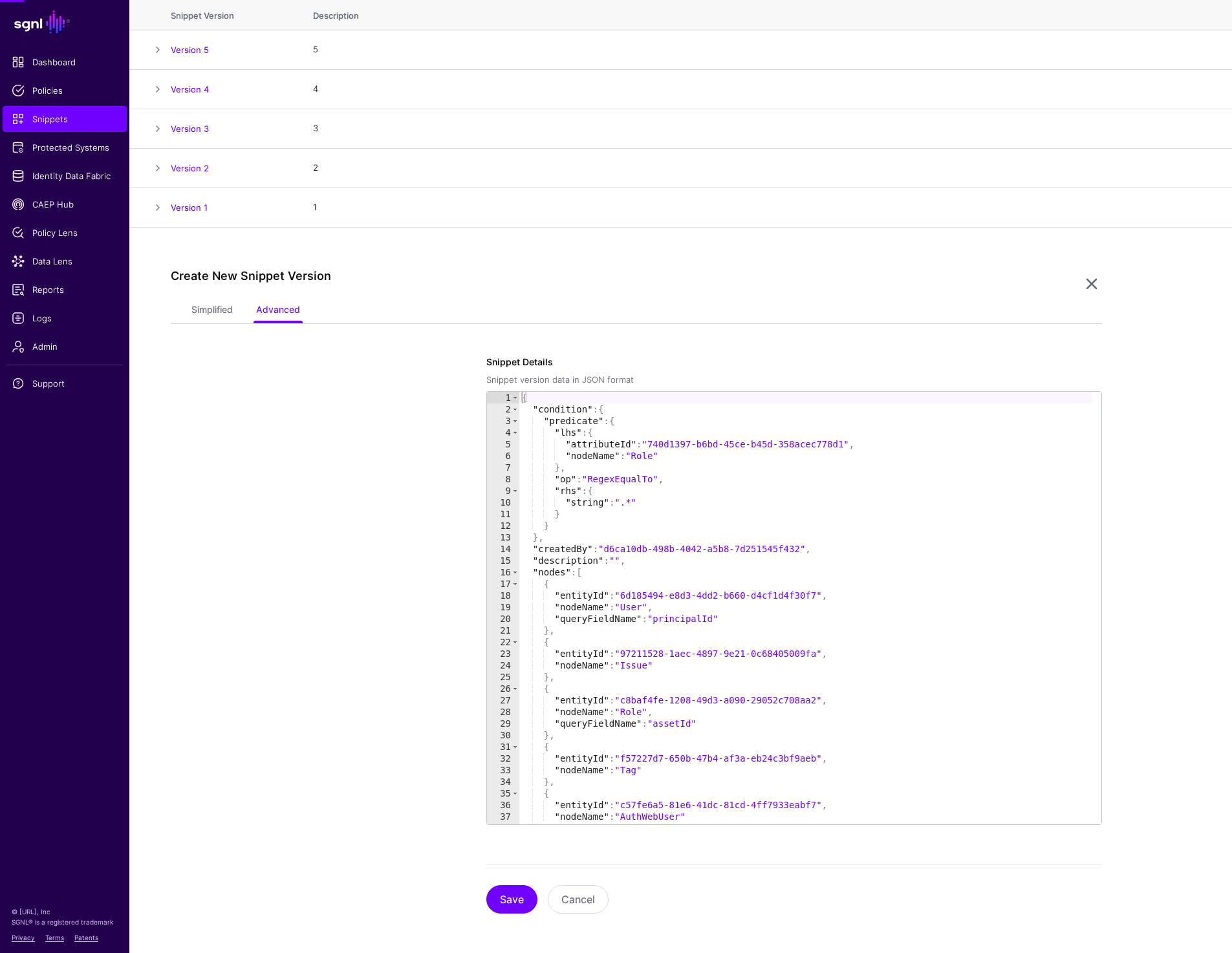
scroll to position [177, 0]
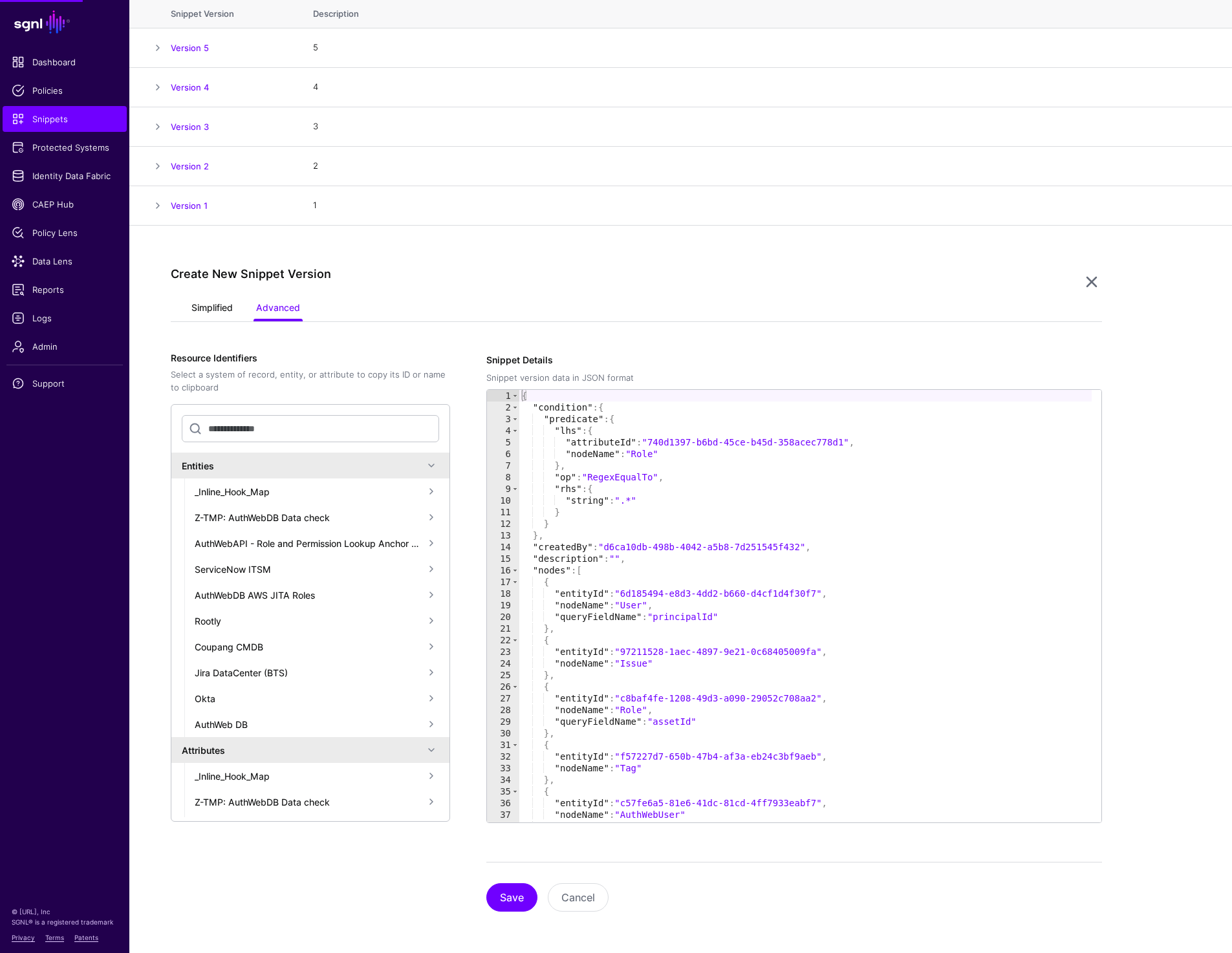
click at [207, 316] on link "Simplified" at bounding box center [212, 308] width 41 height 24
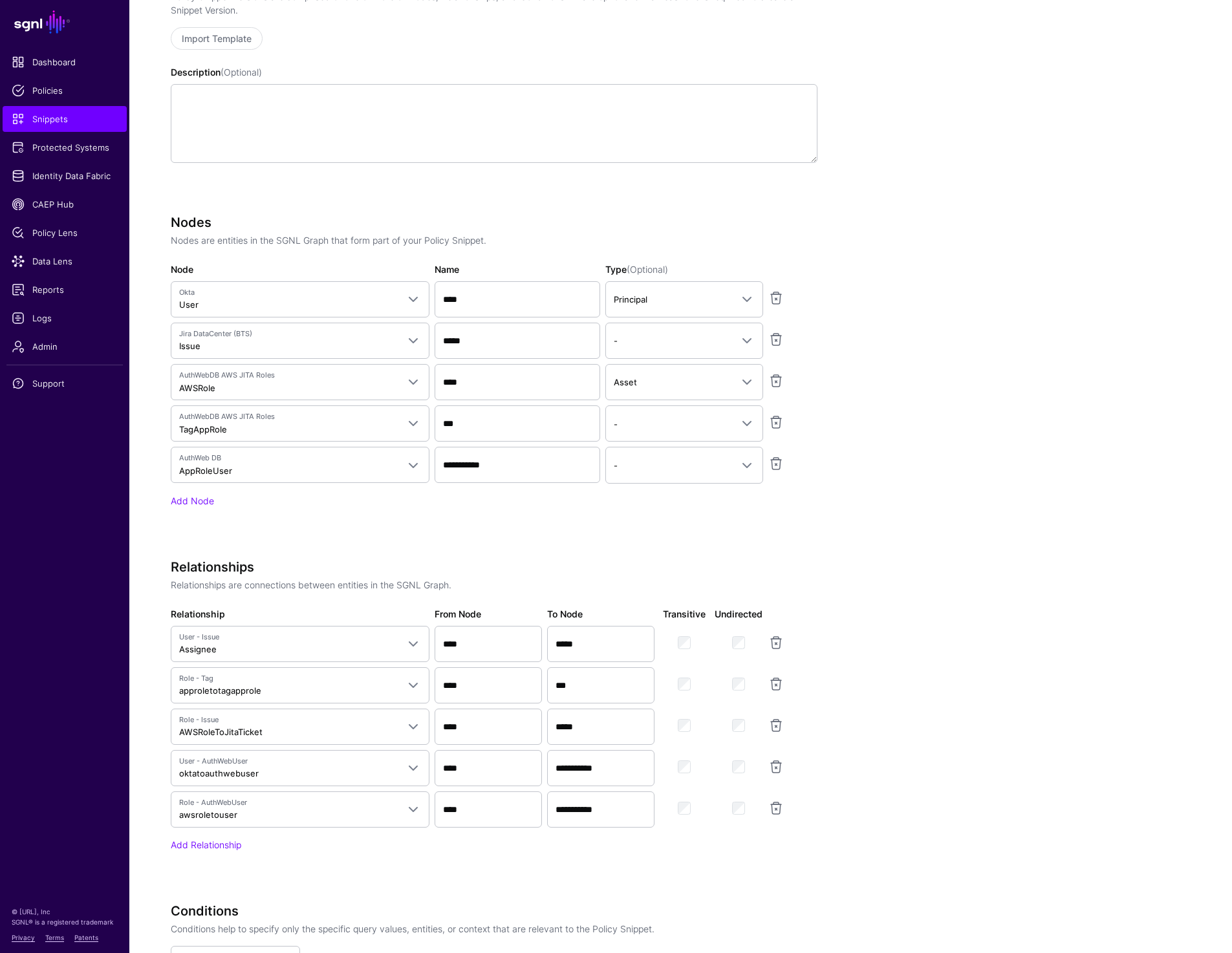
scroll to position [563, 0]
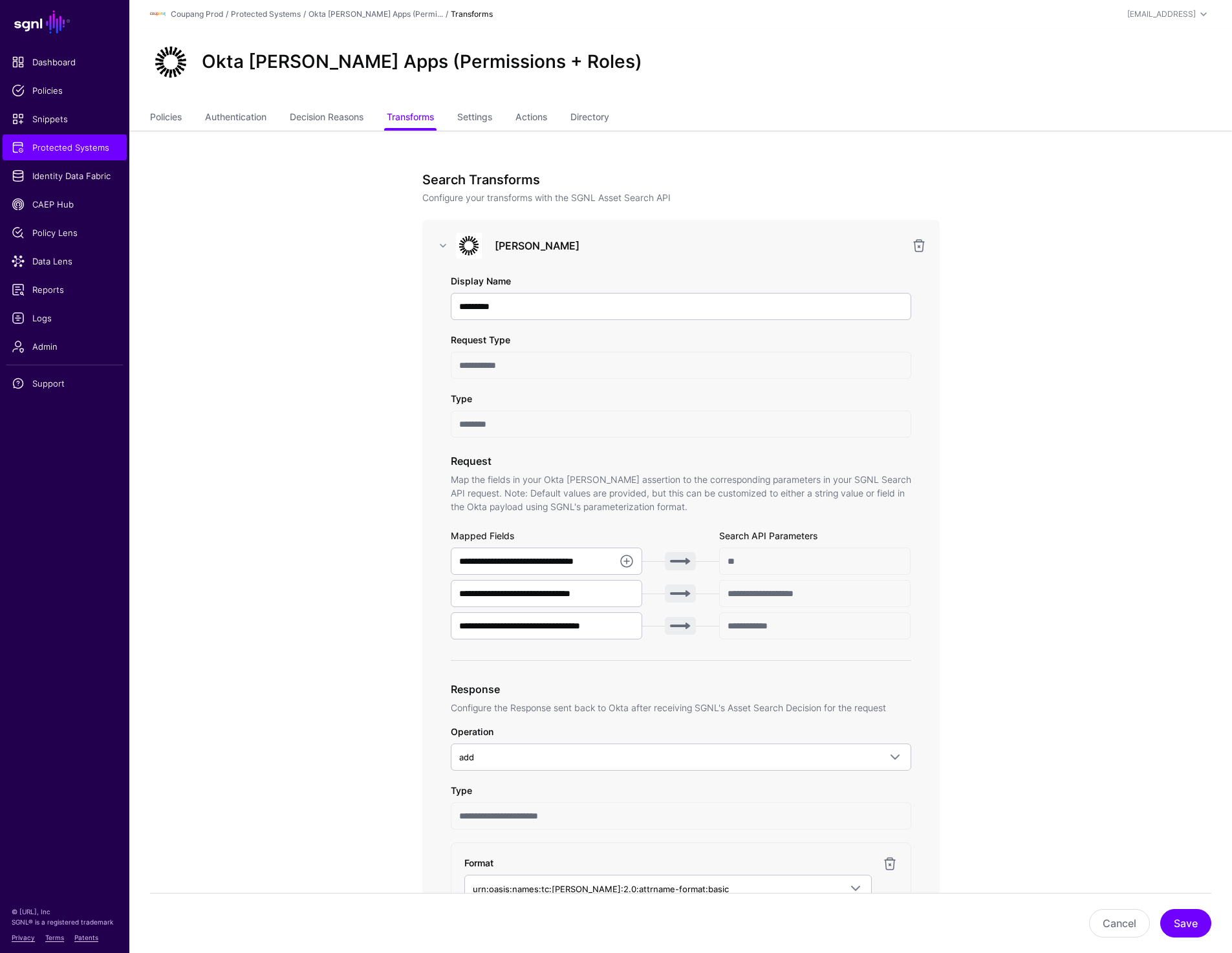
scroll to position [728, 0]
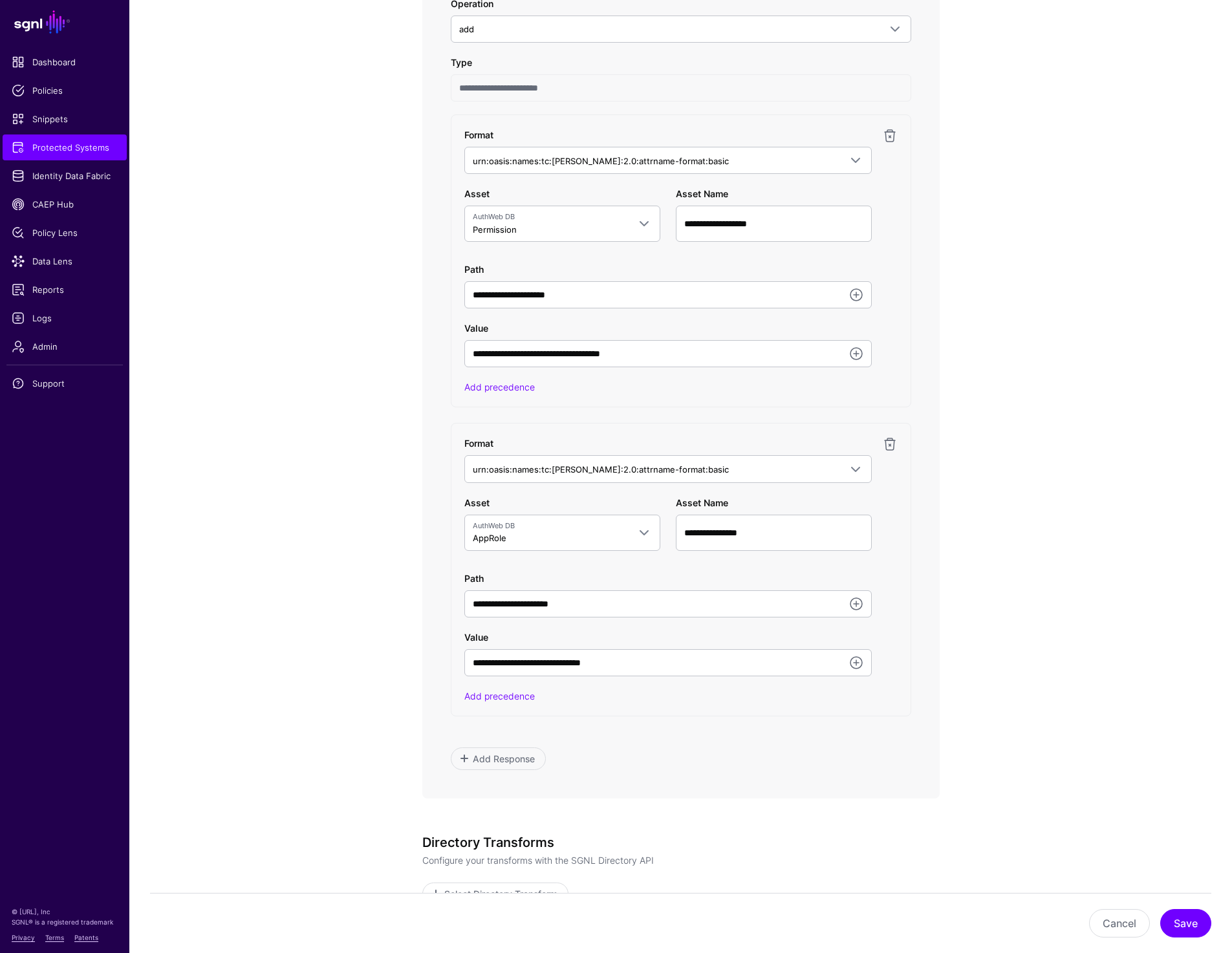
click at [1082, 390] on app-integrations-item-transforms "**********" at bounding box center [681, 308] width 1103 height 1812
